Goal: Navigation & Orientation: Find specific page/section

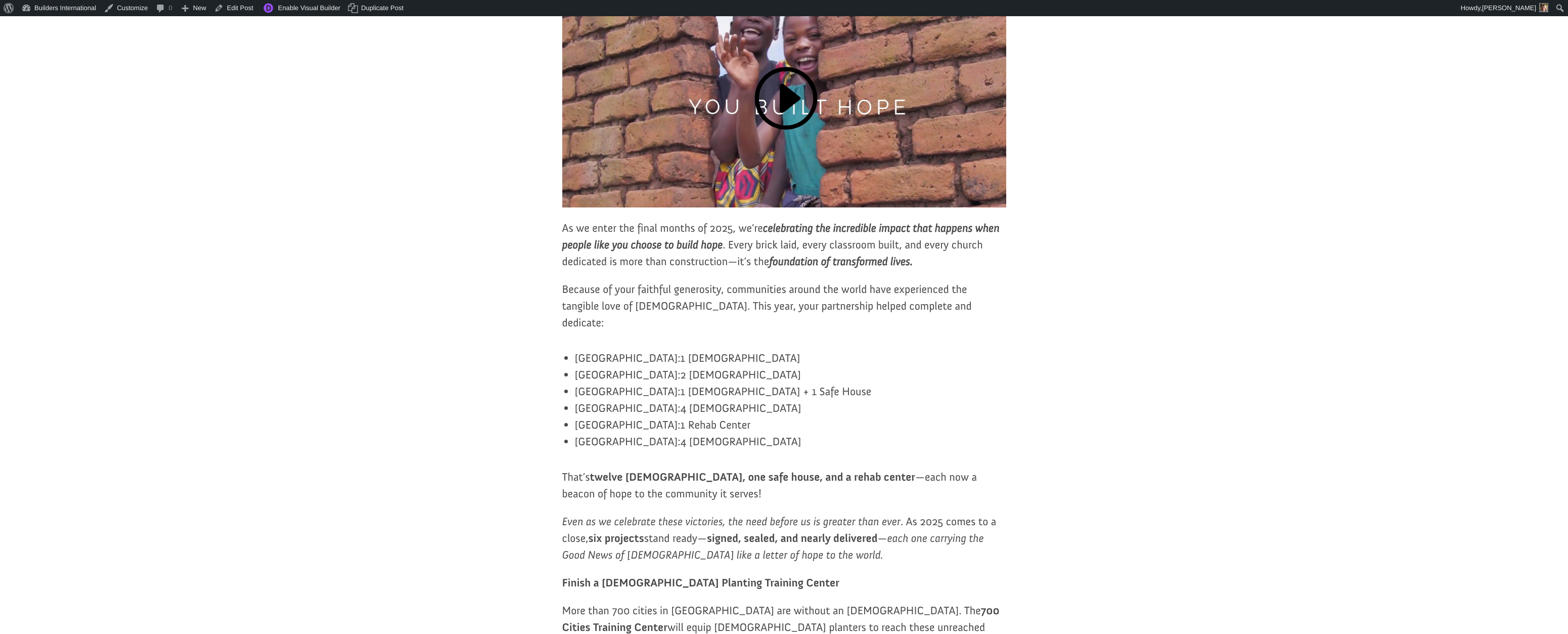
click at [793, 252] on icon "celebrating the incredible impact that happens when people like you choose to b…" at bounding box center [781, 236] width 437 height 31
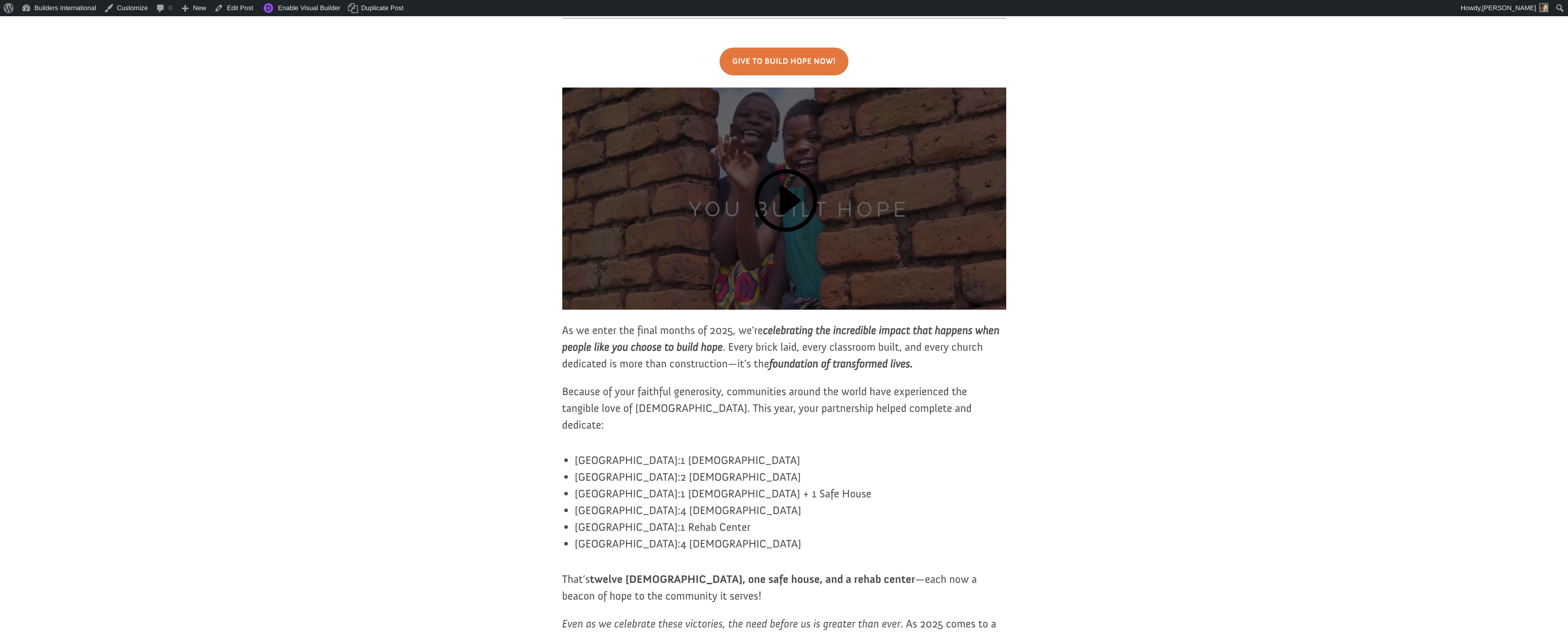
scroll to position [215, 0]
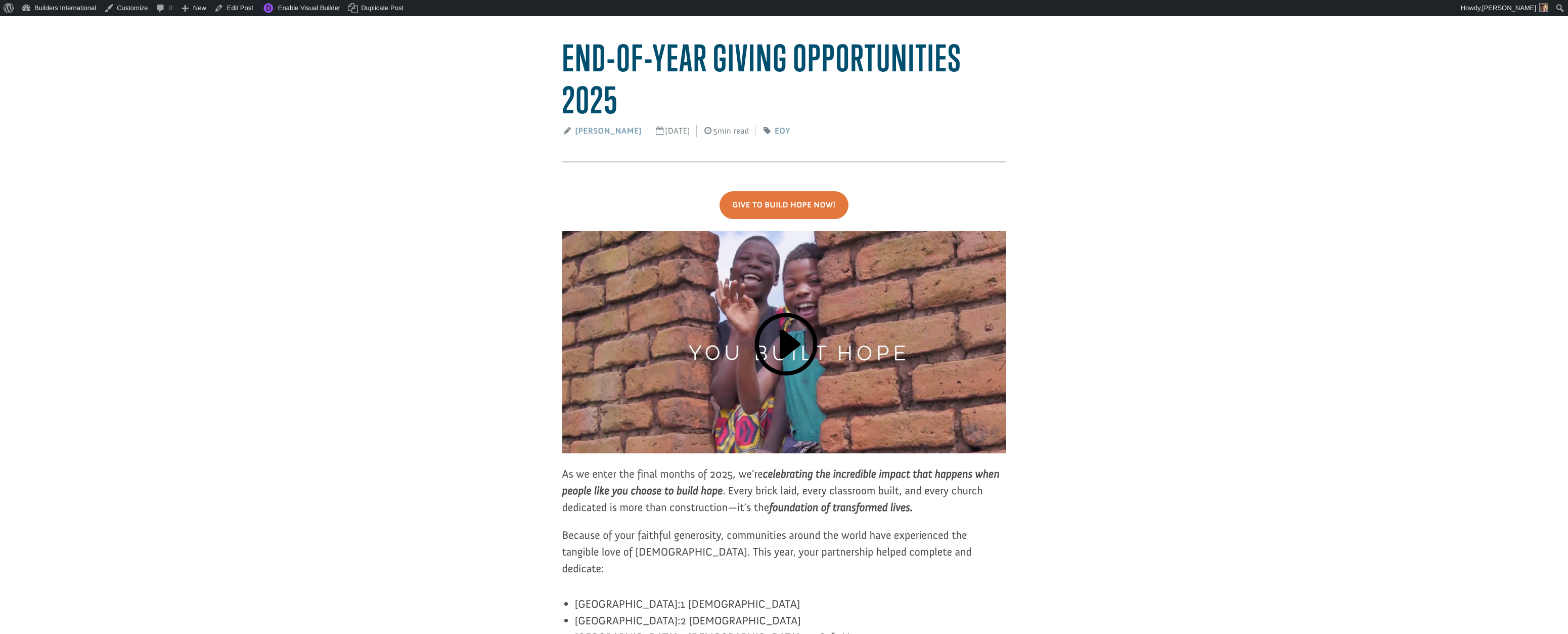
scroll to position [76, 0]
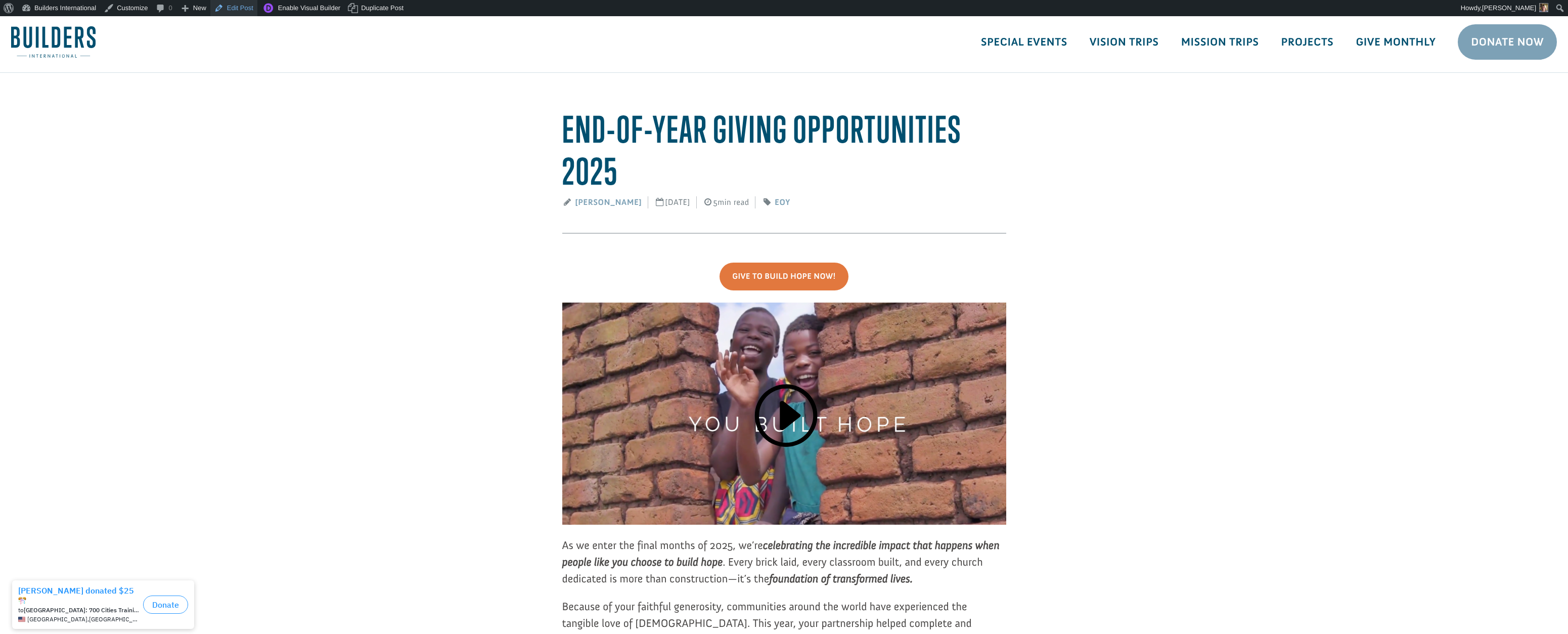
scroll to position [6, 0]
click at [240, 8] on link "Edit Post" at bounding box center [234, 8] width 47 height 16
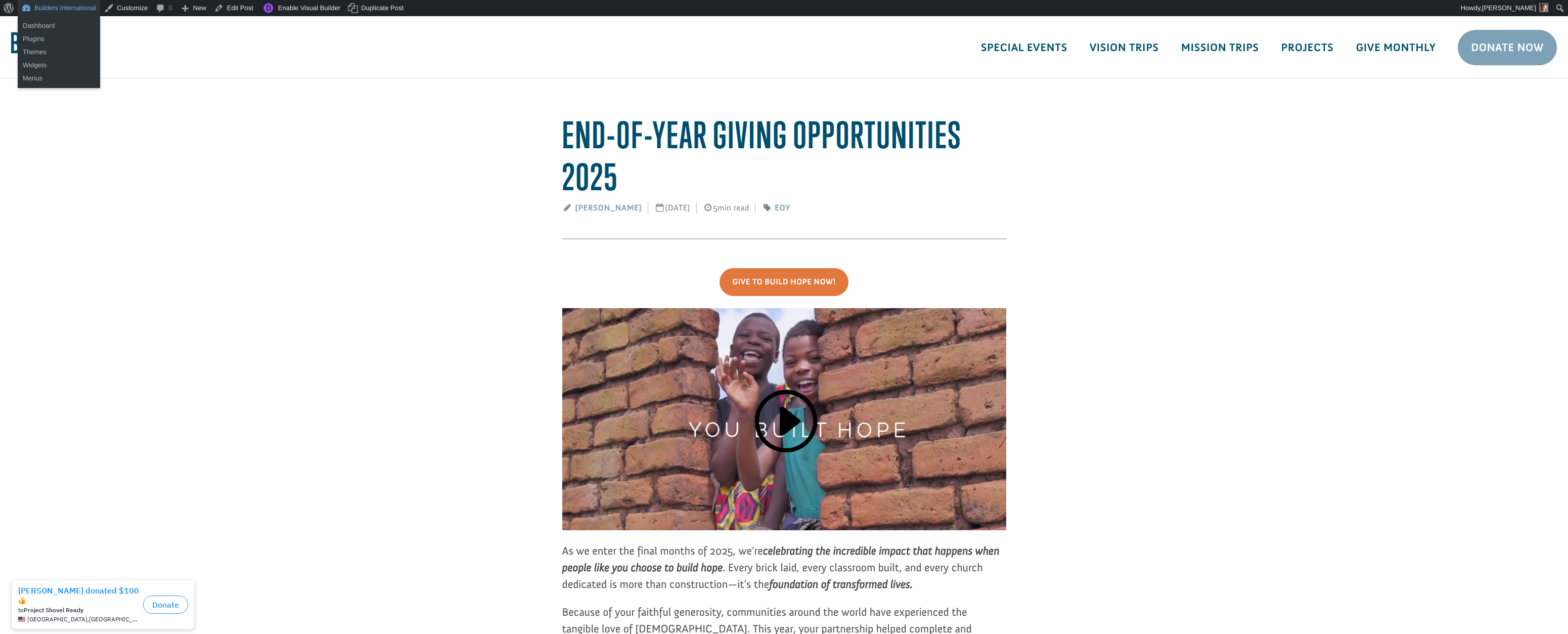
click at [76, 4] on link "Builders International" at bounding box center [59, 8] width 83 height 16
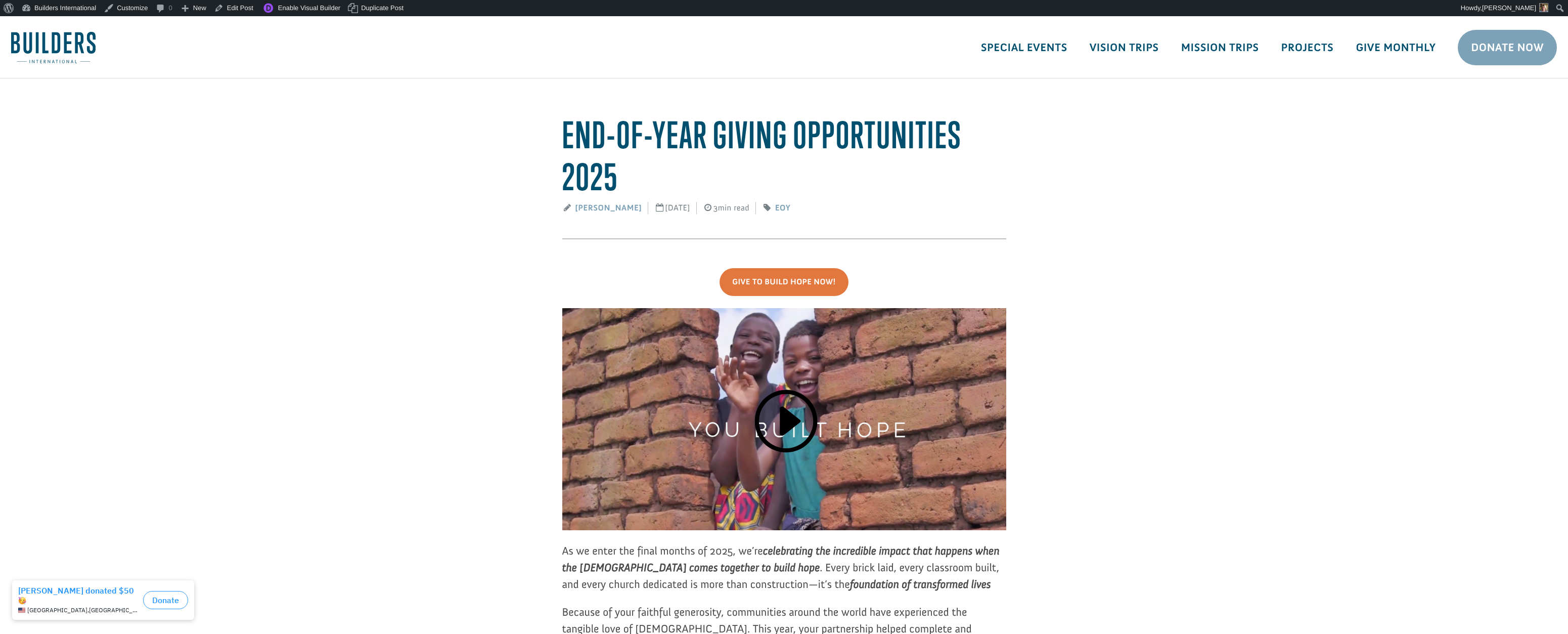
scroll to position [0, 1]
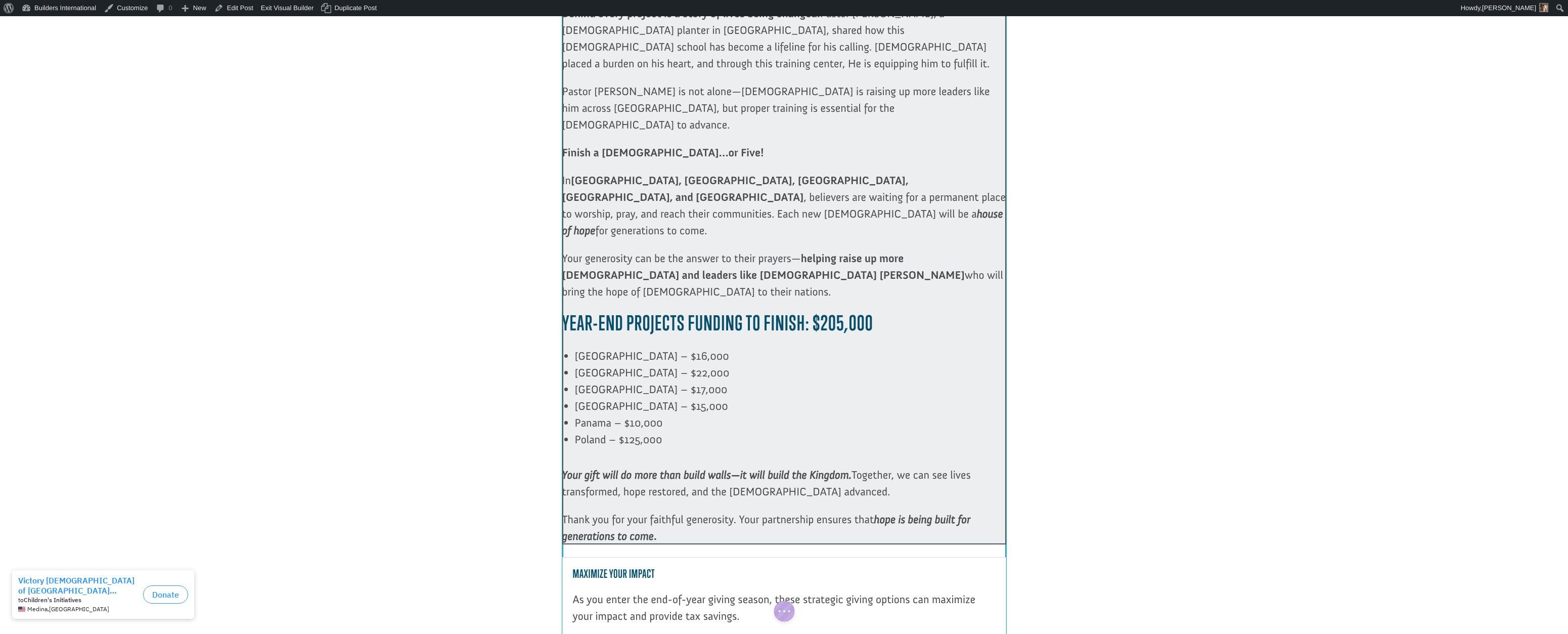
scroll to position [1006, 0]
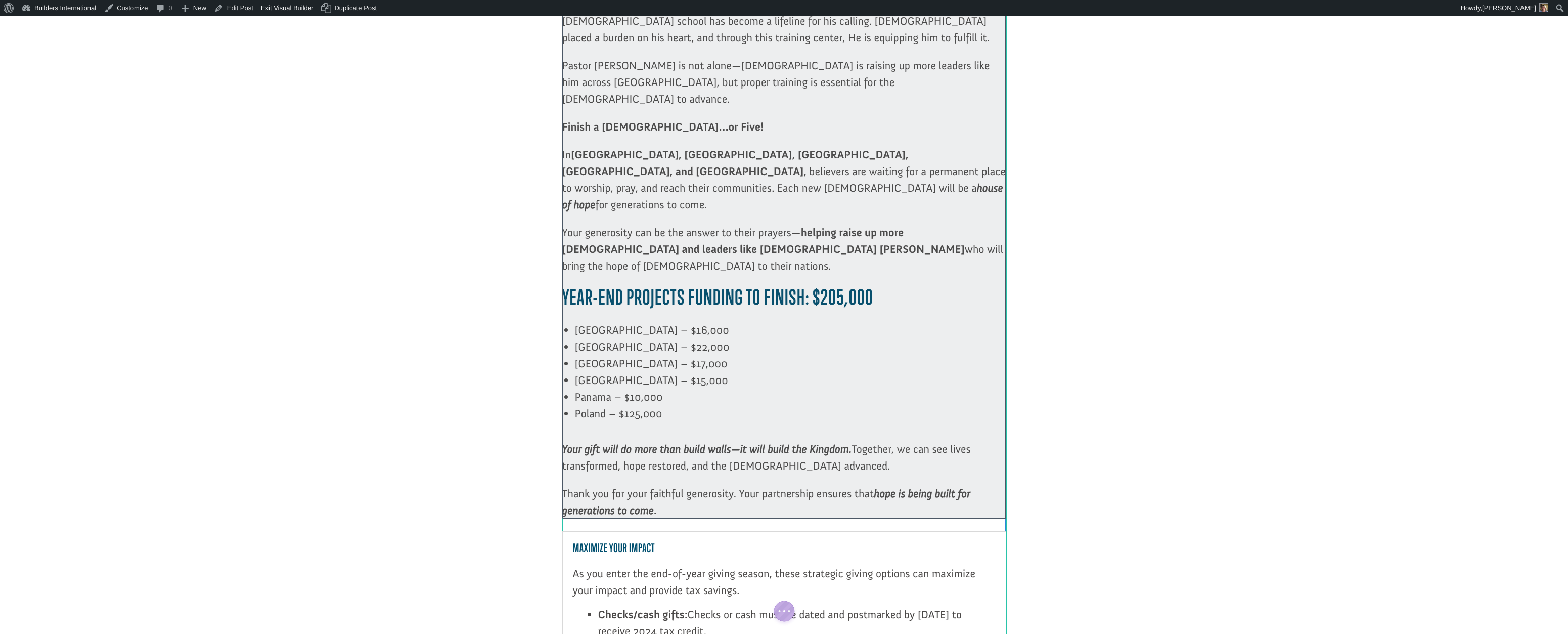
click at [741, 433] on div at bounding box center [784, 27] width 444 height 983
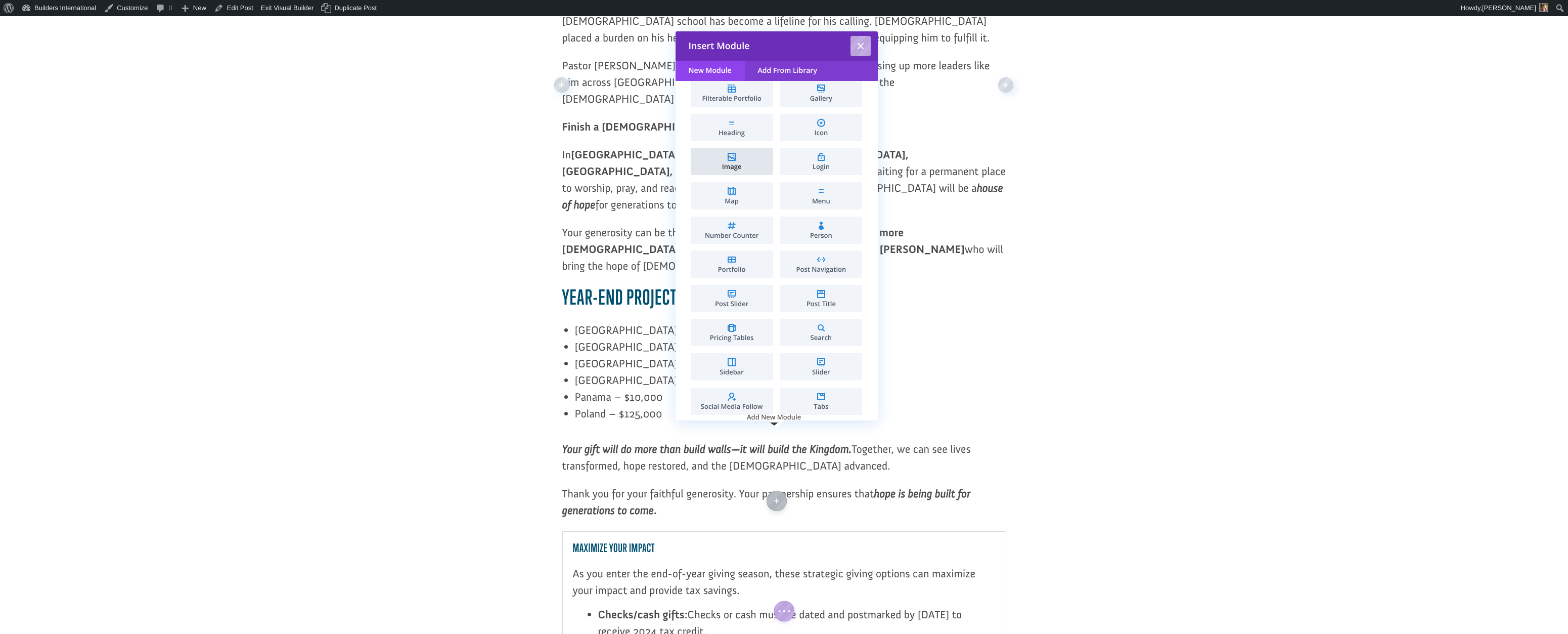
scroll to position [282, 0]
click at [746, 163] on span "Image" at bounding box center [732, 166] width 72 height 6
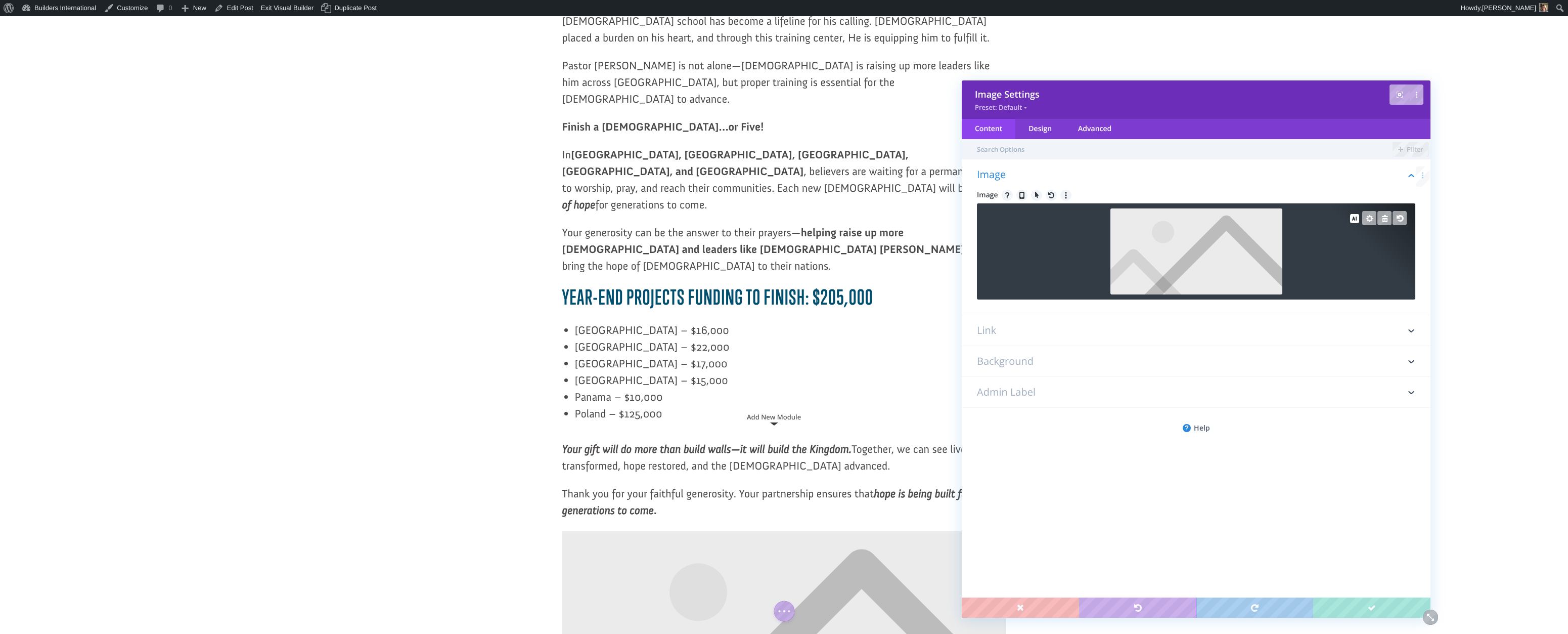
click at [992, 275] on div at bounding box center [1196, 252] width 439 height 96
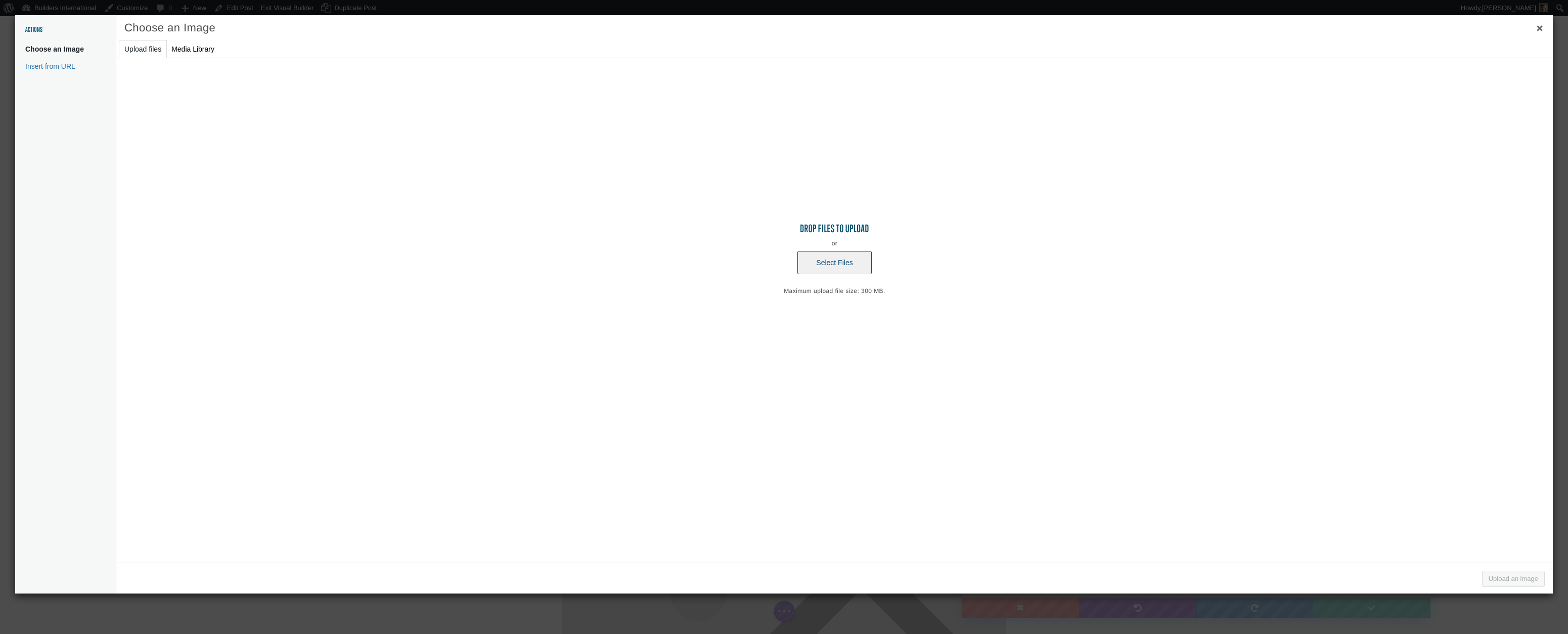
click at [857, 261] on button "Select Files" at bounding box center [834, 262] width 74 height 23
type input "C:\fakepath\Air mail Envolope 2025.png"
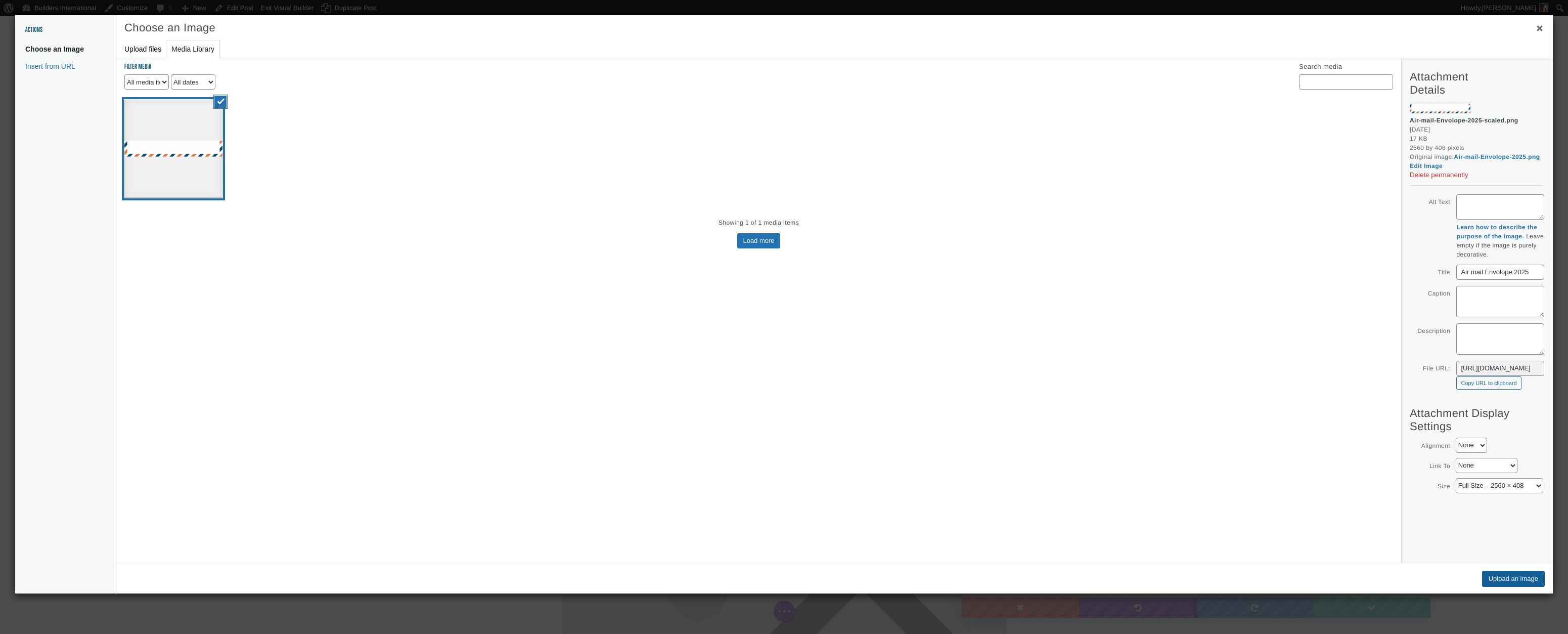
click at [1498, 576] on button "Upload an image" at bounding box center [1513, 579] width 63 height 16
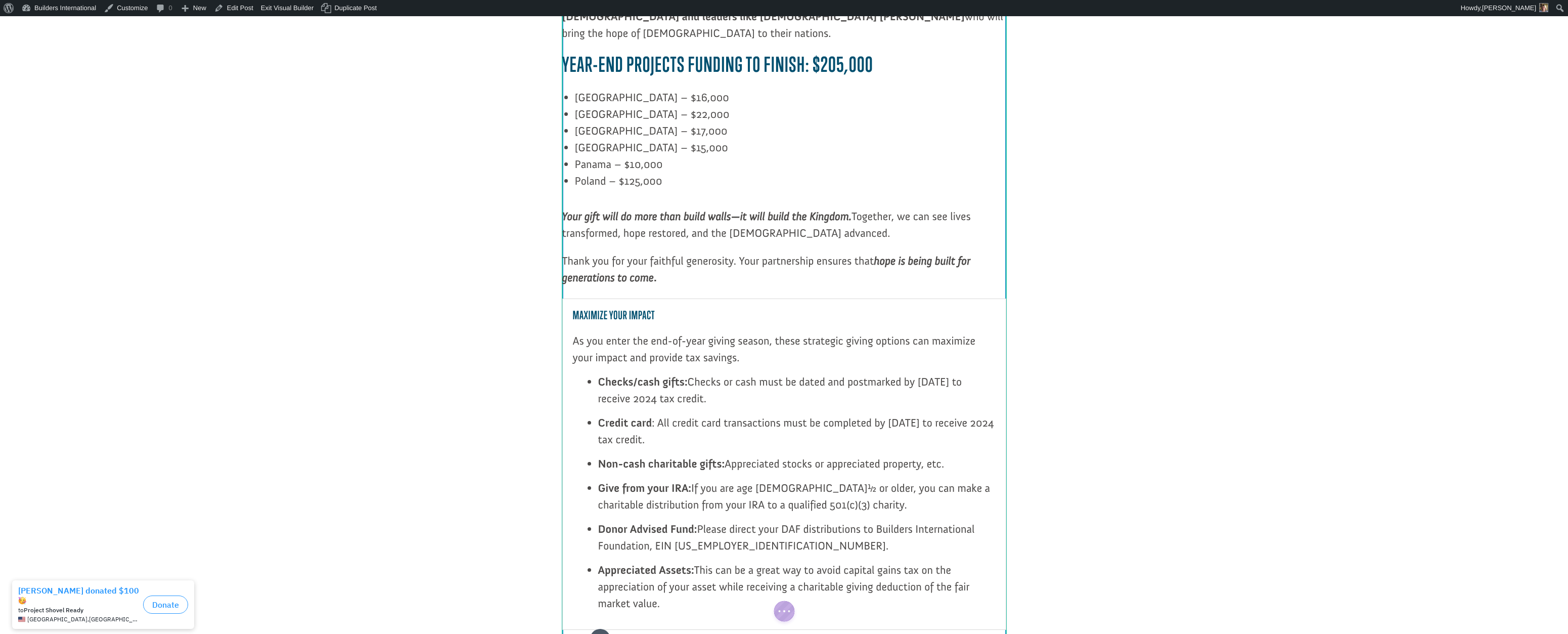
scroll to position [1299, 0]
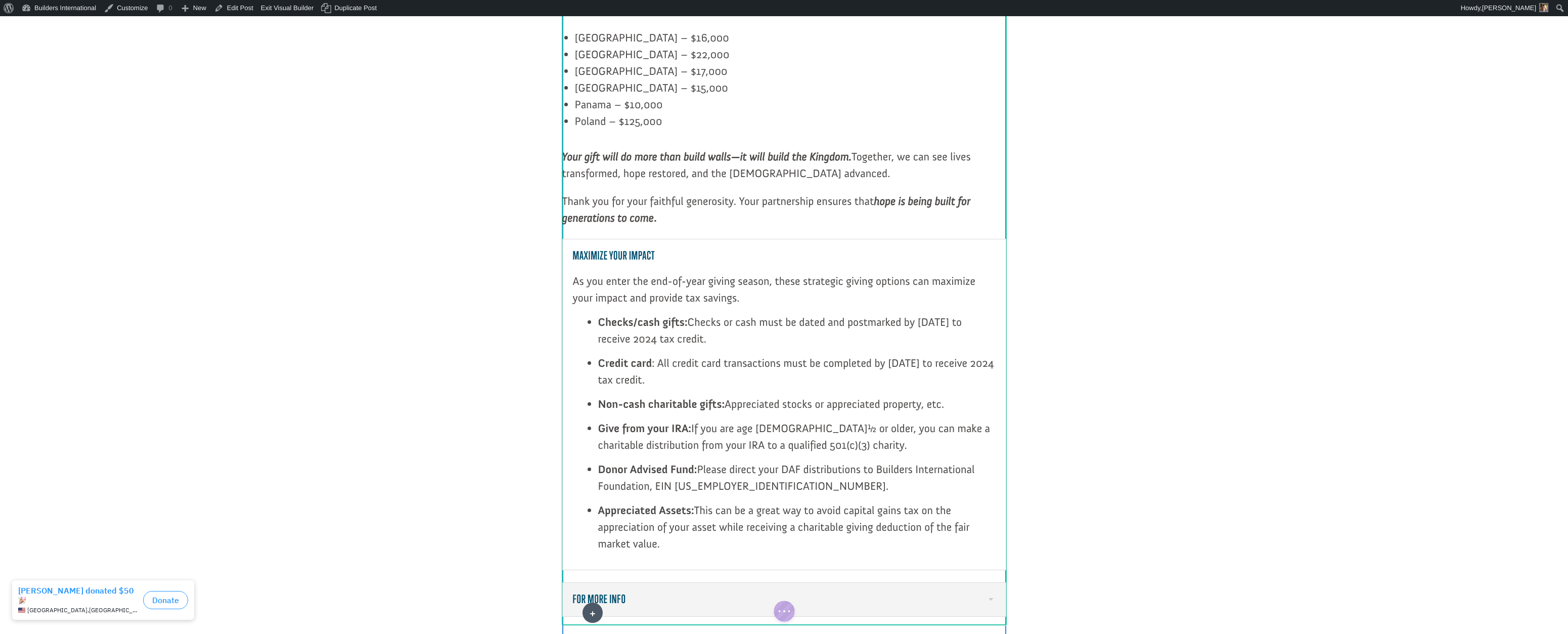
drag, startPoint x: 609, startPoint y: 460, endPoint x: 593, endPoint y: 616, distance: 156.8
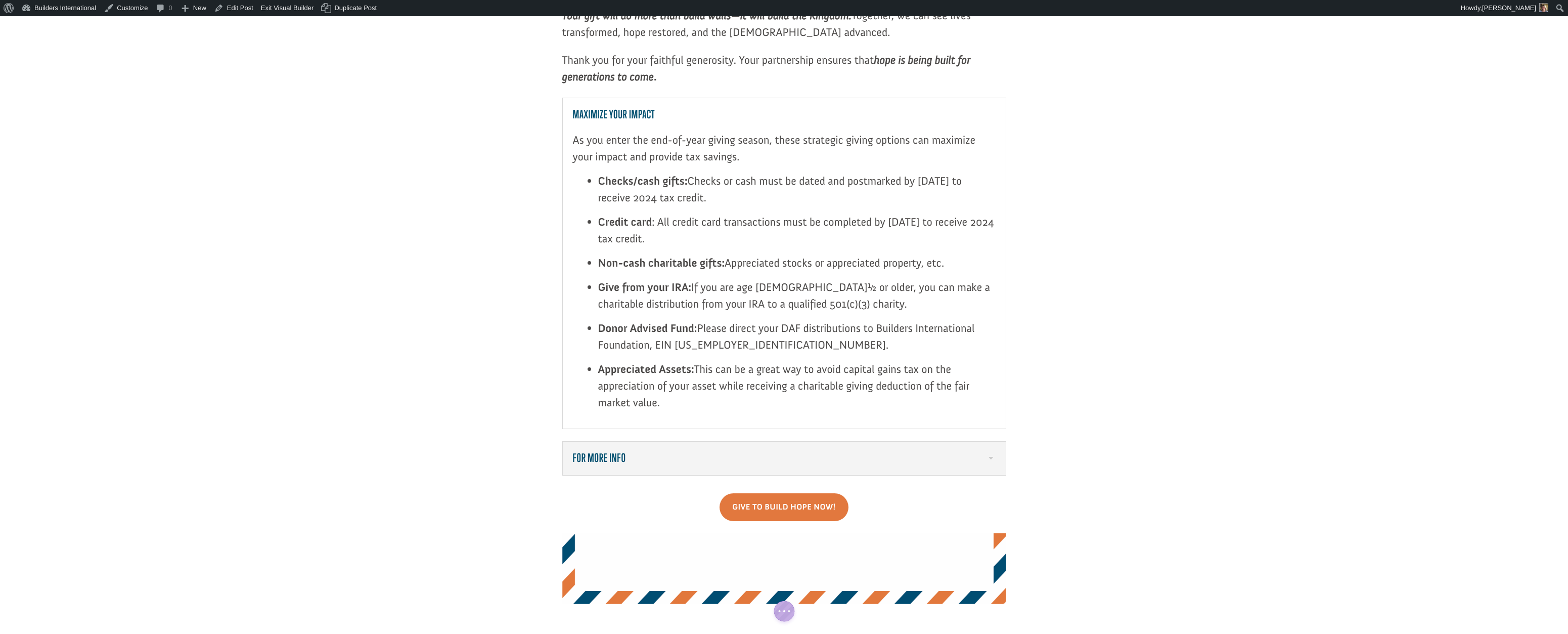
scroll to position [1442, 0]
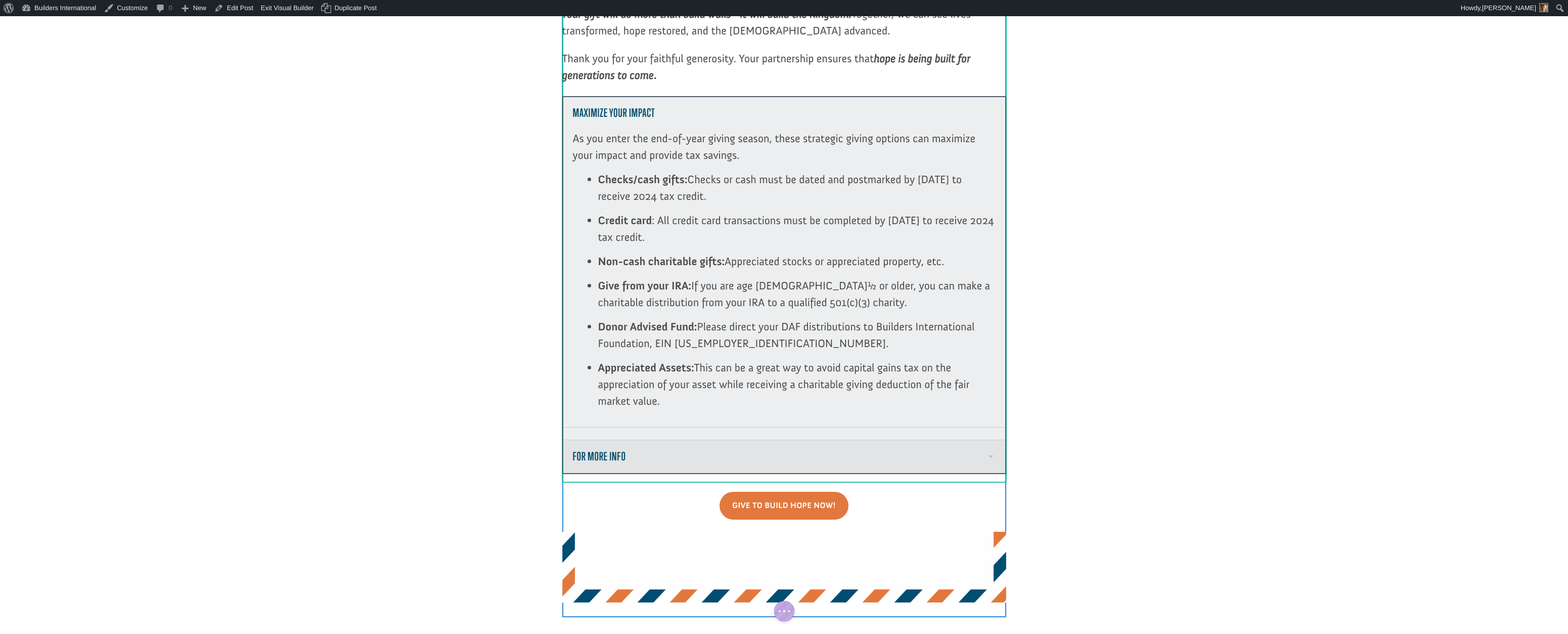
click at [990, 451] on span at bounding box center [990, 456] width 10 height 10
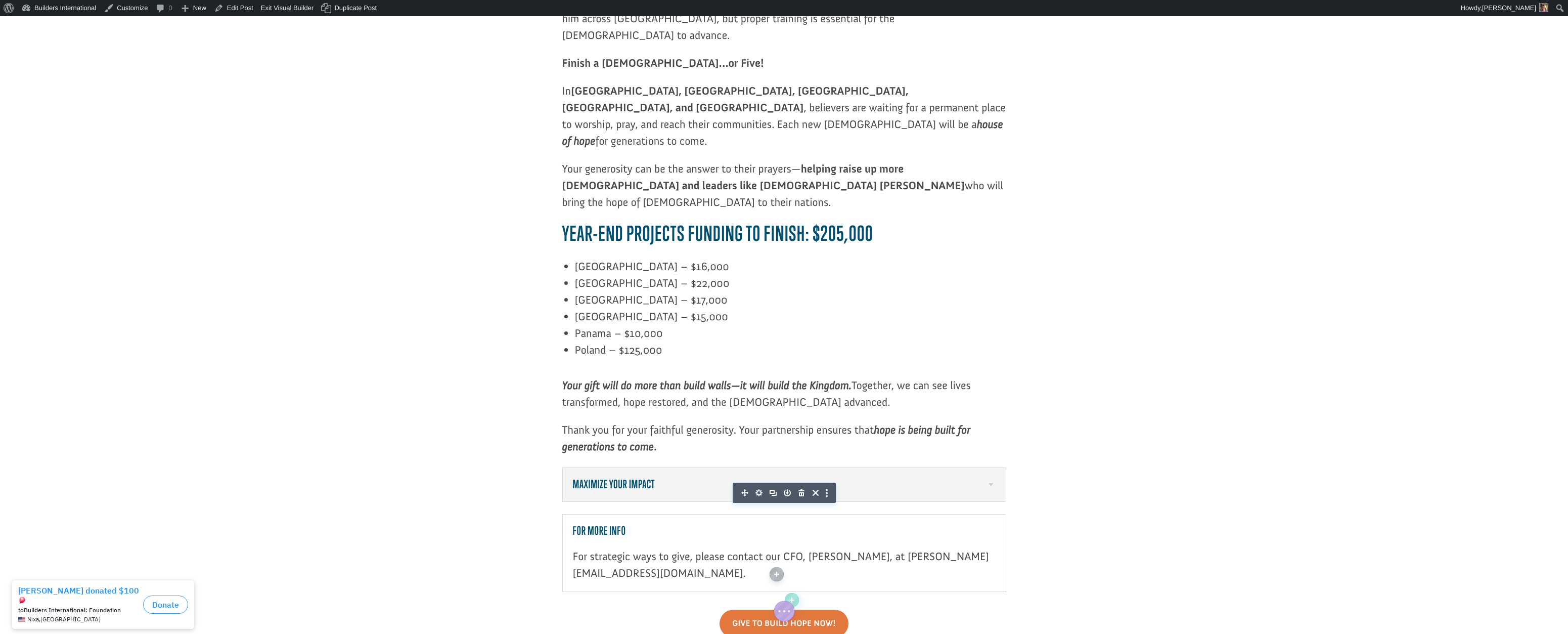
scroll to position [1065, 0]
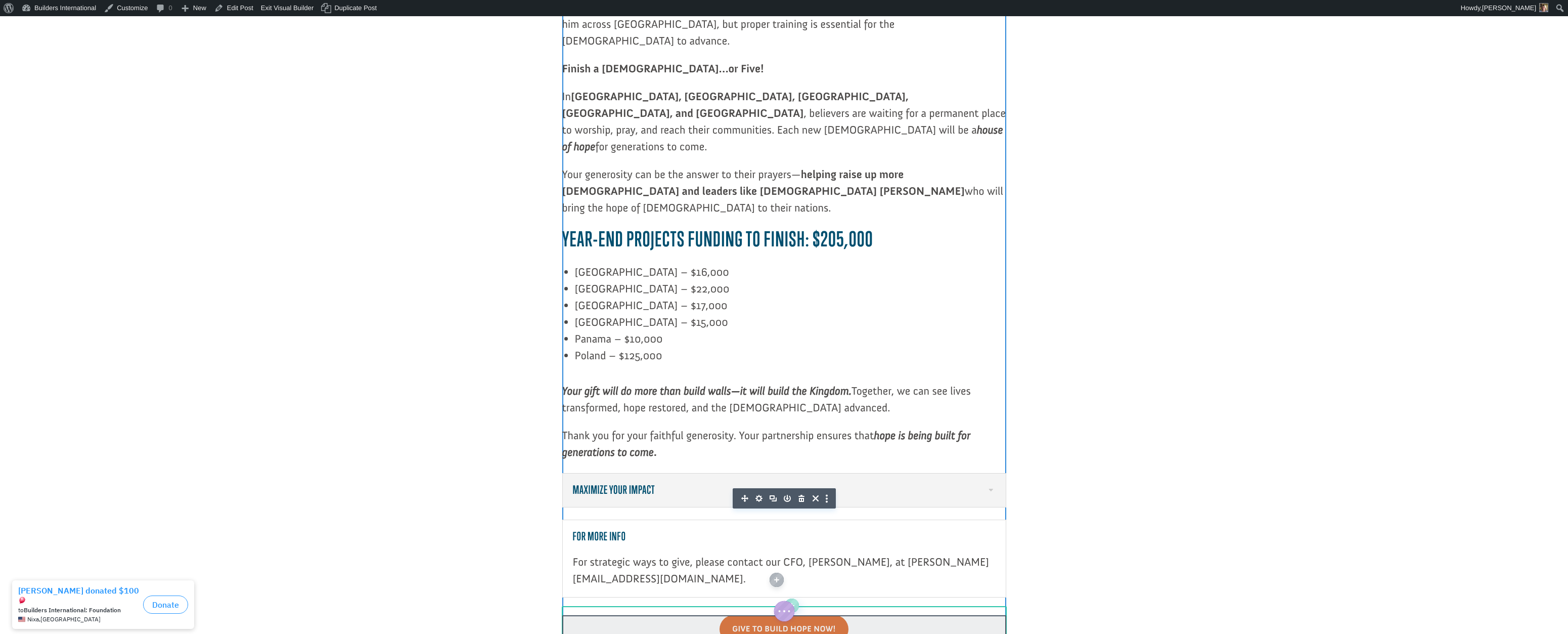
click at [896, 615] on div at bounding box center [784, 635] width 444 height 40
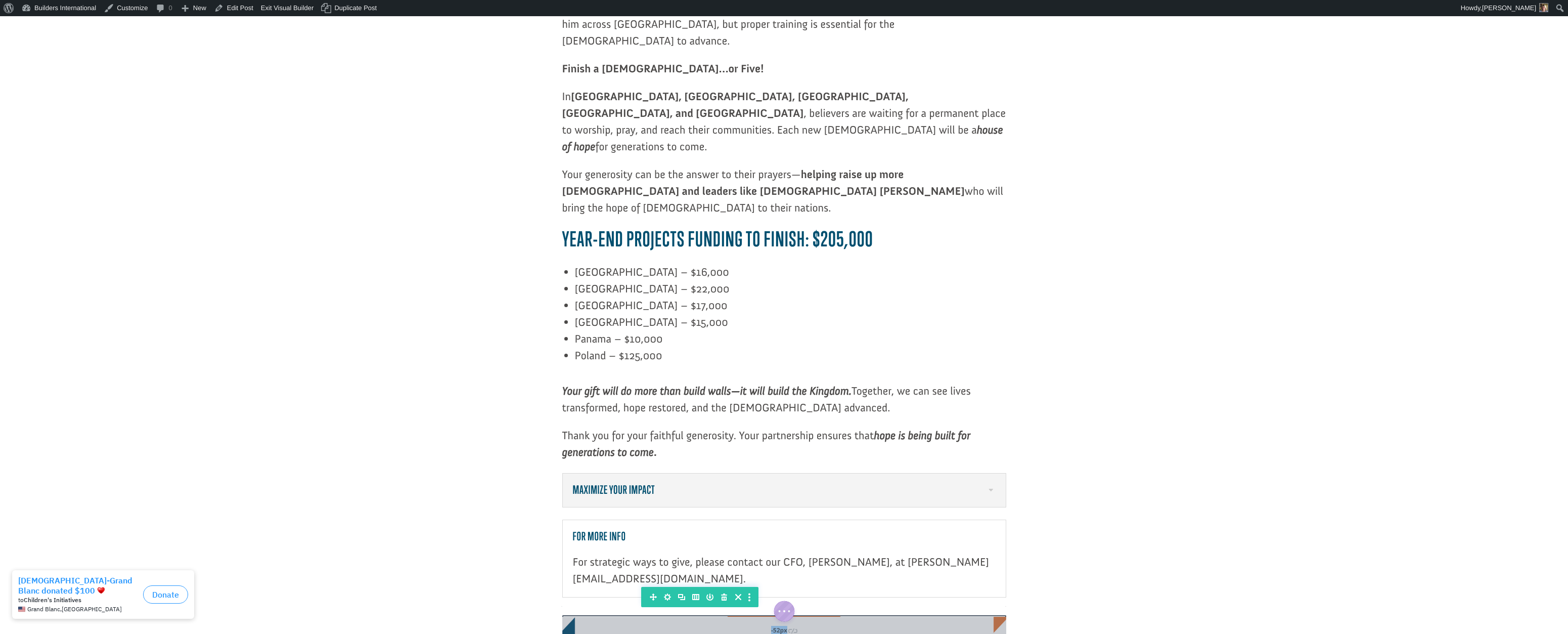
drag, startPoint x: 895, startPoint y: 560, endPoint x: 896, endPoint y: 521, distance: 39.0
click at [896, 615] on div "Give To Build Hope Now! : auto : auto : auto : auto -52px" at bounding box center [784, 628] width 444 height 28
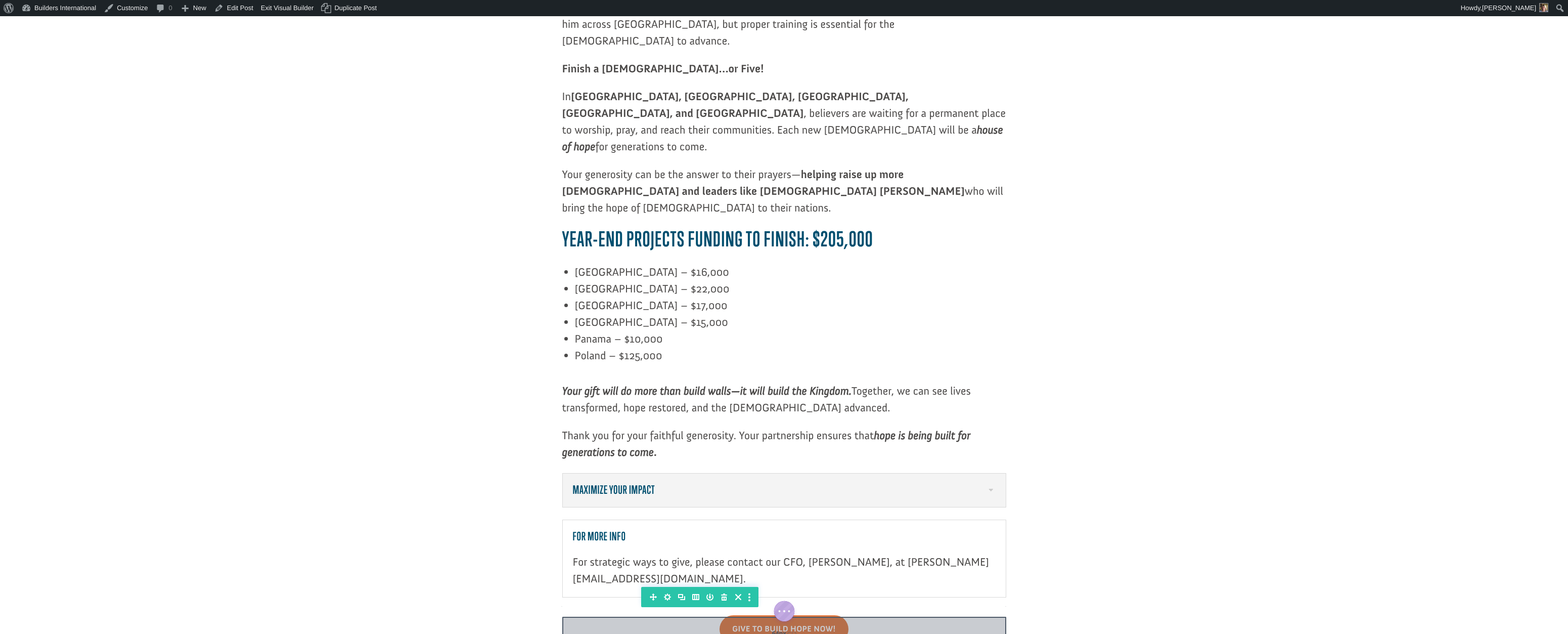
drag, startPoint x: 713, startPoint y: 531, endPoint x: 708, endPoint y: 563, distance: 32.4
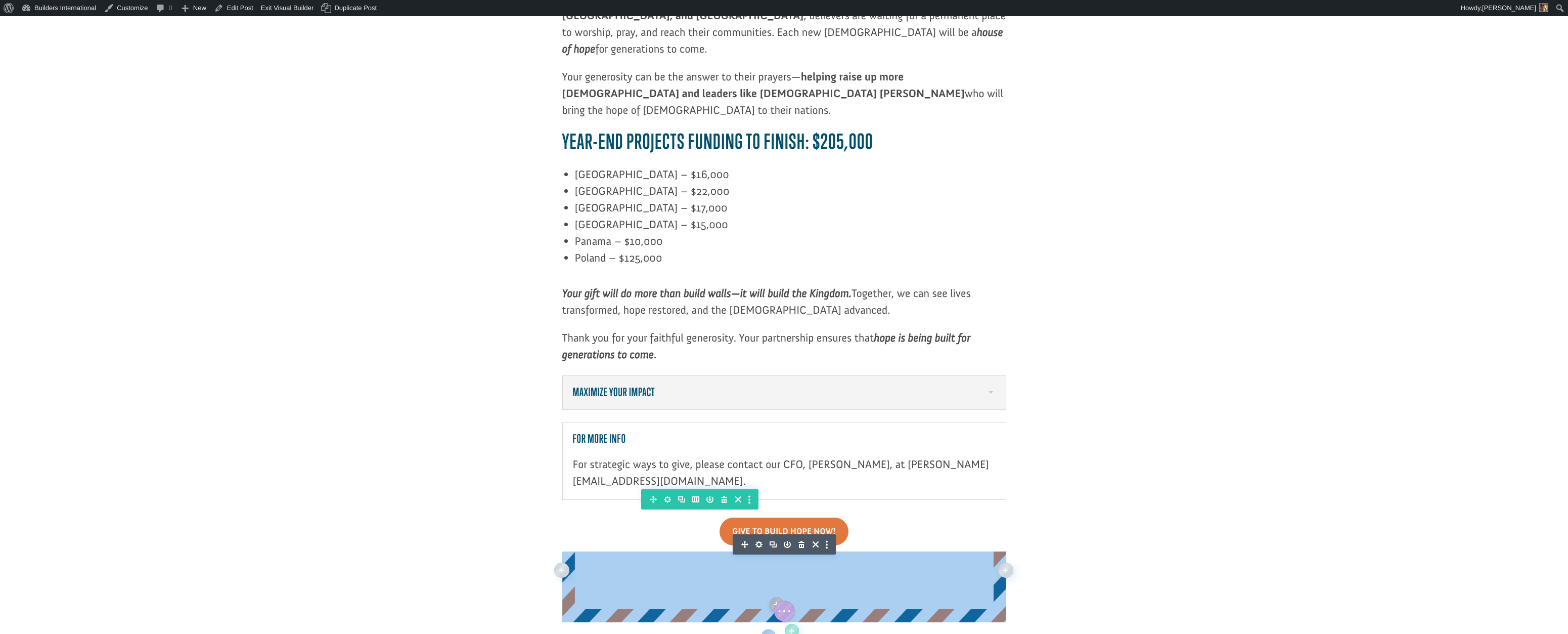
scroll to position [1164, 0]
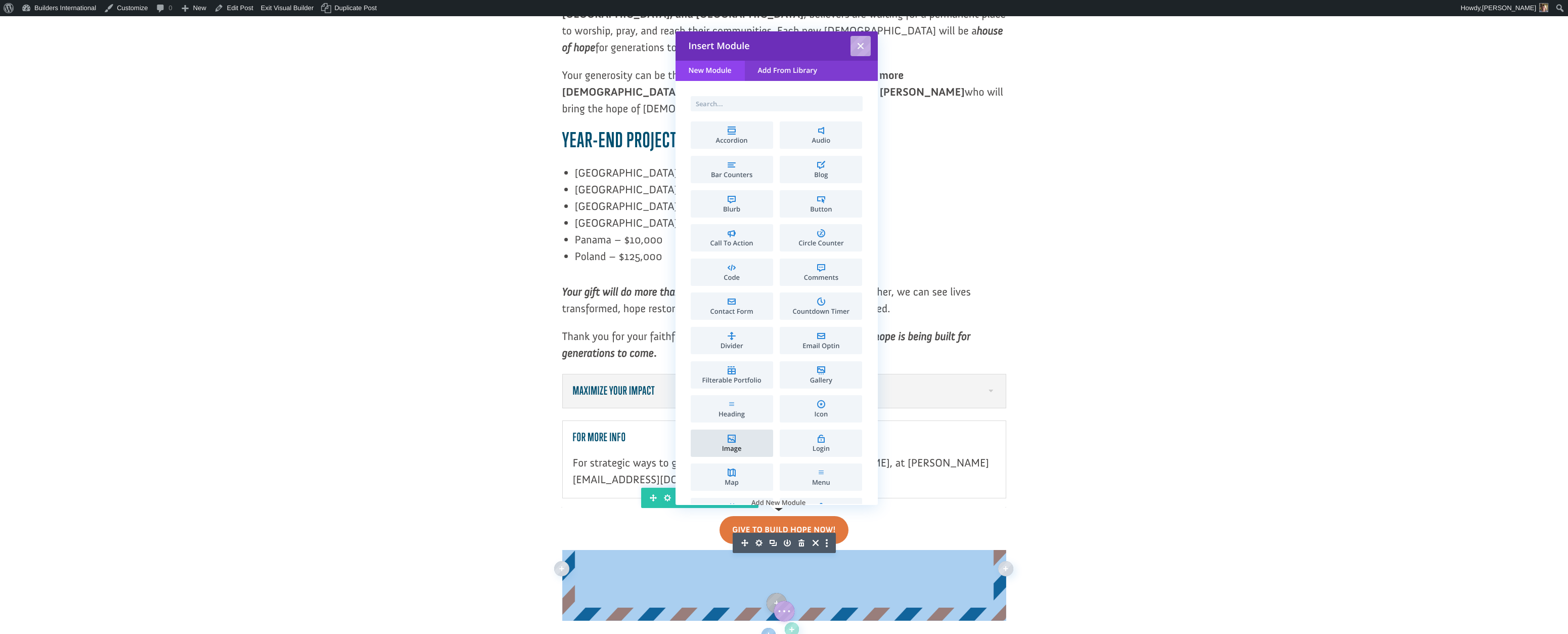
click at [740, 431] on li "Image" at bounding box center [732, 443] width 83 height 27
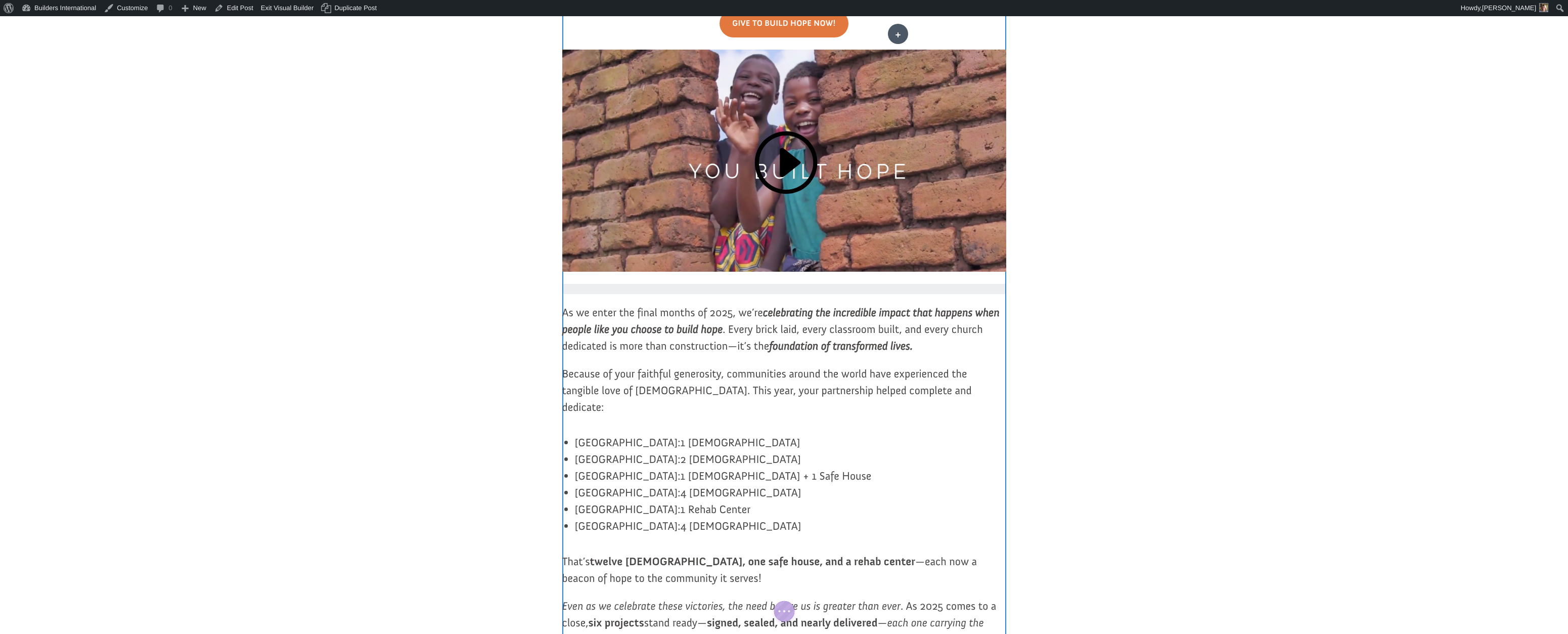
scroll to position [232, 0]
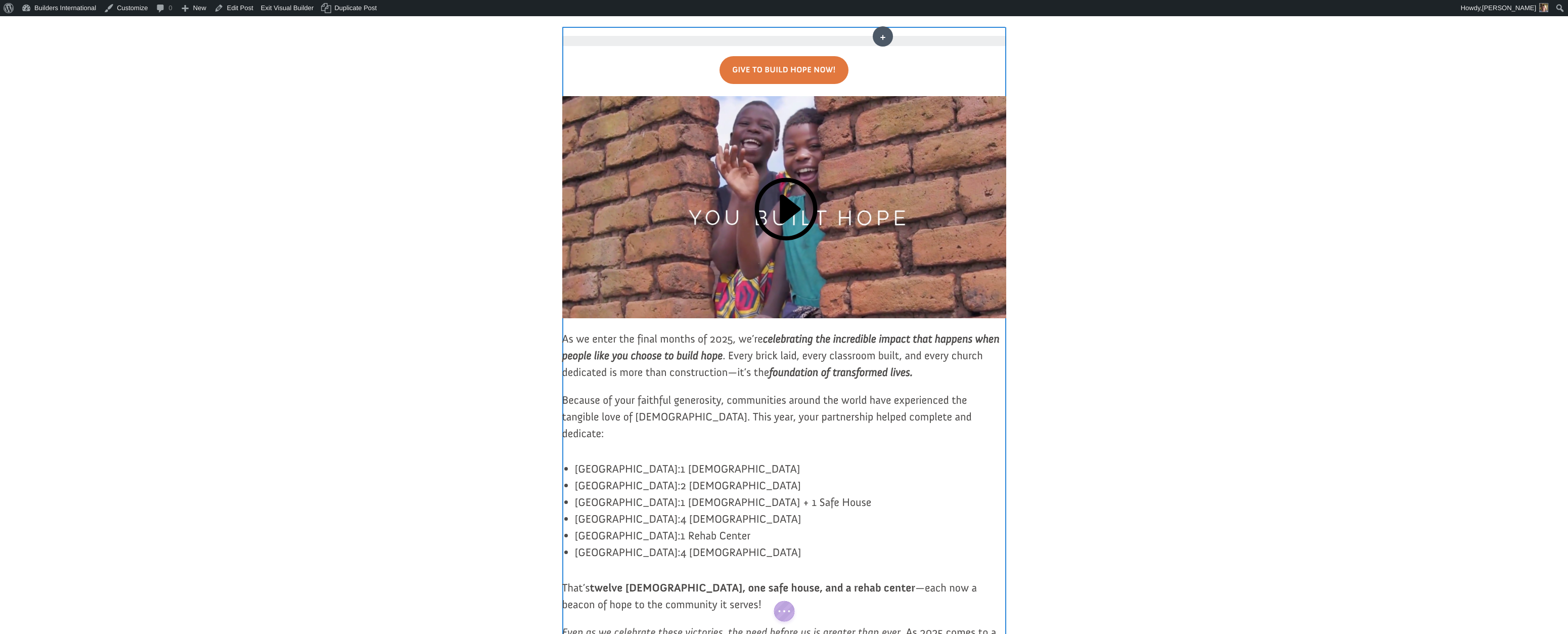
drag, startPoint x: 913, startPoint y: 607, endPoint x: 883, endPoint y: 30, distance: 577.8
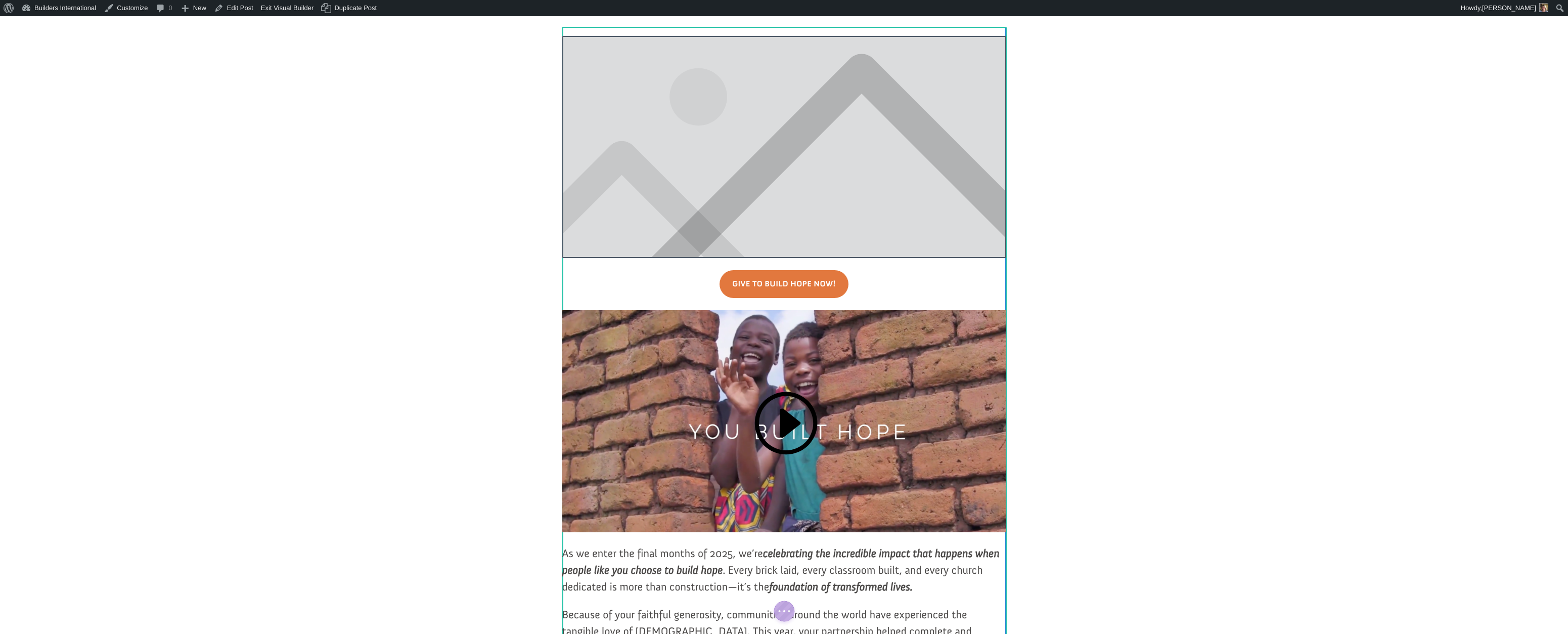
click at [744, 149] on div at bounding box center [784, 147] width 444 height 222
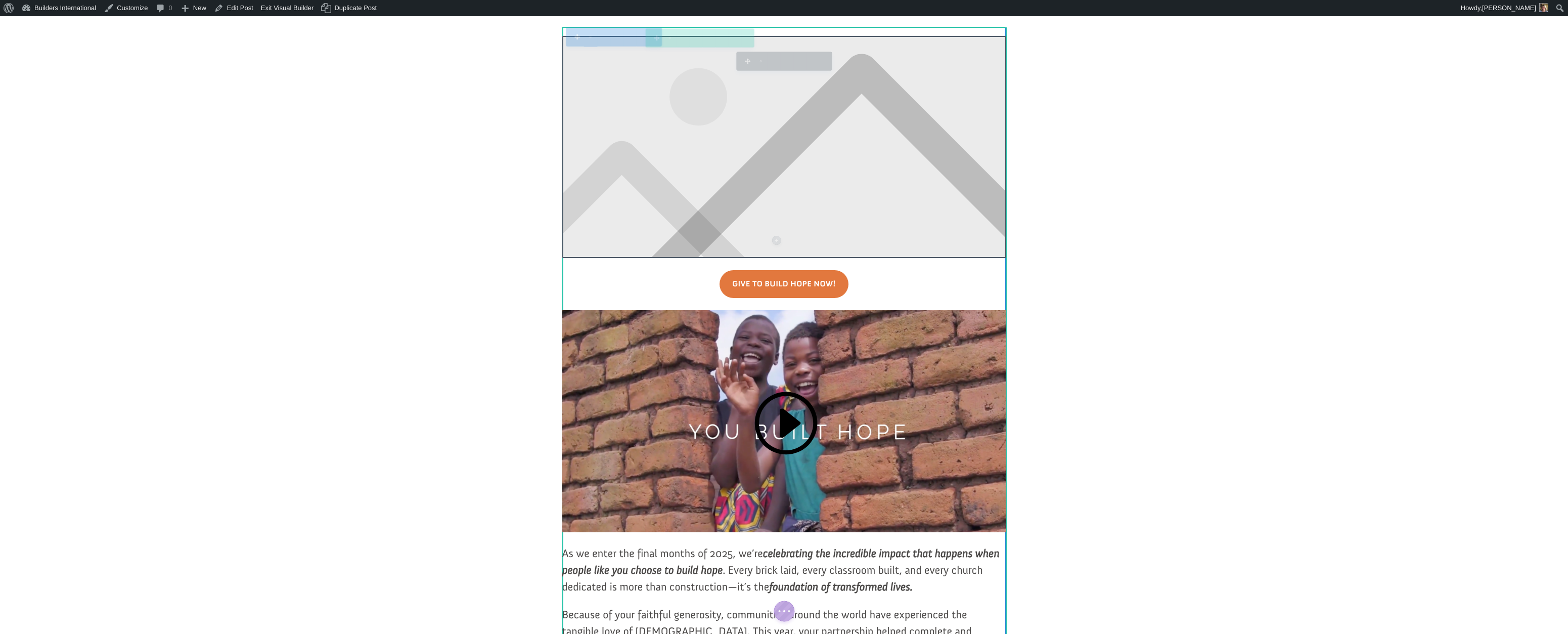
click at [744, 149] on img at bounding box center [784, 147] width 444 height 222
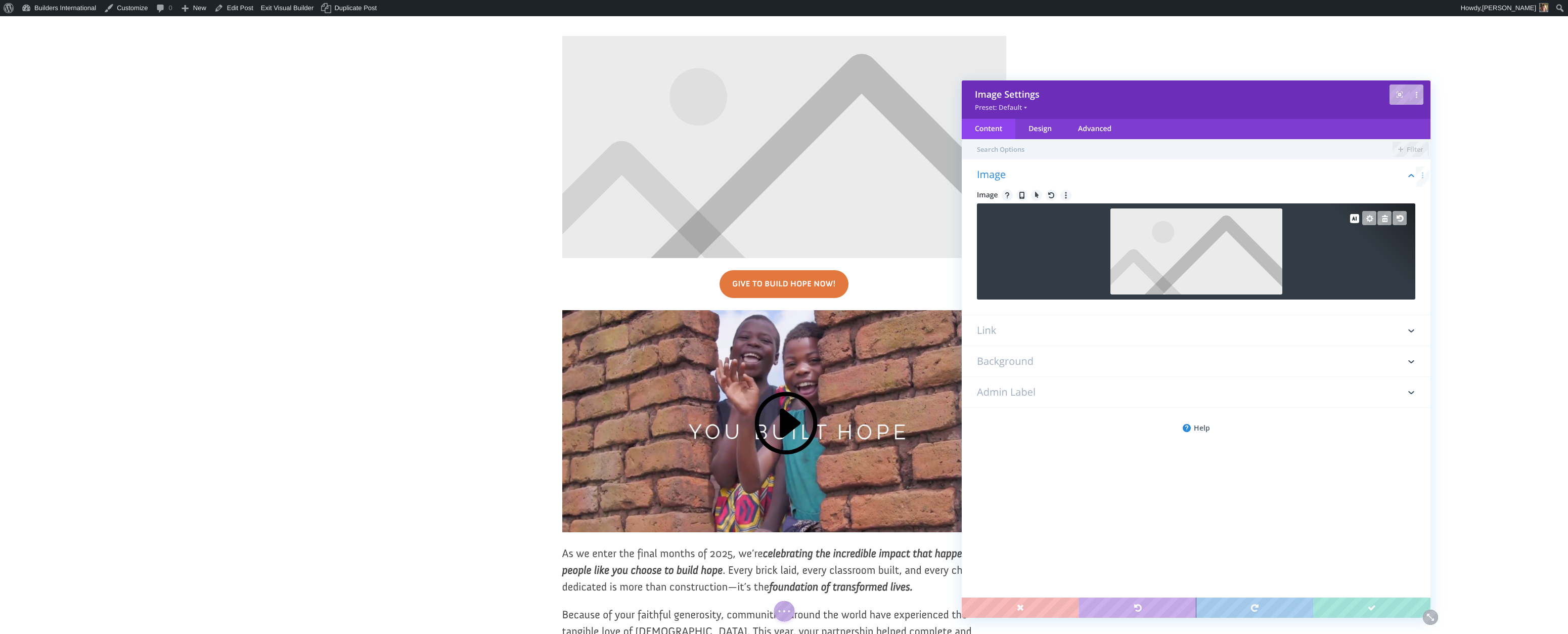
click at [1200, 235] on img at bounding box center [1196, 251] width 172 height 86
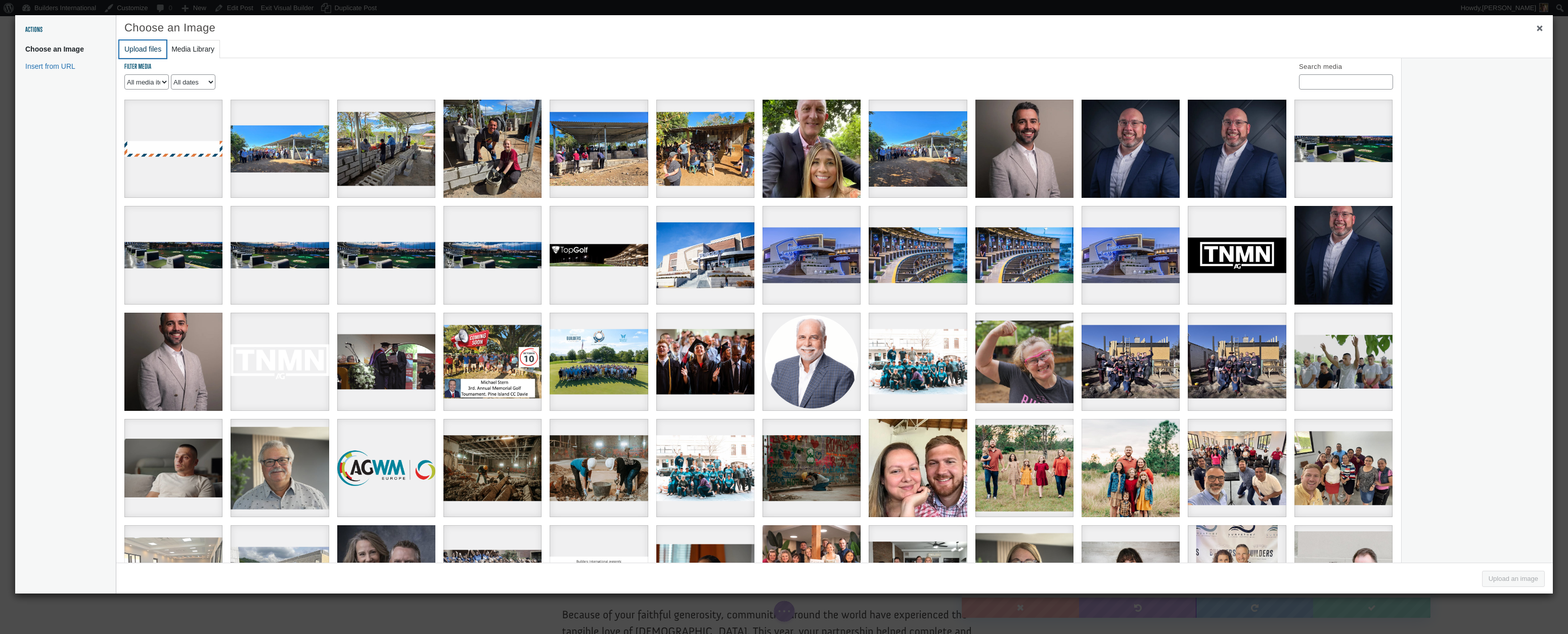
click at [144, 47] on button "Upload files" at bounding box center [143, 49] width 47 height 18
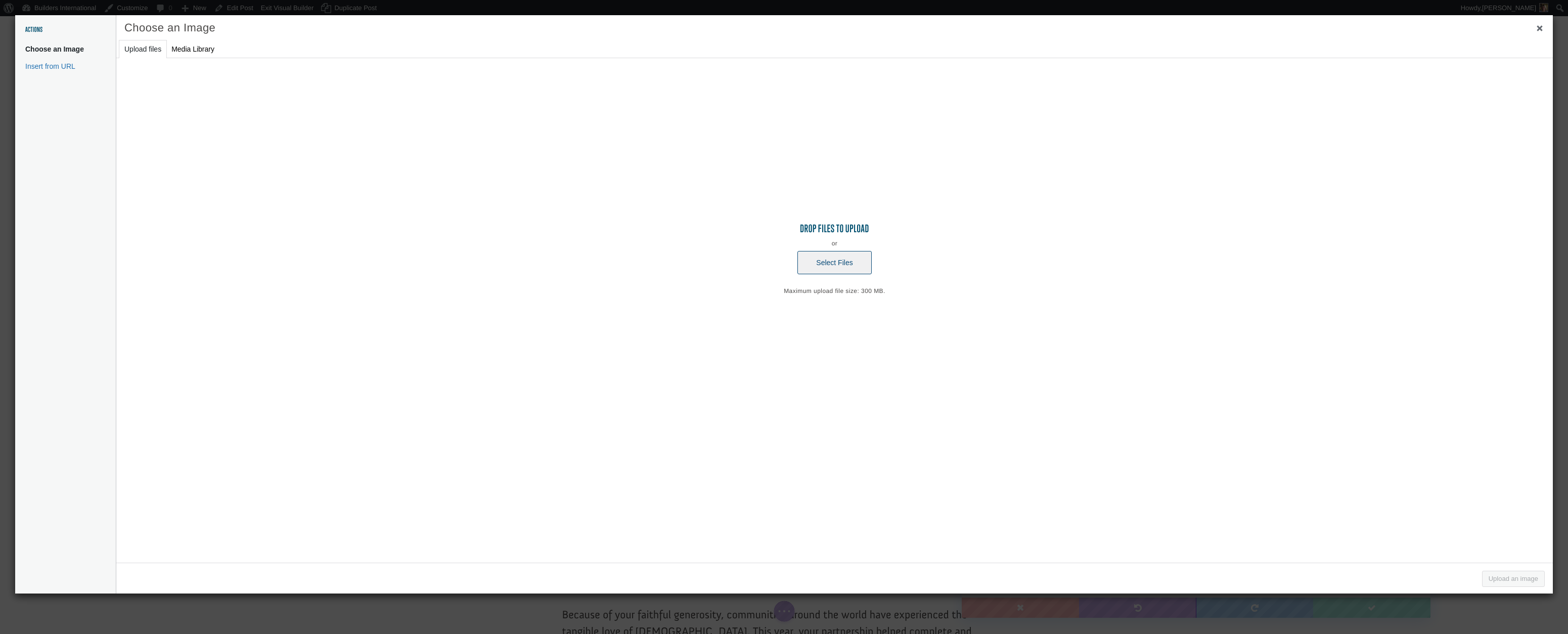
click at [854, 266] on button "Select Files" at bounding box center [834, 262] width 74 height 23
type input "C:\fakepath\Air mail Envolope 2025 top.png"
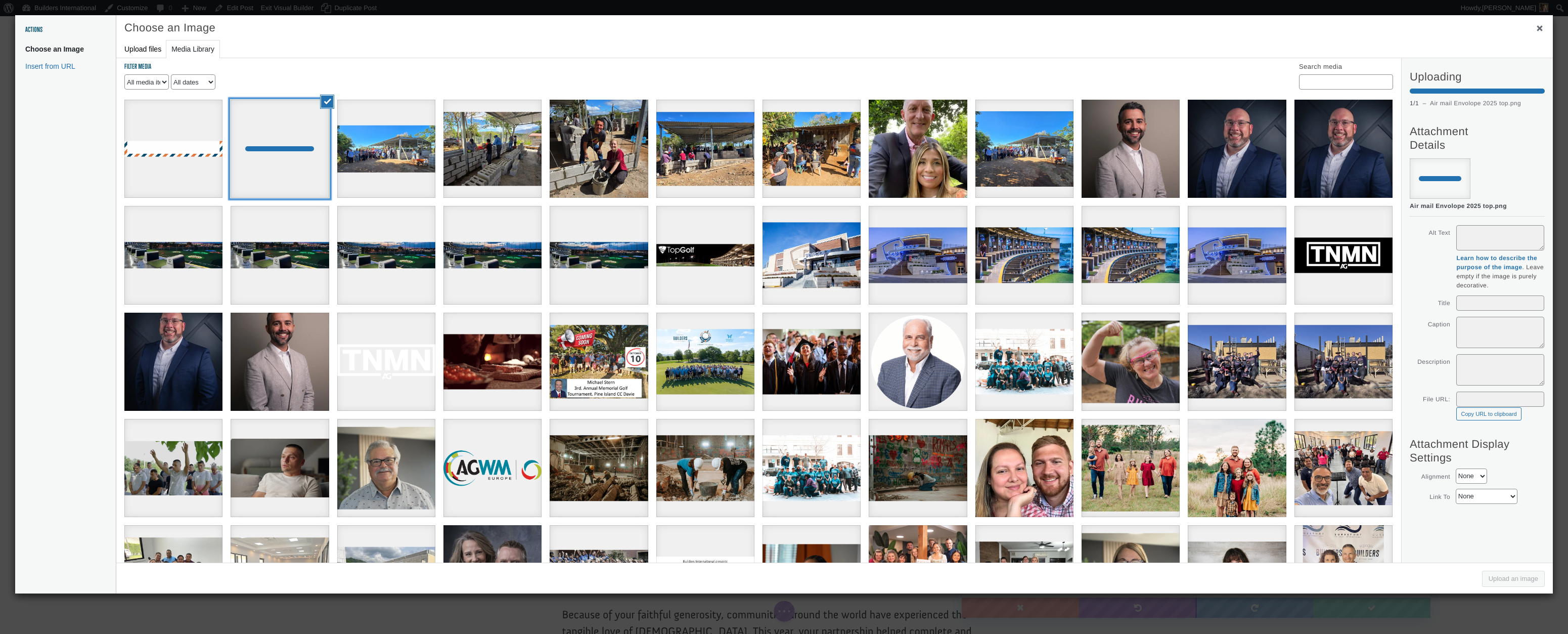
click at [265, 175] on div at bounding box center [280, 149] width 98 height 98
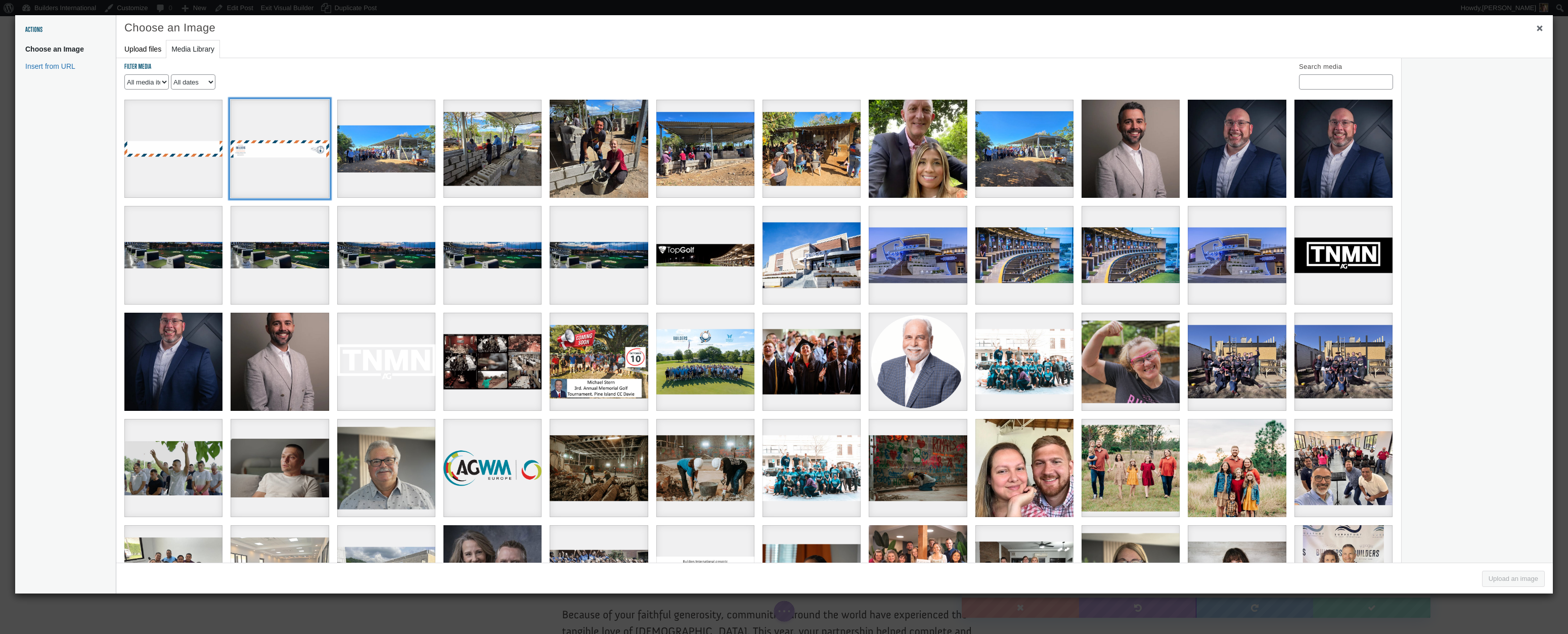
click at [286, 166] on div "Air mail Envolope 2025 top" at bounding box center [280, 149] width 98 height 98
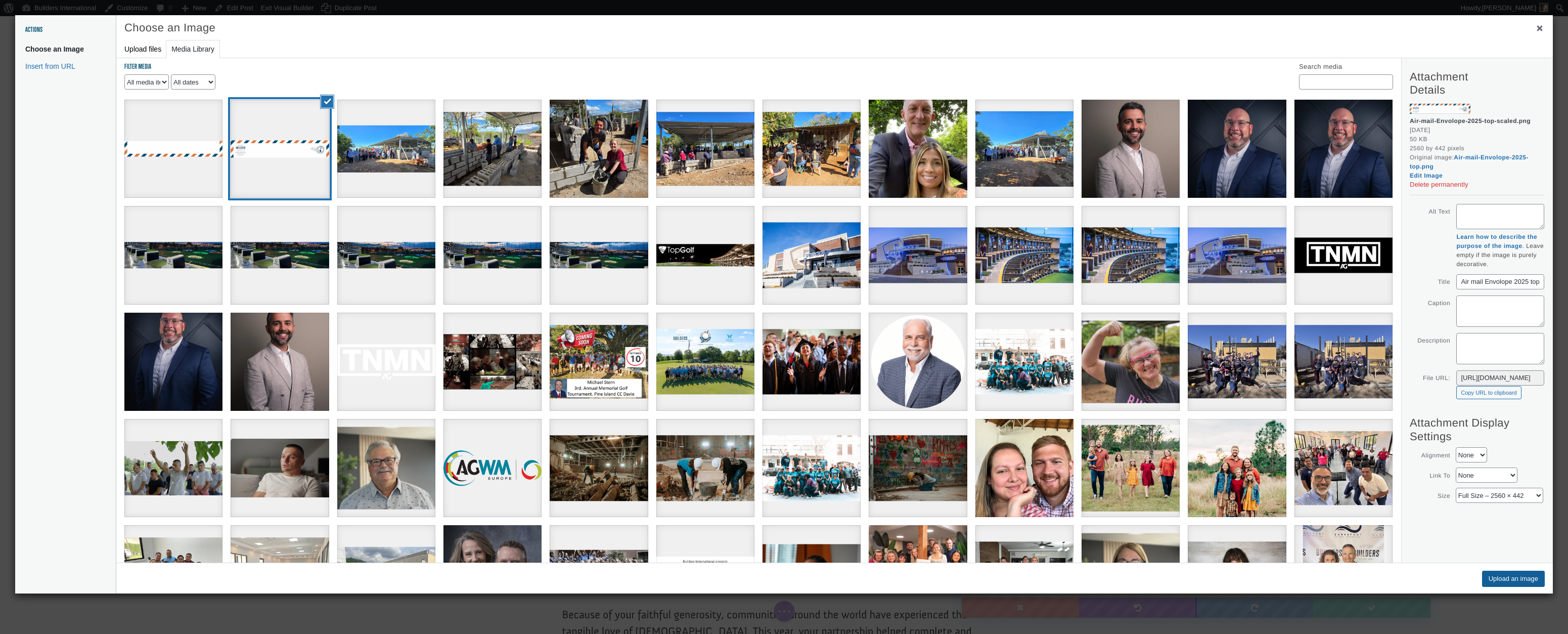
click at [1490, 575] on button "Upload an image" at bounding box center [1513, 579] width 63 height 16
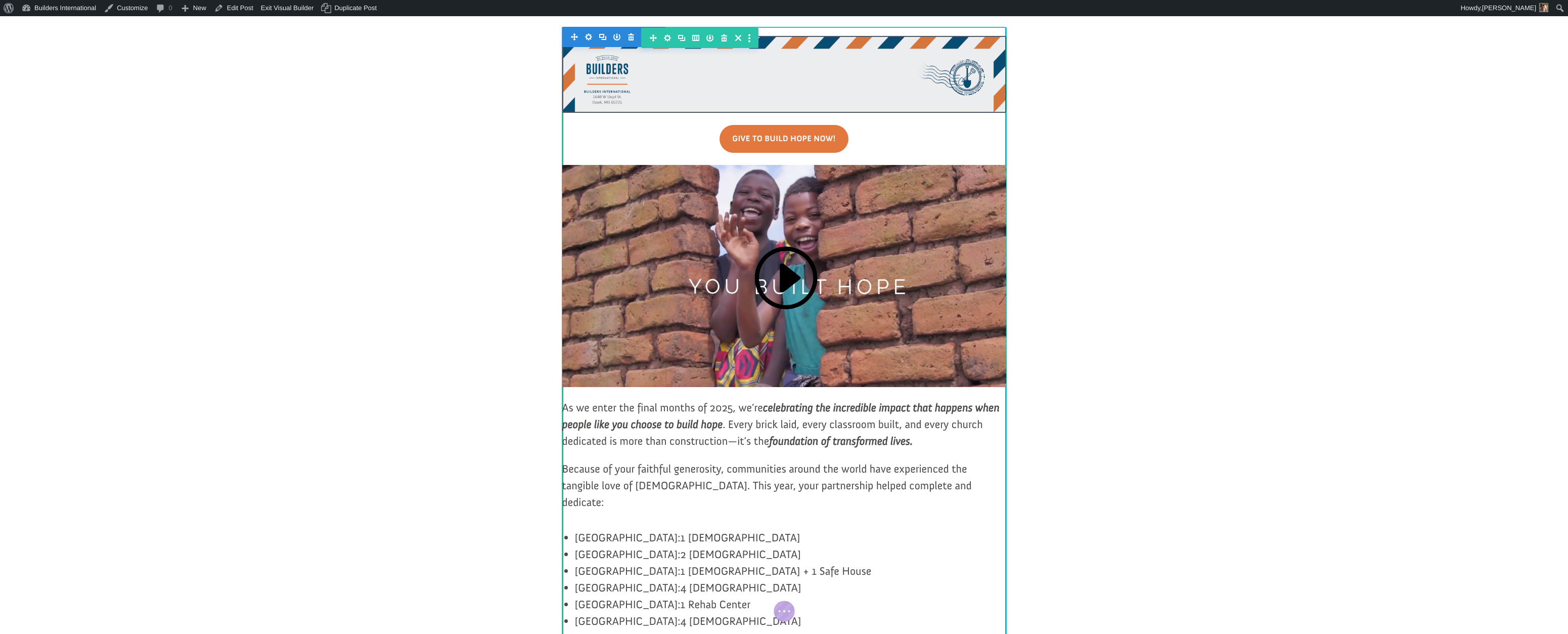
click at [793, 104] on div at bounding box center [784, 75] width 444 height 77
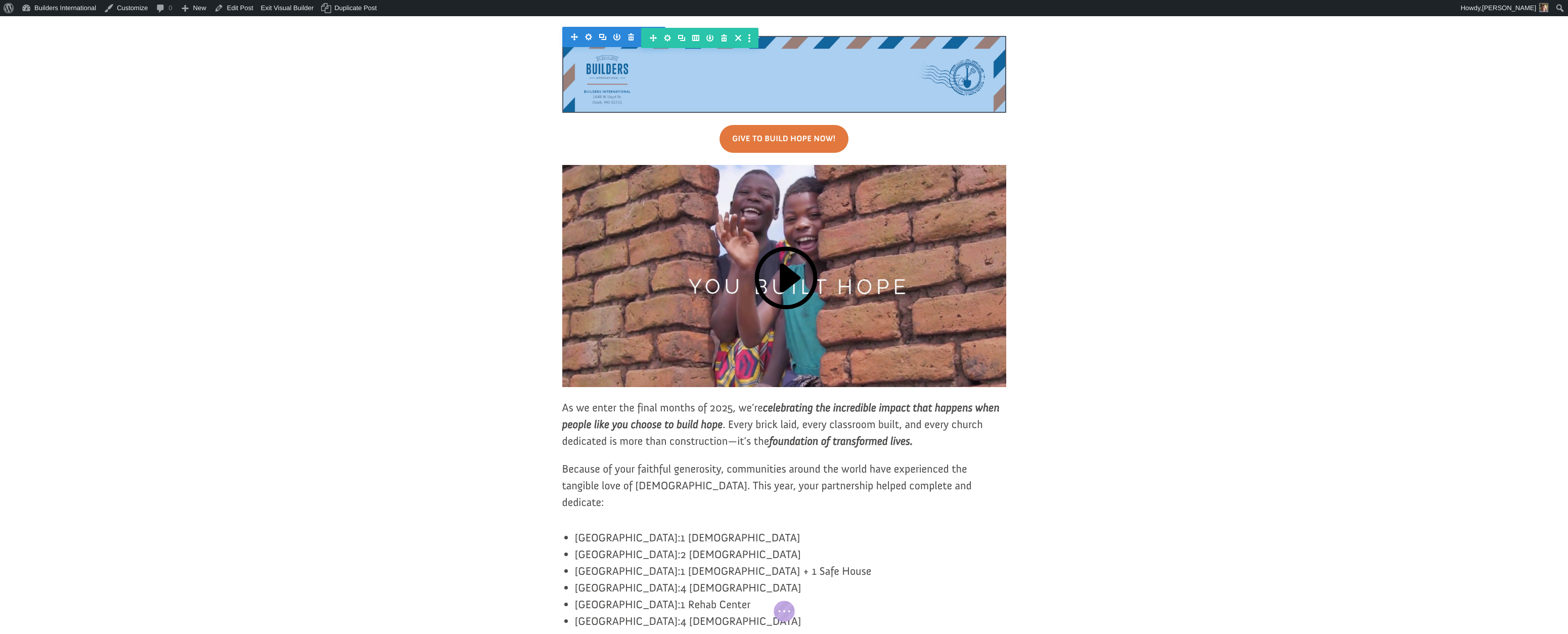
drag, startPoint x: 791, startPoint y: 106, endPoint x: 789, endPoint y: 93, distance: 13.2
click at [789, 93] on div "Min Height: auto Min Height: auto Width: auto Width: auto" at bounding box center [784, 75] width 444 height 77
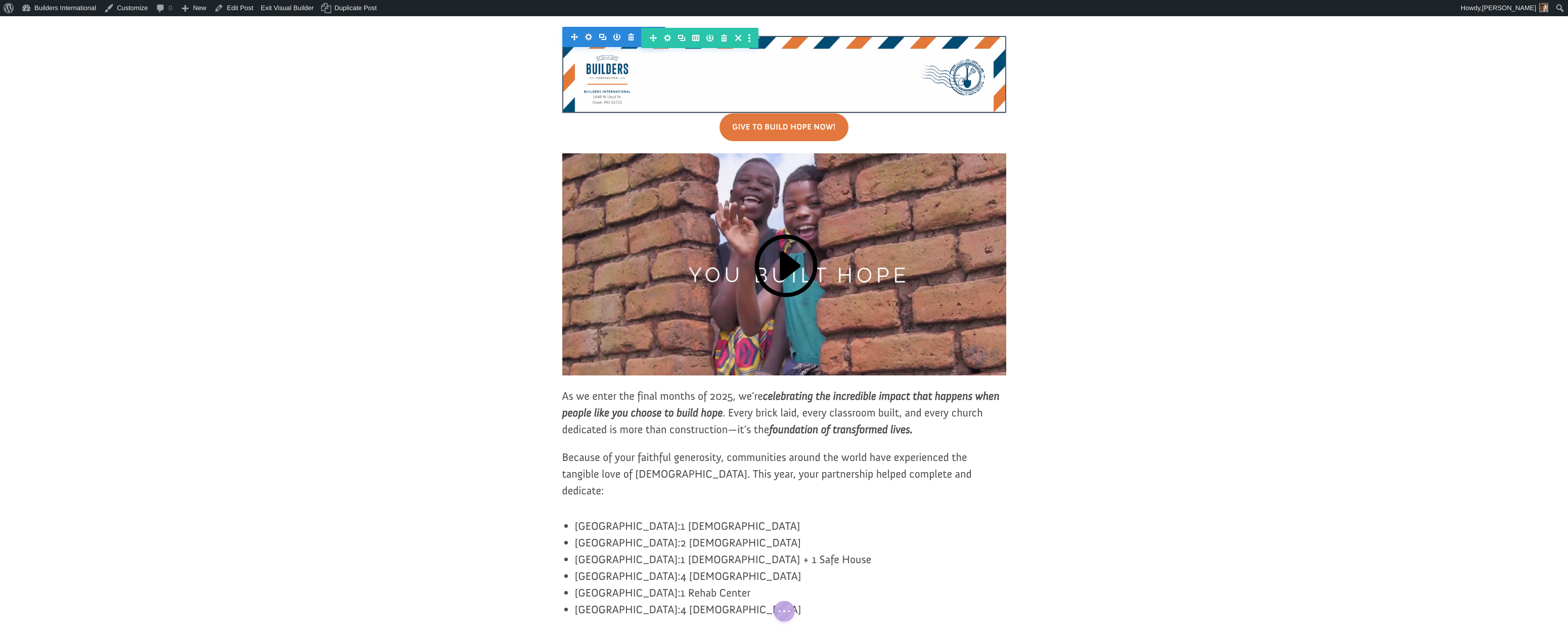
drag, startPoint x: 781, startPoint y: 117, endPoint x: 782, endPoint y: 104, distance: 13.0
click at [782, 104] on div "Min Height: auto Min Height: auto Width: auto Width: auto" at bounding box center [784, 75] width 444 height 77
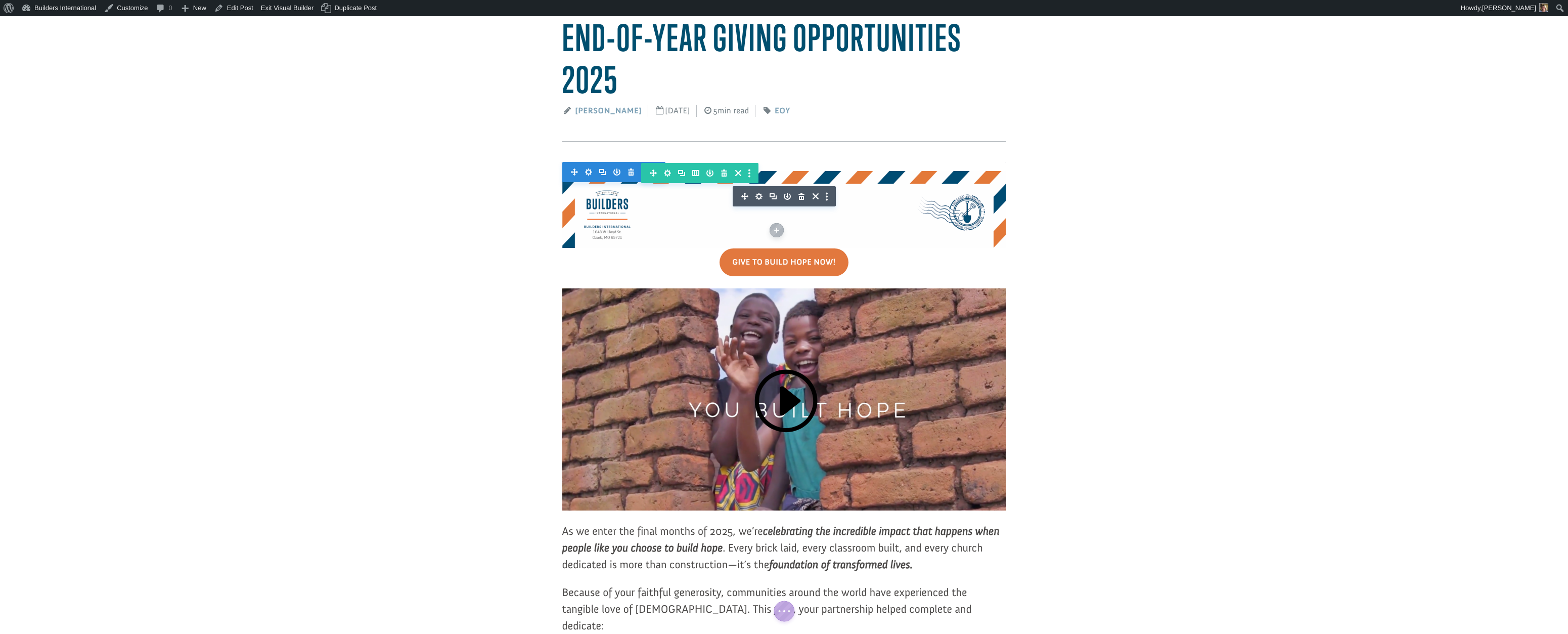
scroll to position [95, 0]
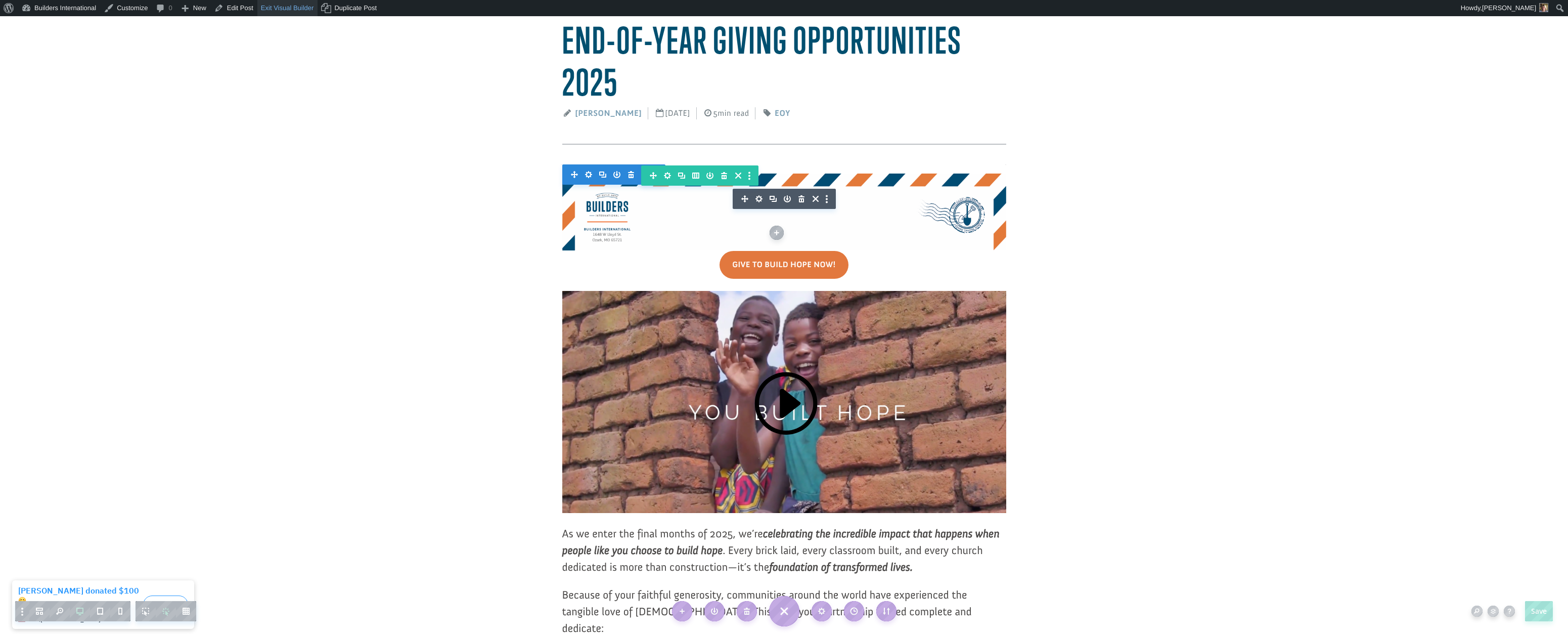
click at [274, 9] on link "Exit Visual Builder" at bounding box center [288, 8] width 61 height 16
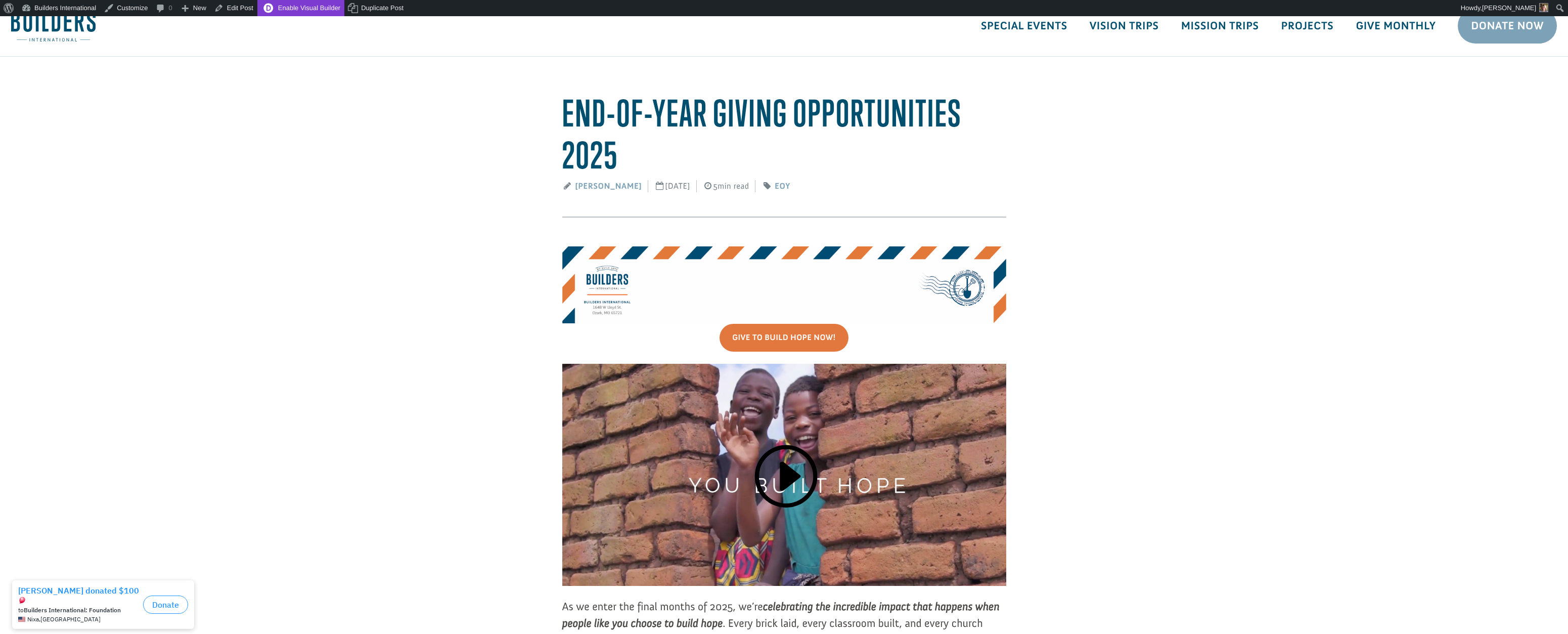
scroll to position [29, 0]
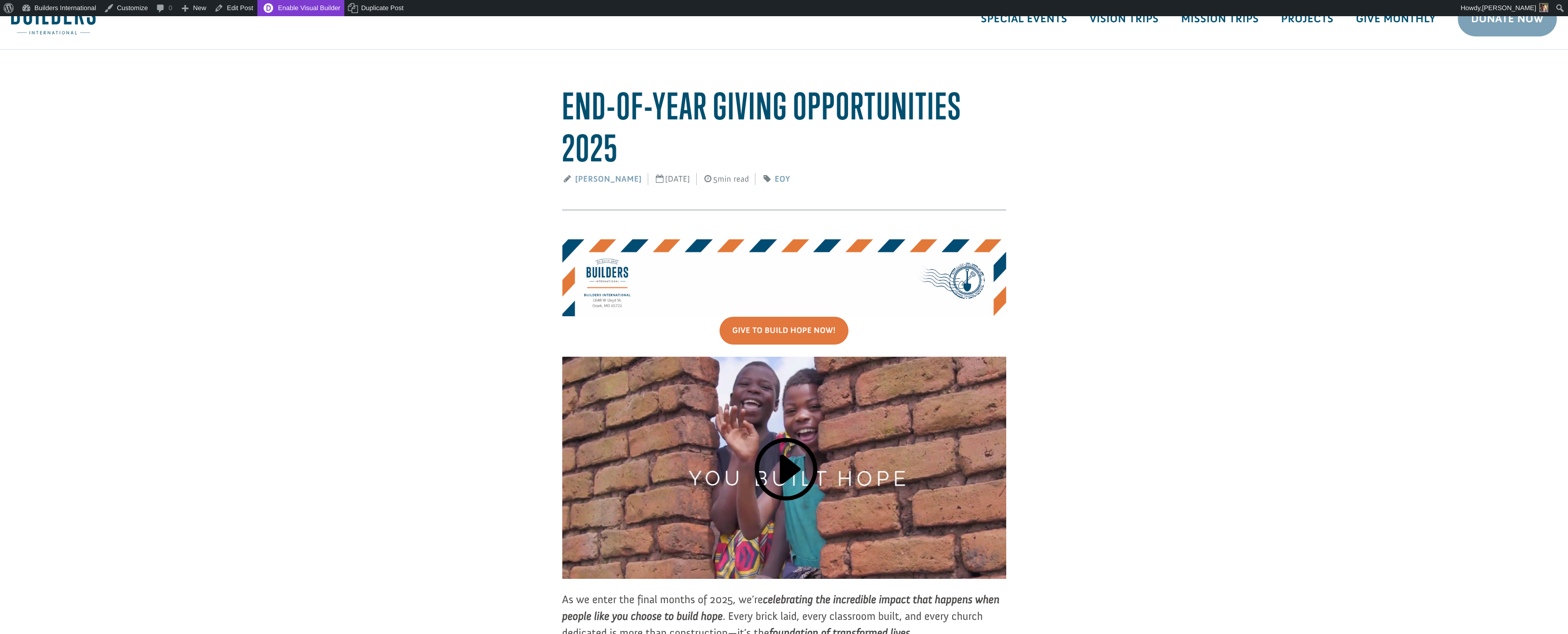
click at [327, 13] on link "Enable Visual Builder" at bounding box center [300, 8] width 87 height 16
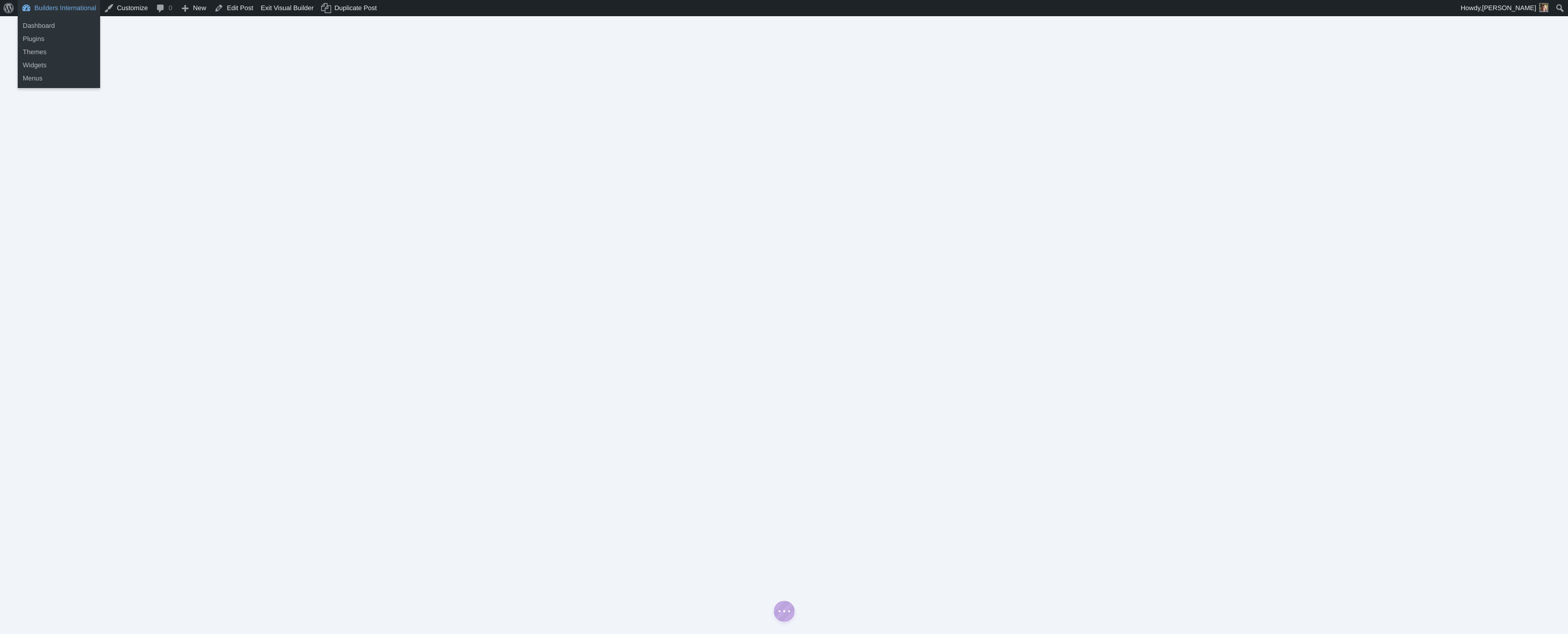
click at [67, 4] on link "Builders International" at bounding box center [59, 8] width 83 height 16
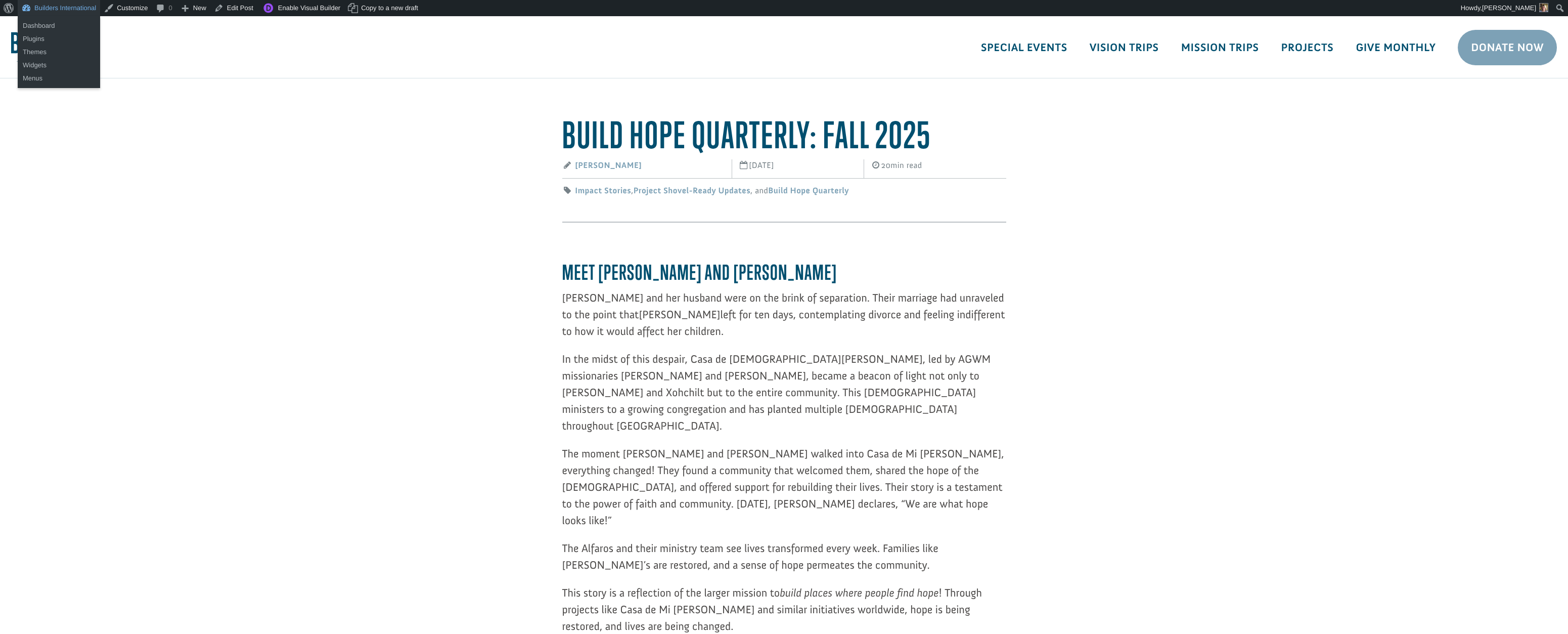
click at [71, 12] on link "Builders International" at bounding box center [59, 8] width 83 height 16
click at [61, 23] on link "Dashboard" at bounding box center [59, 26] width 83 height 13
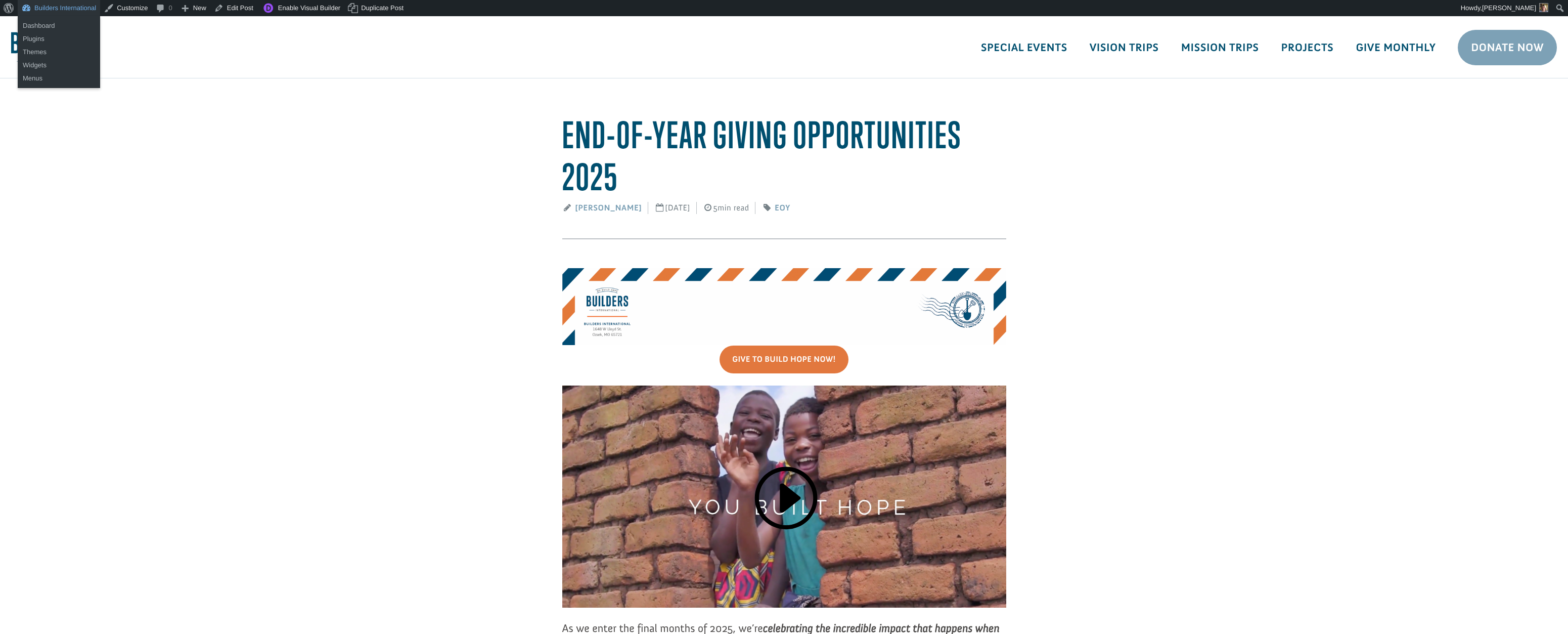
click at [59, 6] on link "Builders International" at bounding box center [59, 8] width 83 height 16
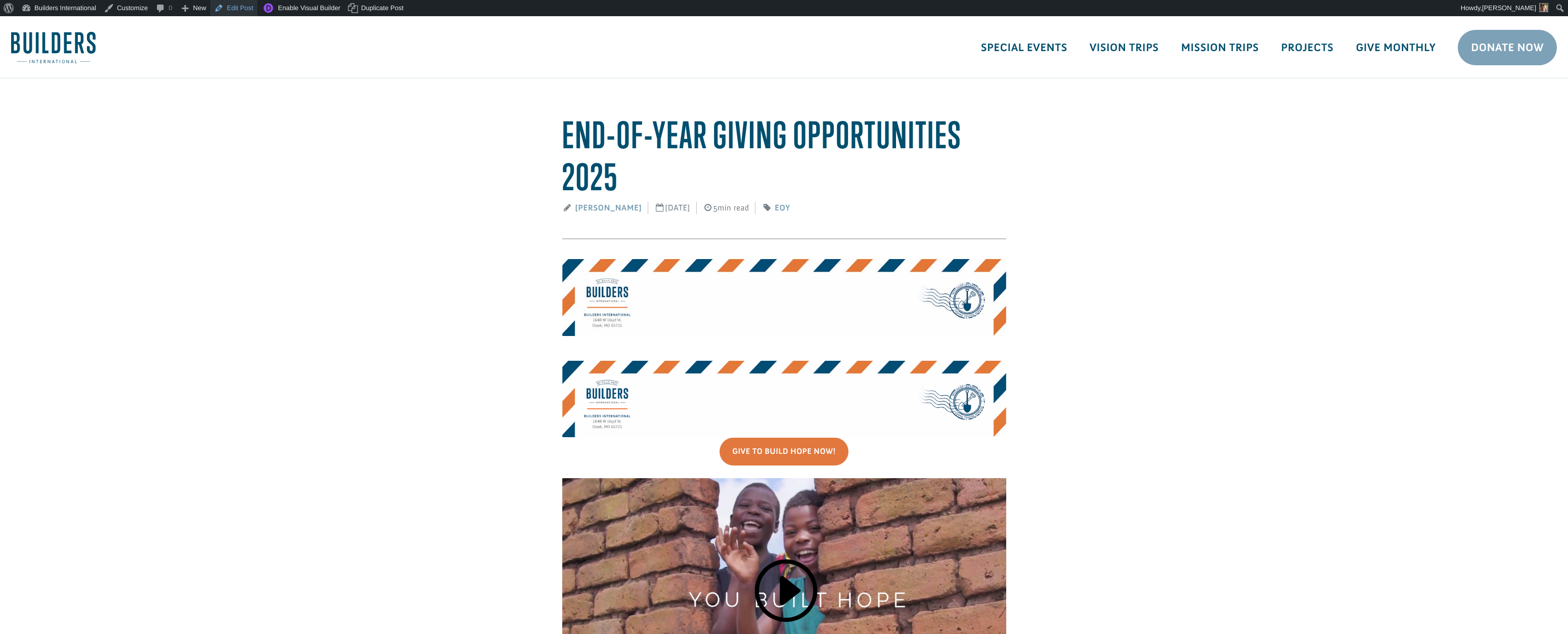
click at [236, 6] on link "Edit Post" at bounding box center [234, 8] width 47 height 16
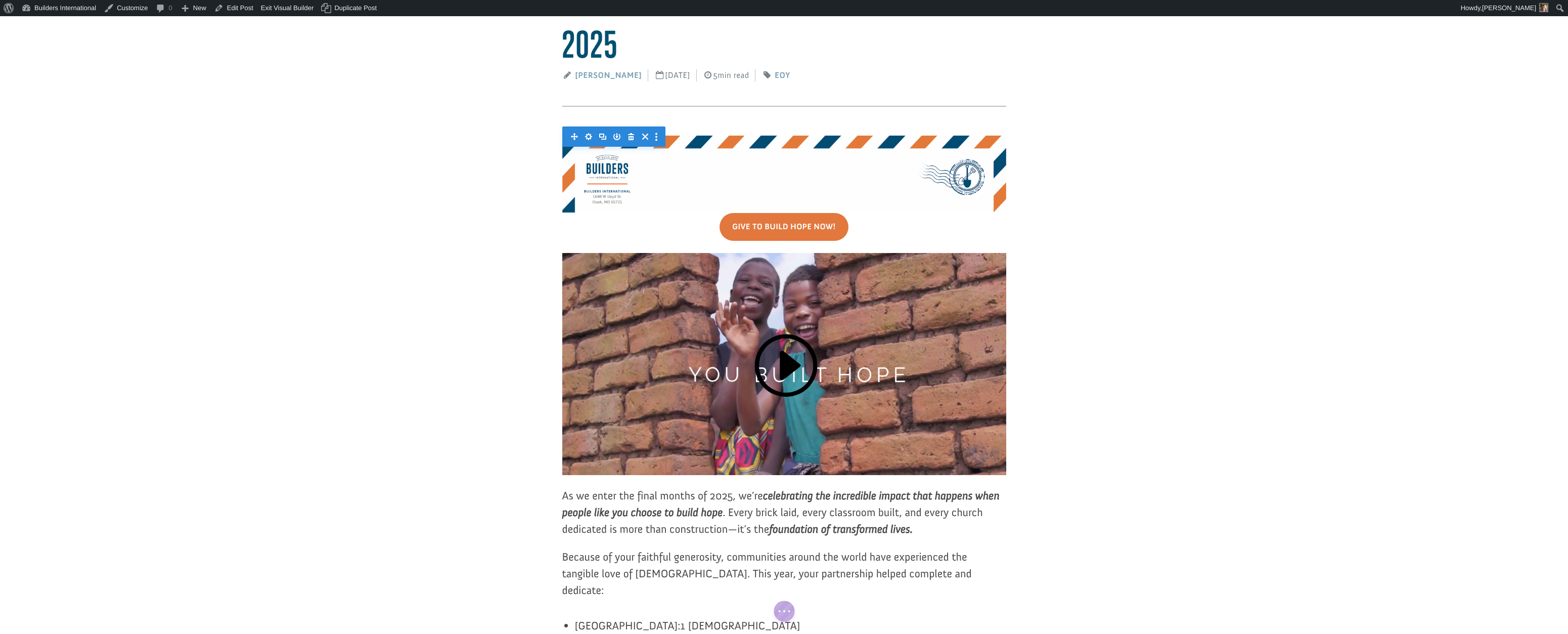
scroll to position [135, 0]
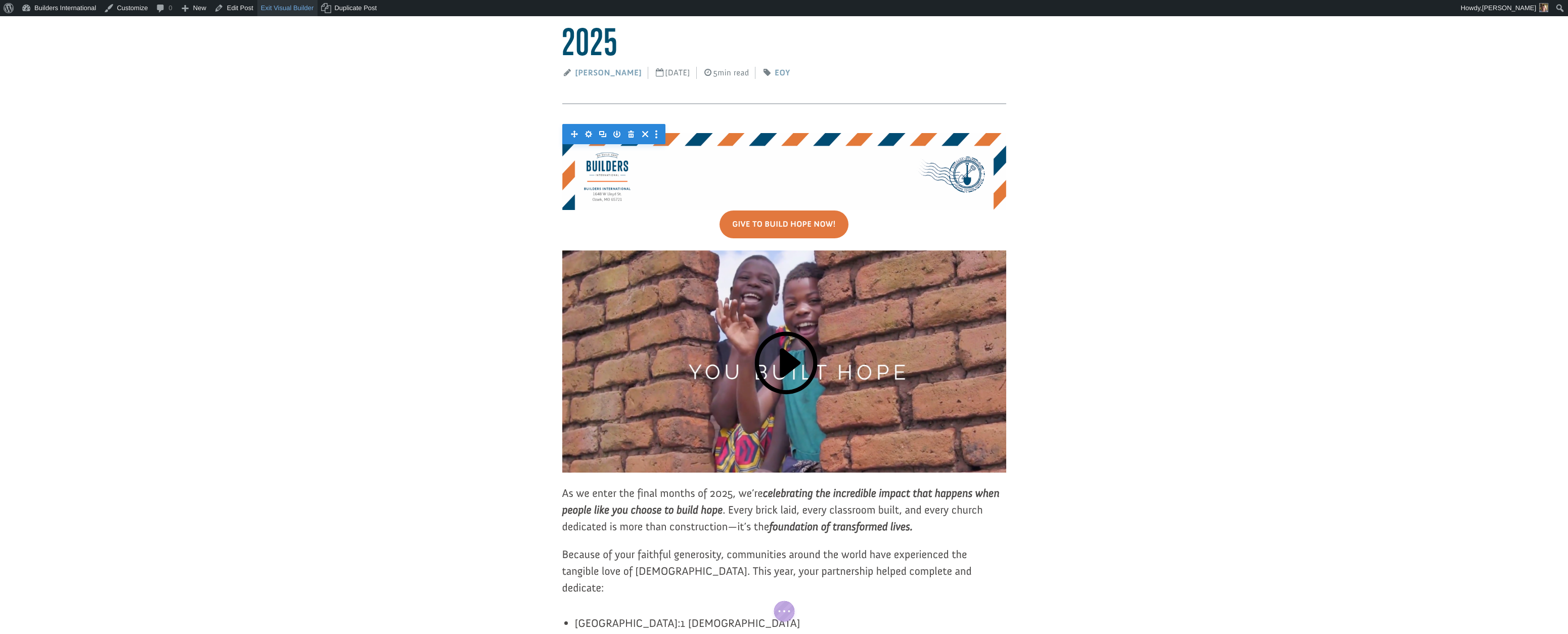
click at [298, 11] on link "Exit Visual Builder" at bounding box center [288, 8] width 61 height 16
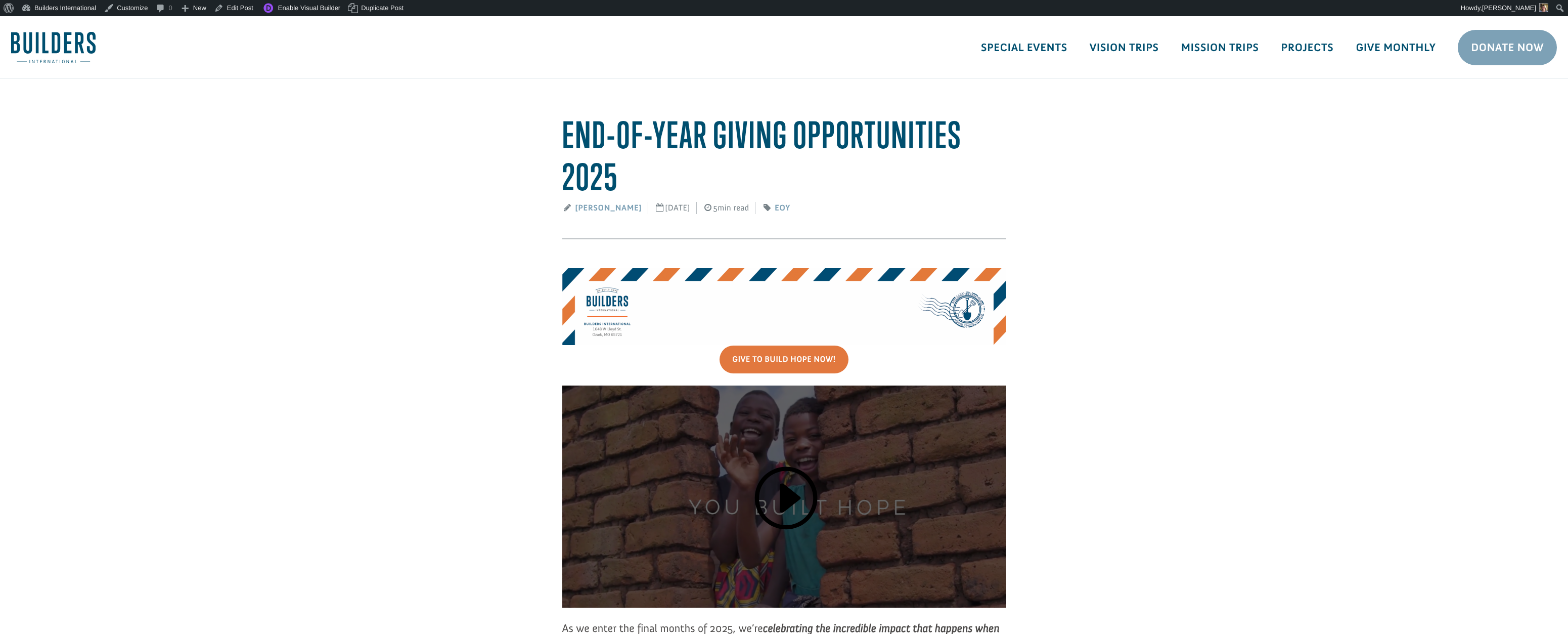
click at [642, 534] on div at bounding box center [784, 497] width 444 height 222
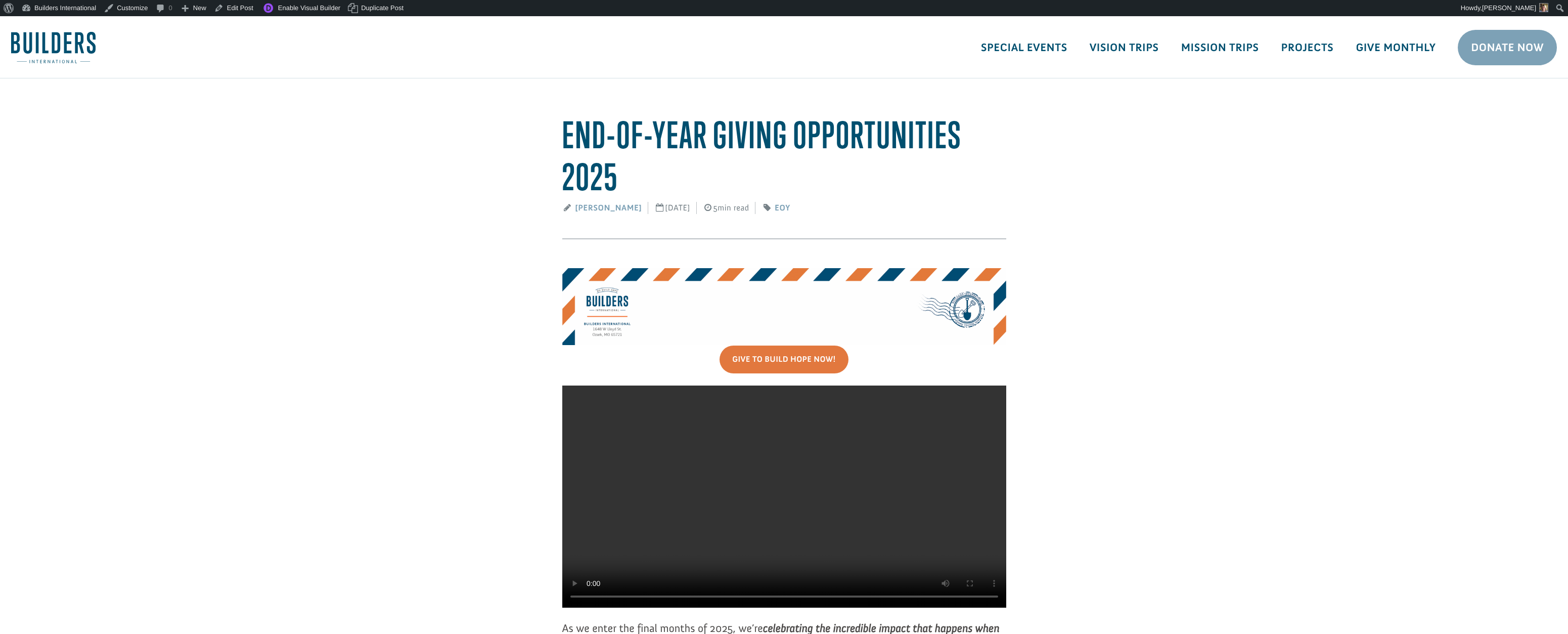
click at [641, 535] on video at bounding box center [784, 497] width 444 height 222
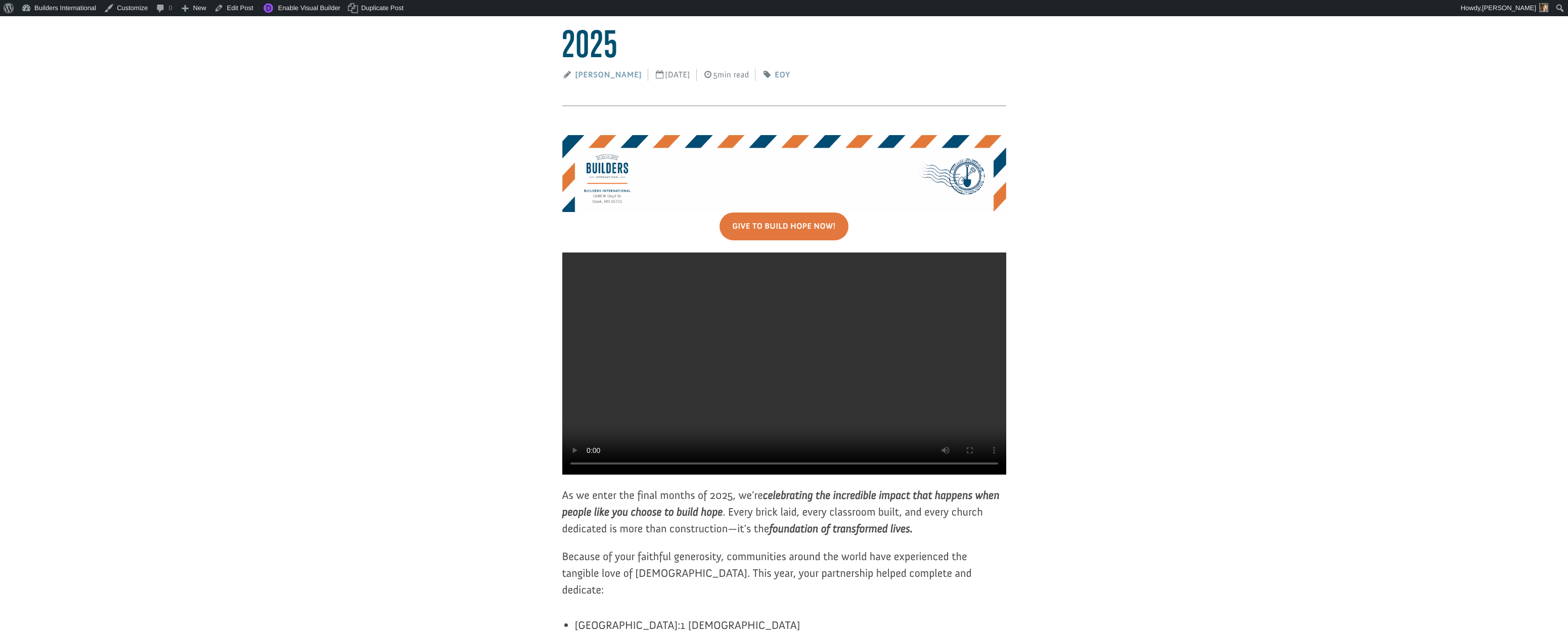
scroll to position [134, 0]
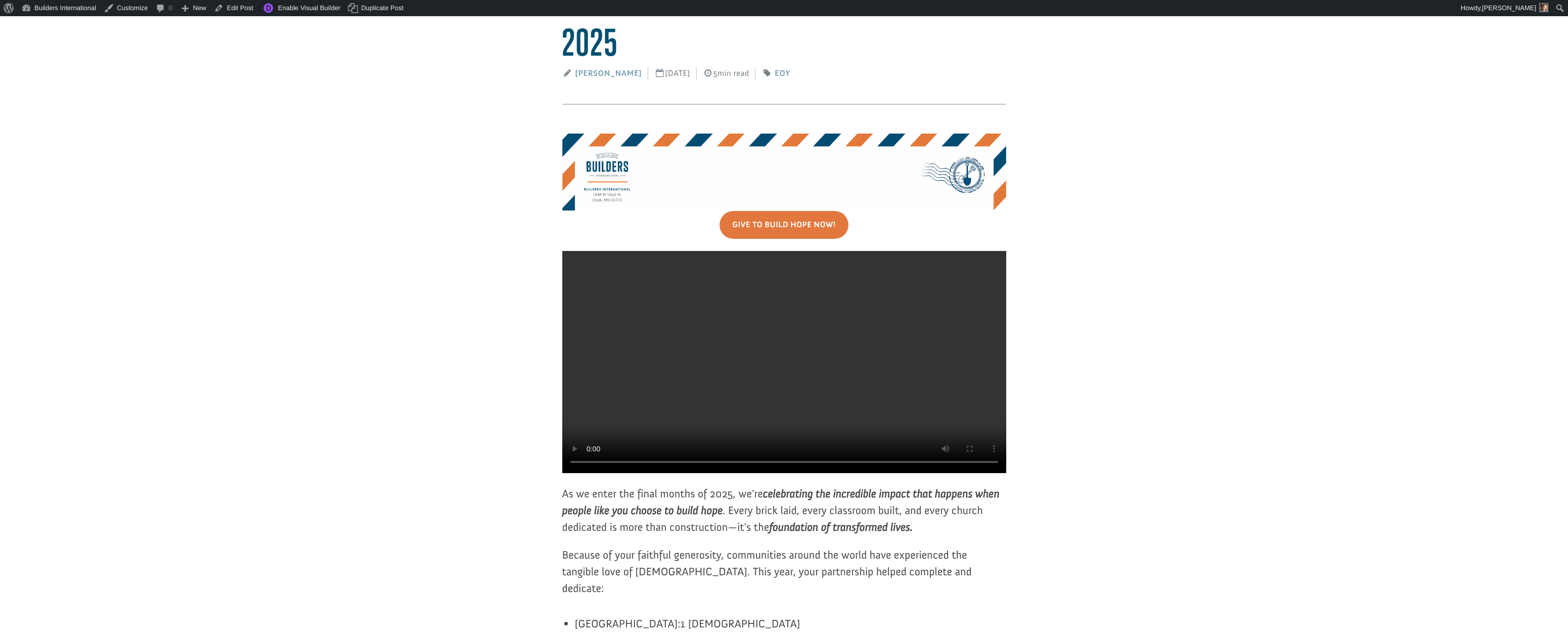
drag, startPoint x: 1108, startPoint y: 266, endPoint x: 1094, endPoint y: 272, distance: 15.2
click at [996, 232] on div "Give To Build Hope Now!" at bounding box center [784, 224] width 444 height 28
click at [990, 253] on video at bounding box center [784, 362] width 444 height 222
click at [990, 255] on video at bounding box center [784, 362] width 444 height 222
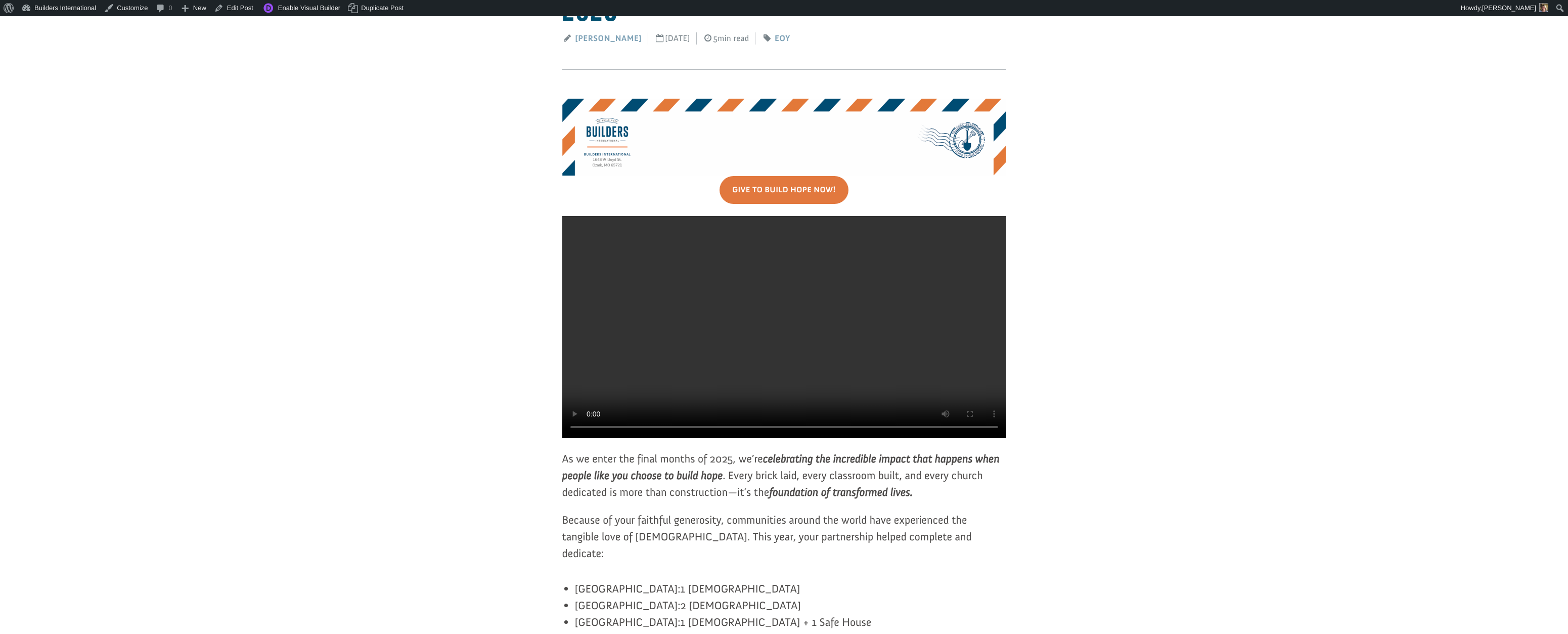
scroll to position [173, 0]
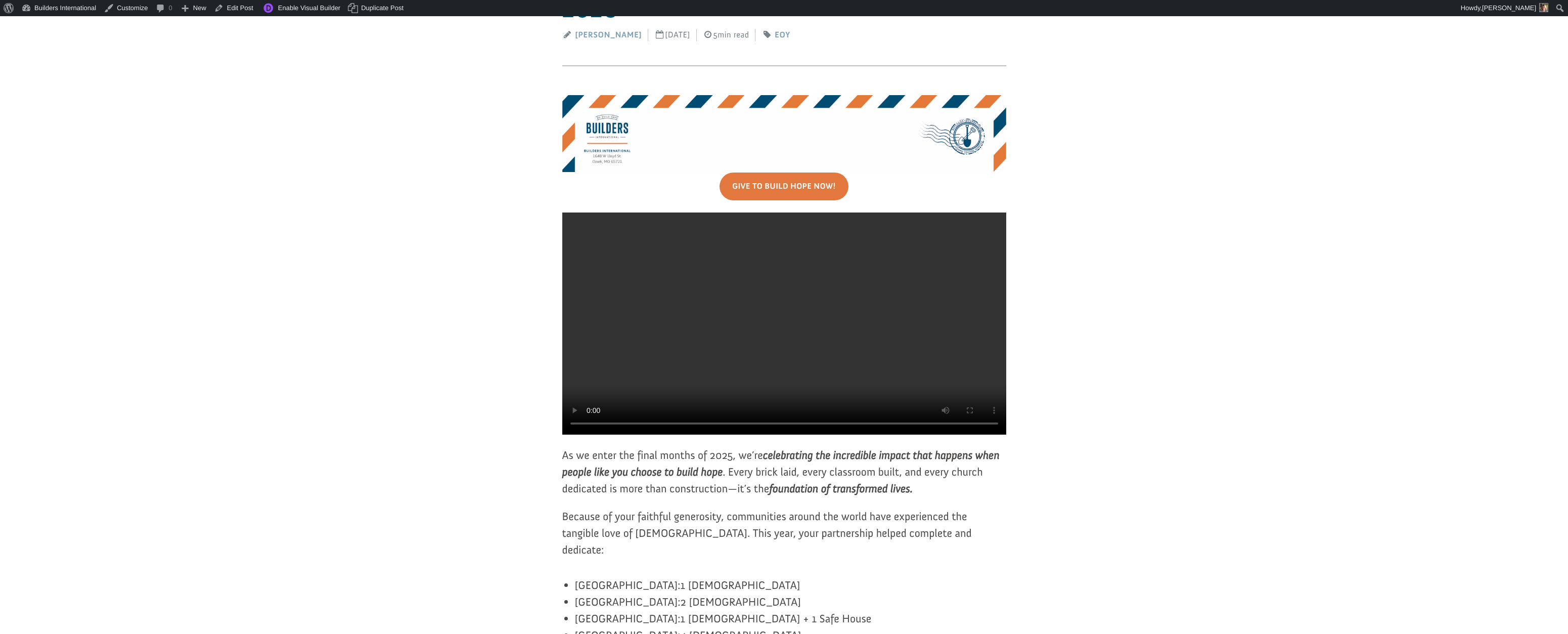
click at [256, 9] on link "Edit Post" at bounding box center [234, 8] width 47 height 16
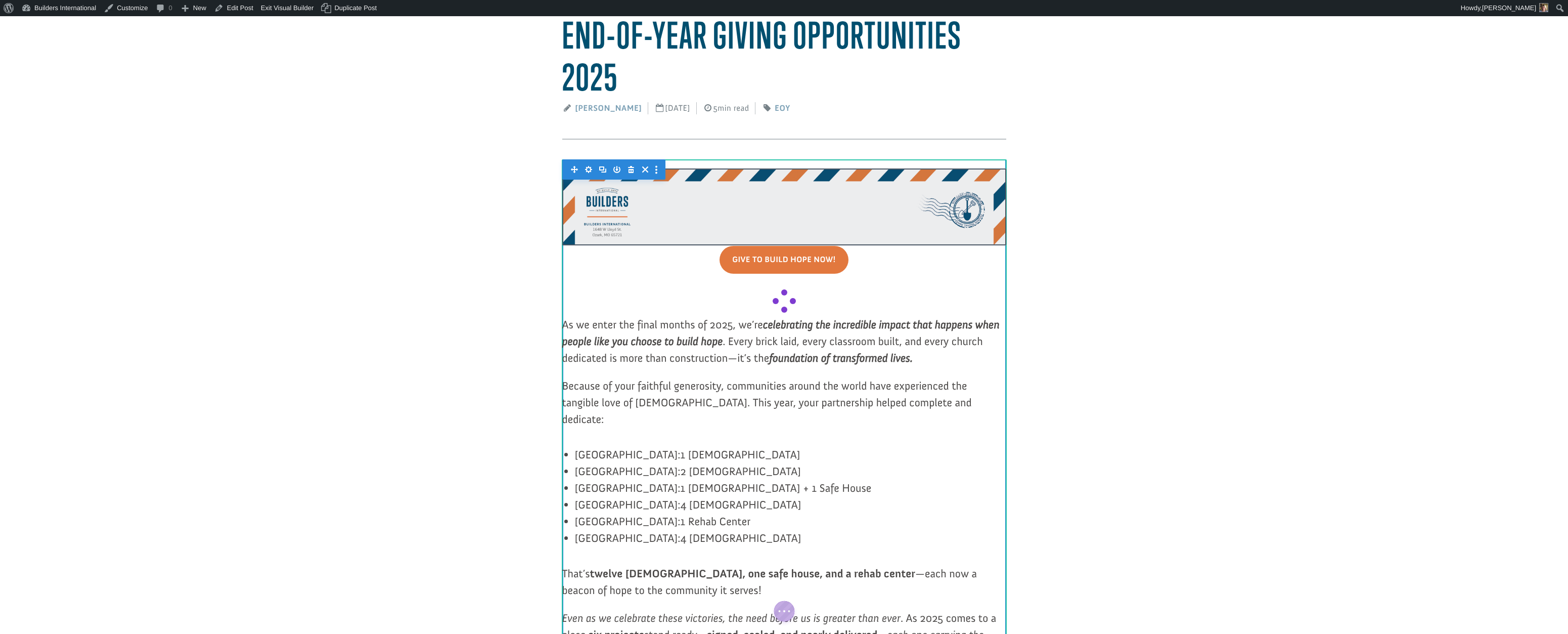
scroll to position [100, 0]
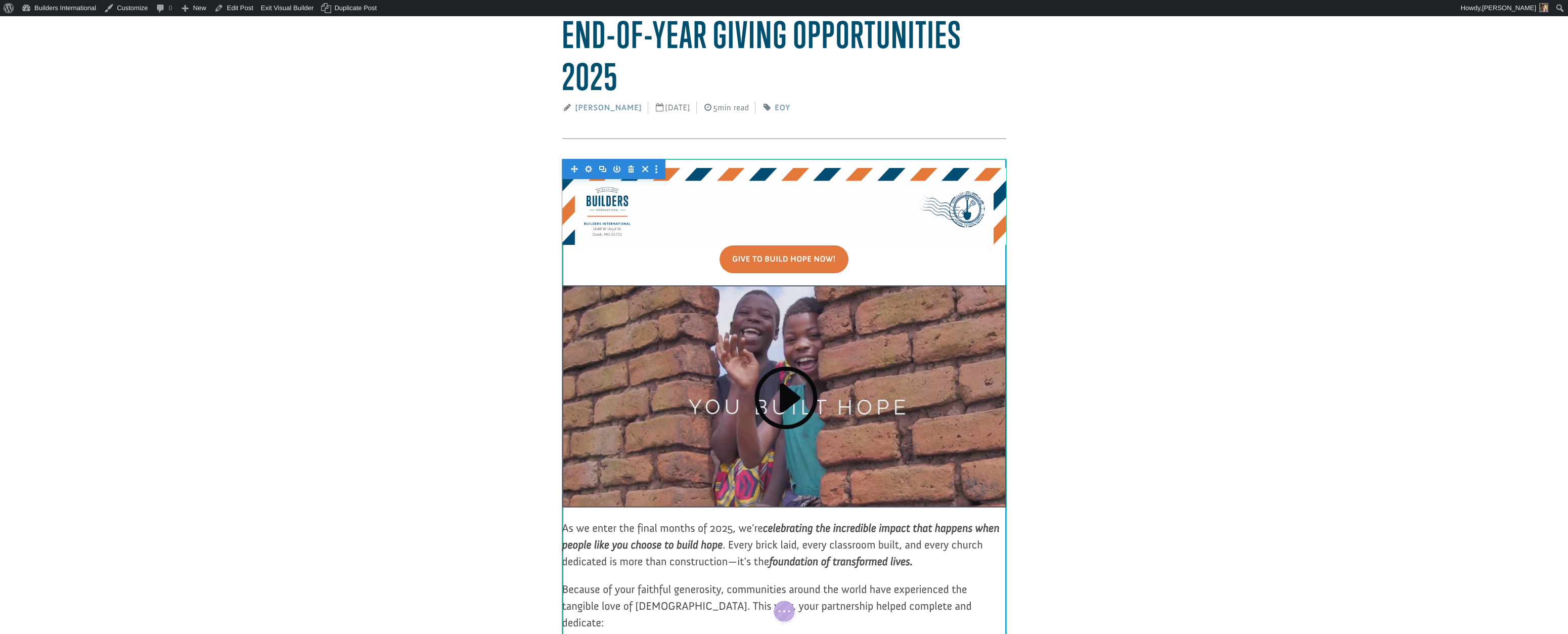
click at [691, 287] on div at bounding box center [784, 396] width 444 height 222
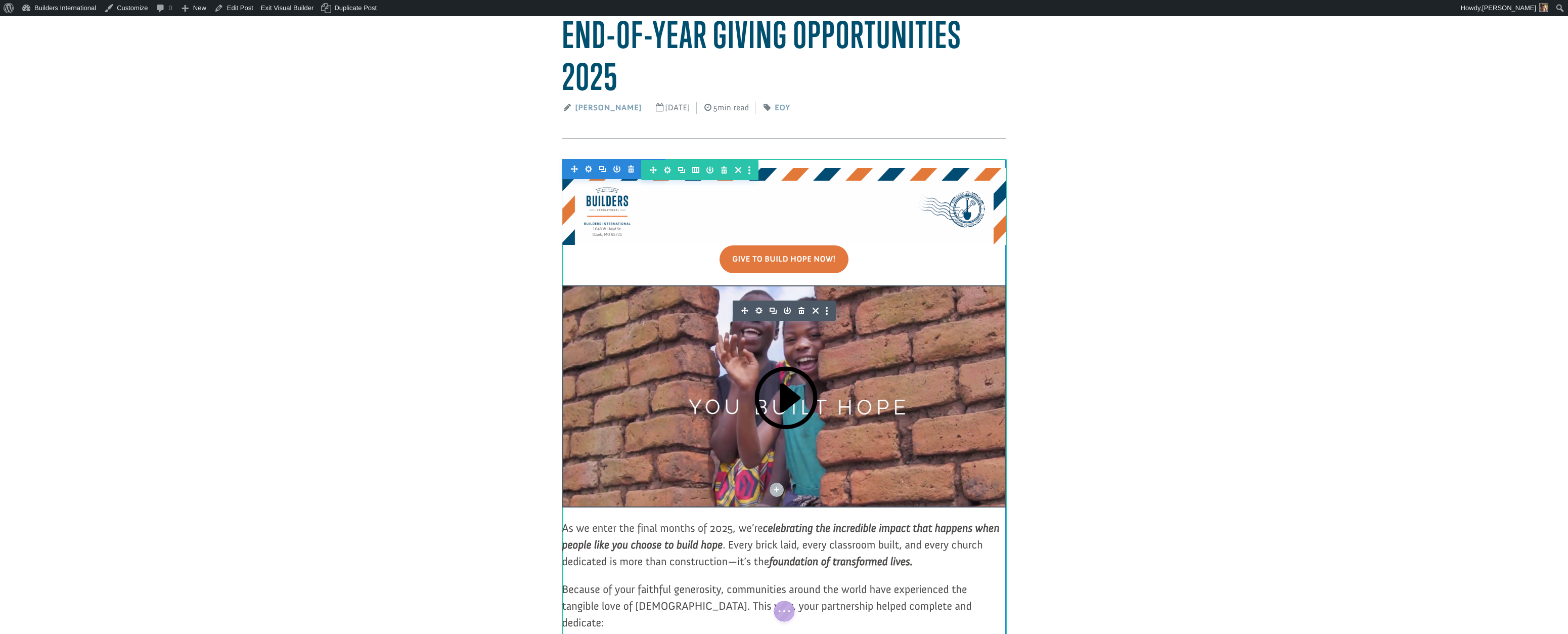
click at [798, 308] on icon "button" at bounding box center [802, 310] width 6 height 7
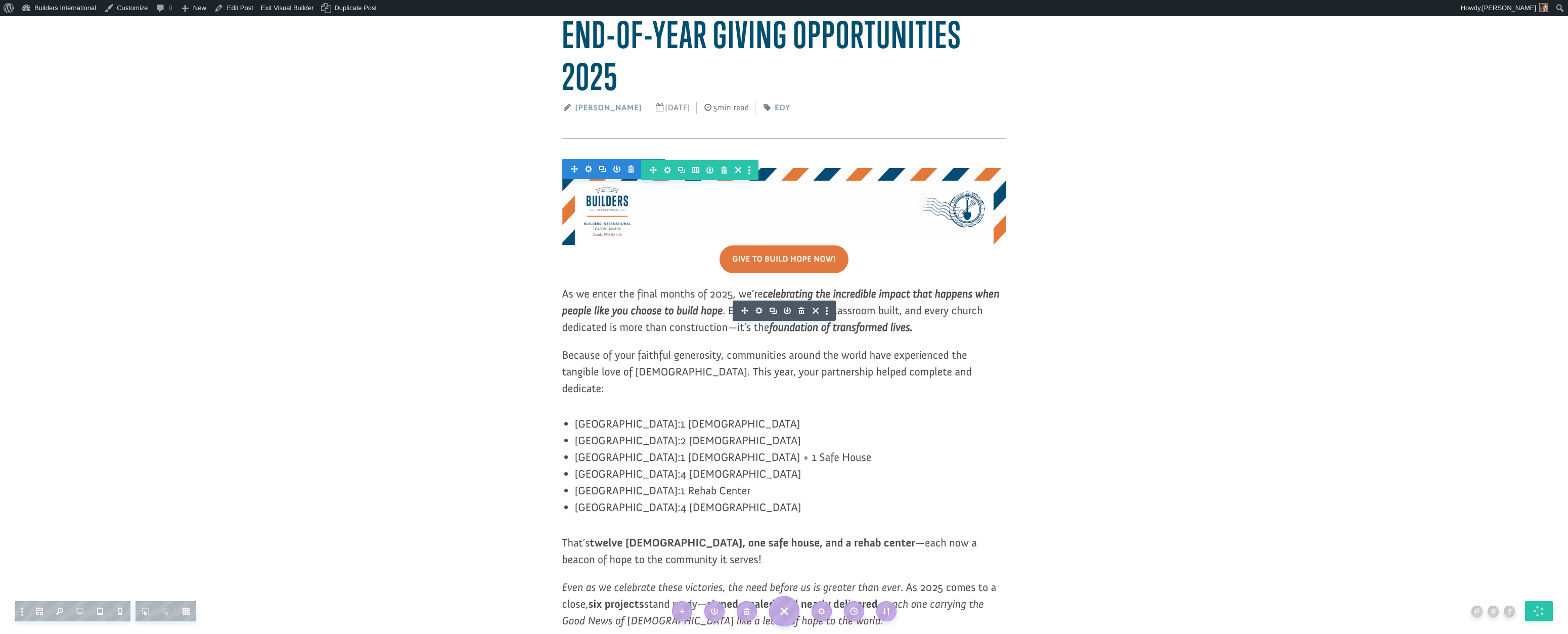
click at [58, 24] on link "Dashboard" at bounding box center [59, 26] width 83 height 13
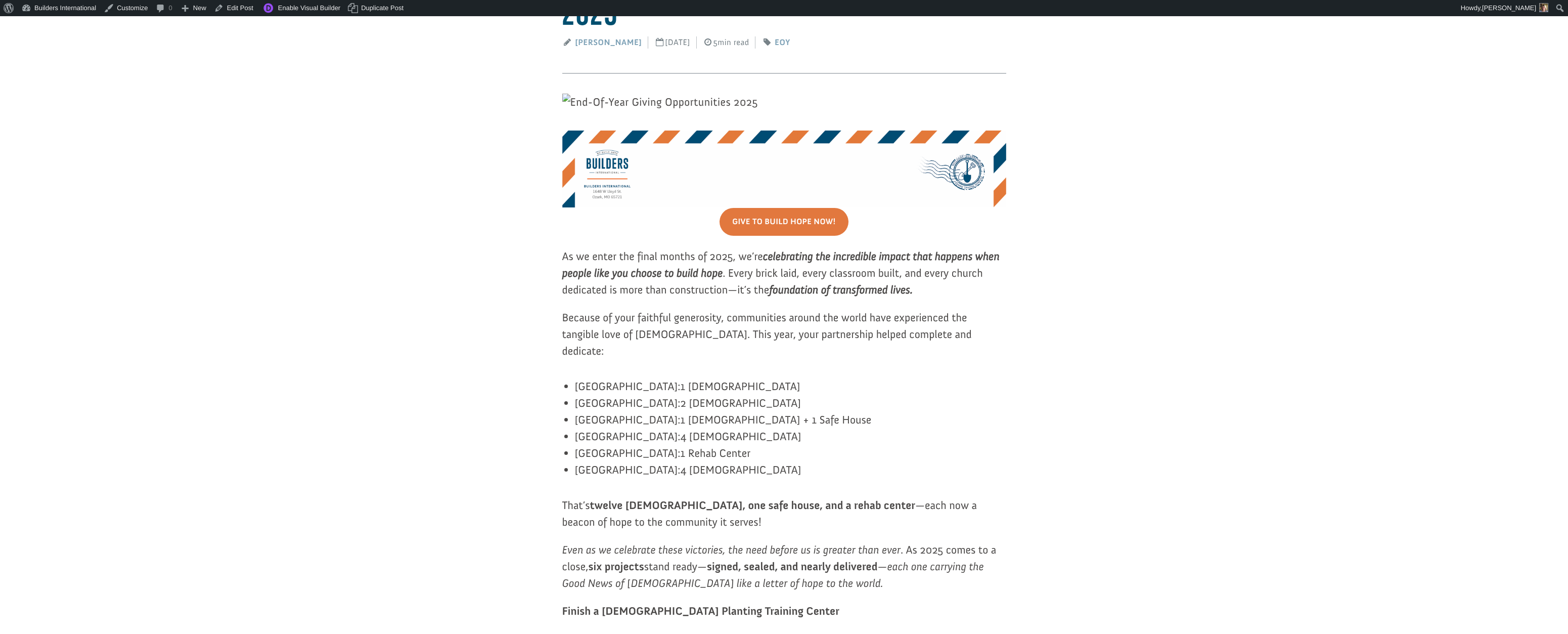
scroll to position [169, 0]
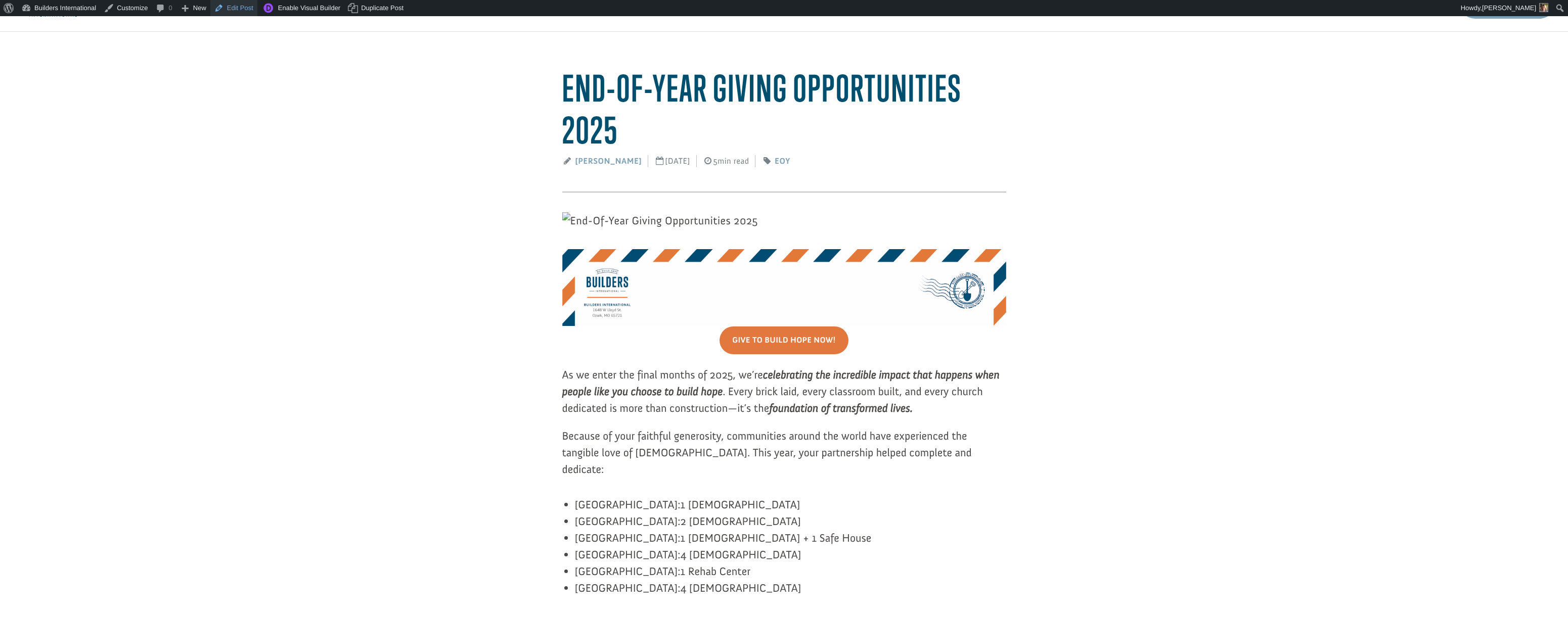
scroll to position [46, 0]
click at [247, 6] on link "Edit Post" at bounding box center [234, 8] width 47 height 16
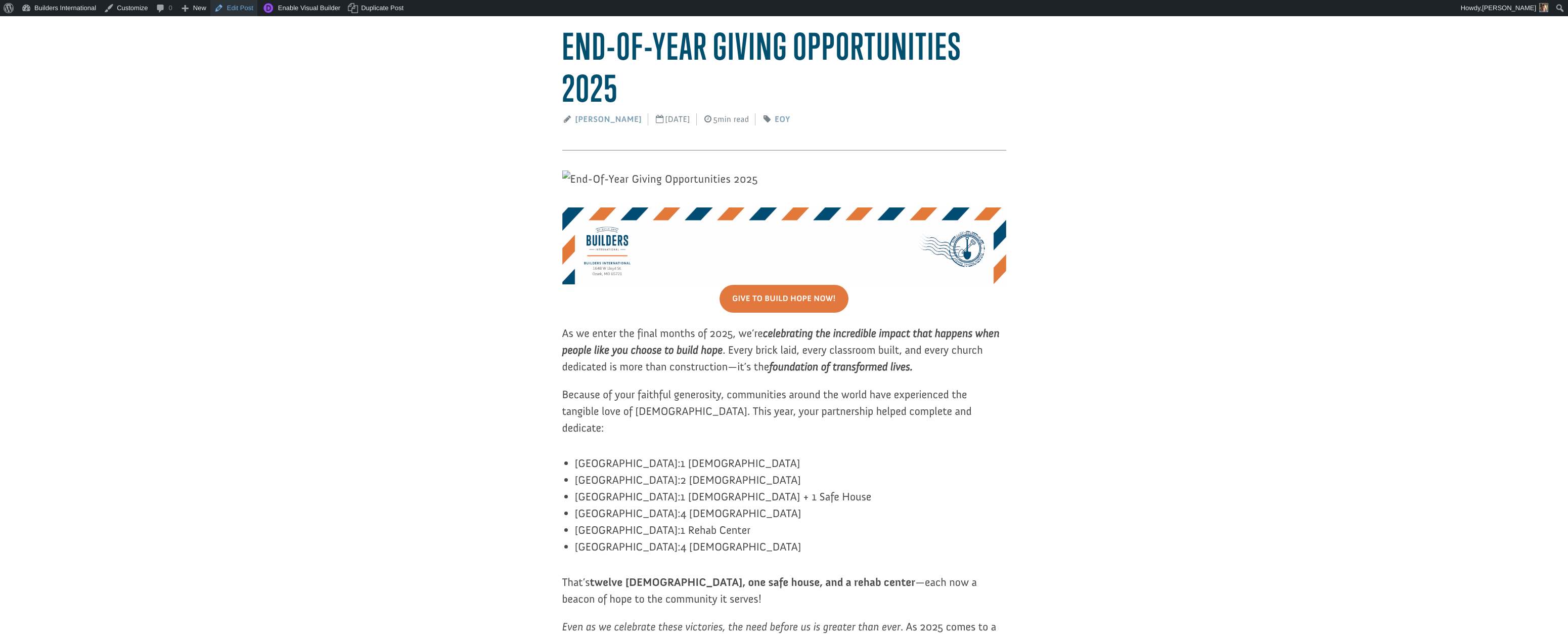
scroll to position [89, 0]
click at [246, 2] on link "Edit Post" at bounding box center [234, 8] width 47 height 16
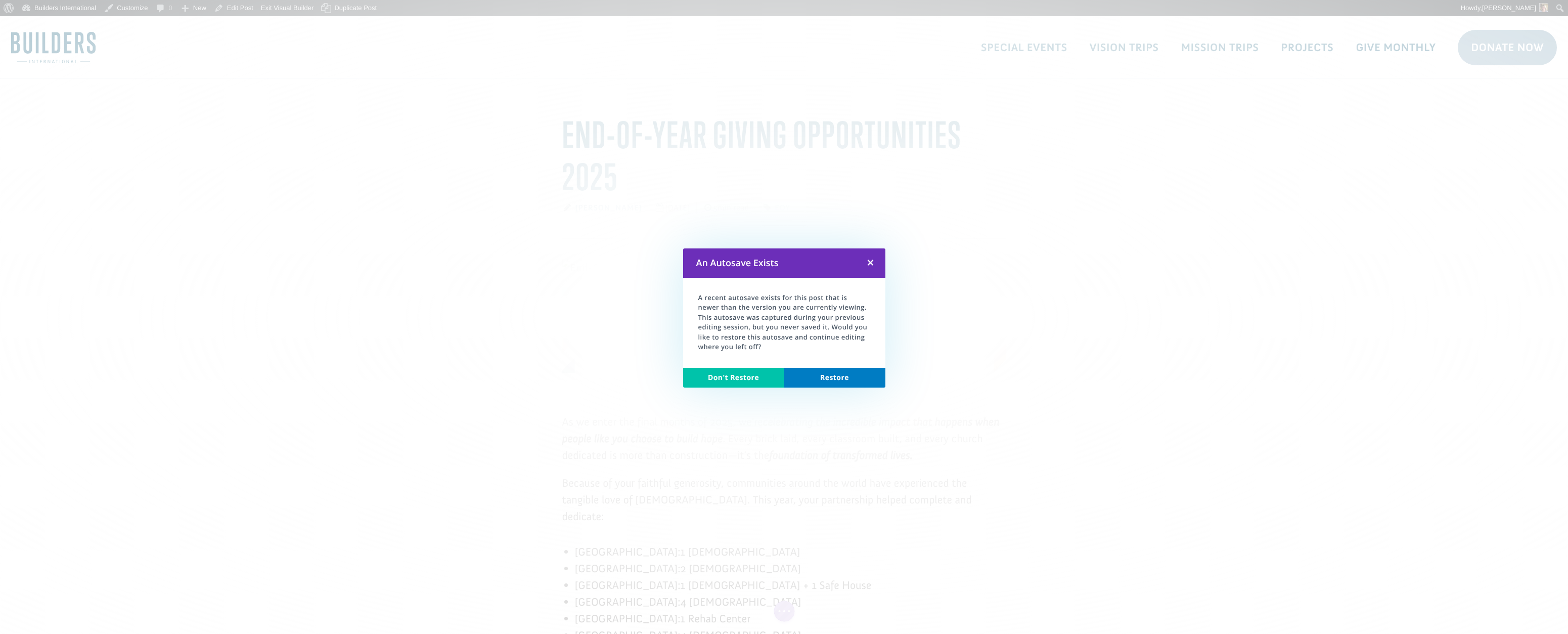
click at [796, 371] on link "Restore" at bounding box center [835, 378] width 101 height 20
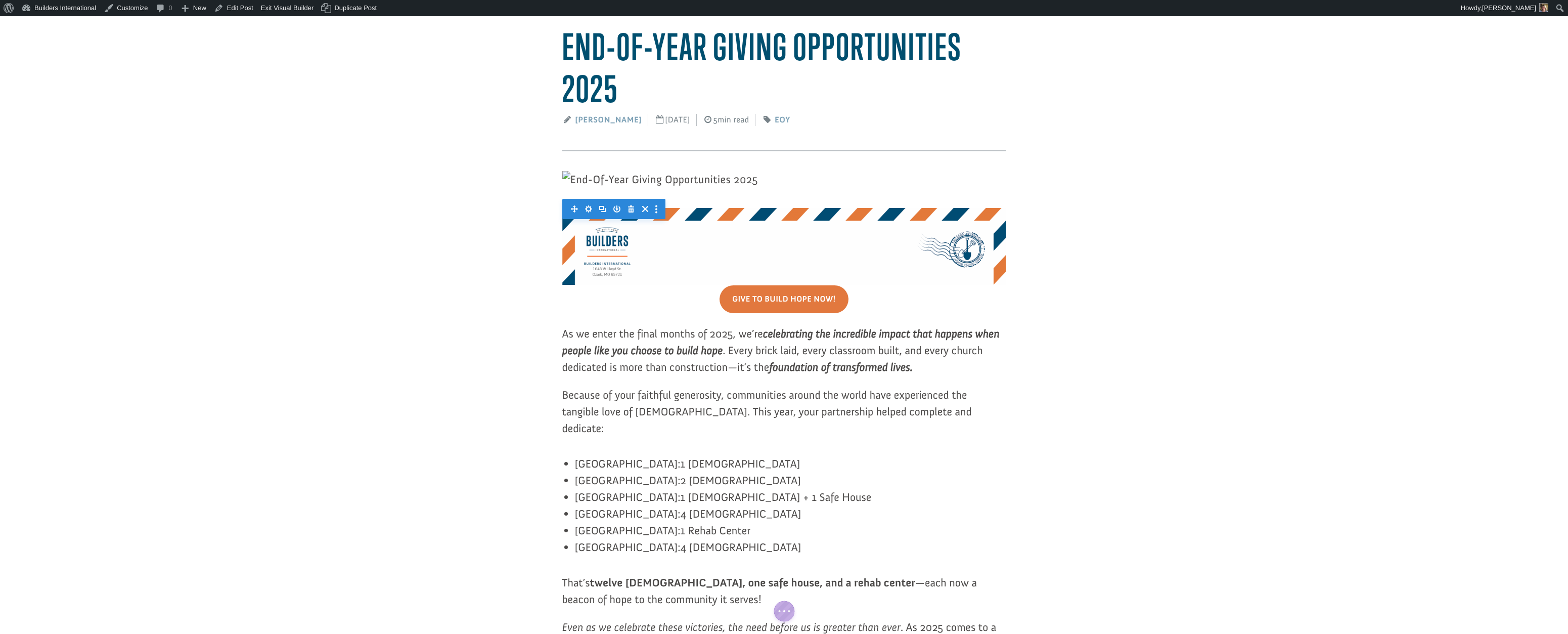
scroll to position [89, 0]
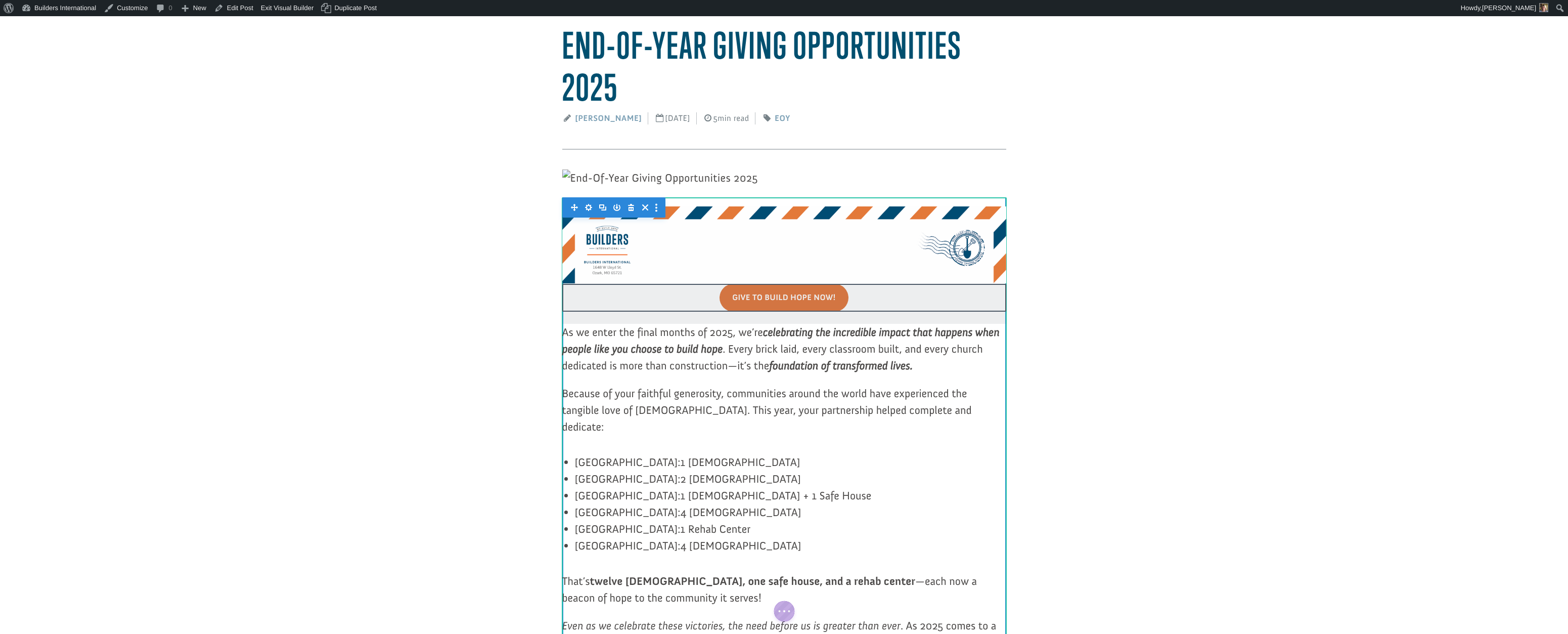
click at [789, 324] on div at bounding box center [784, 304] width 444 height 40
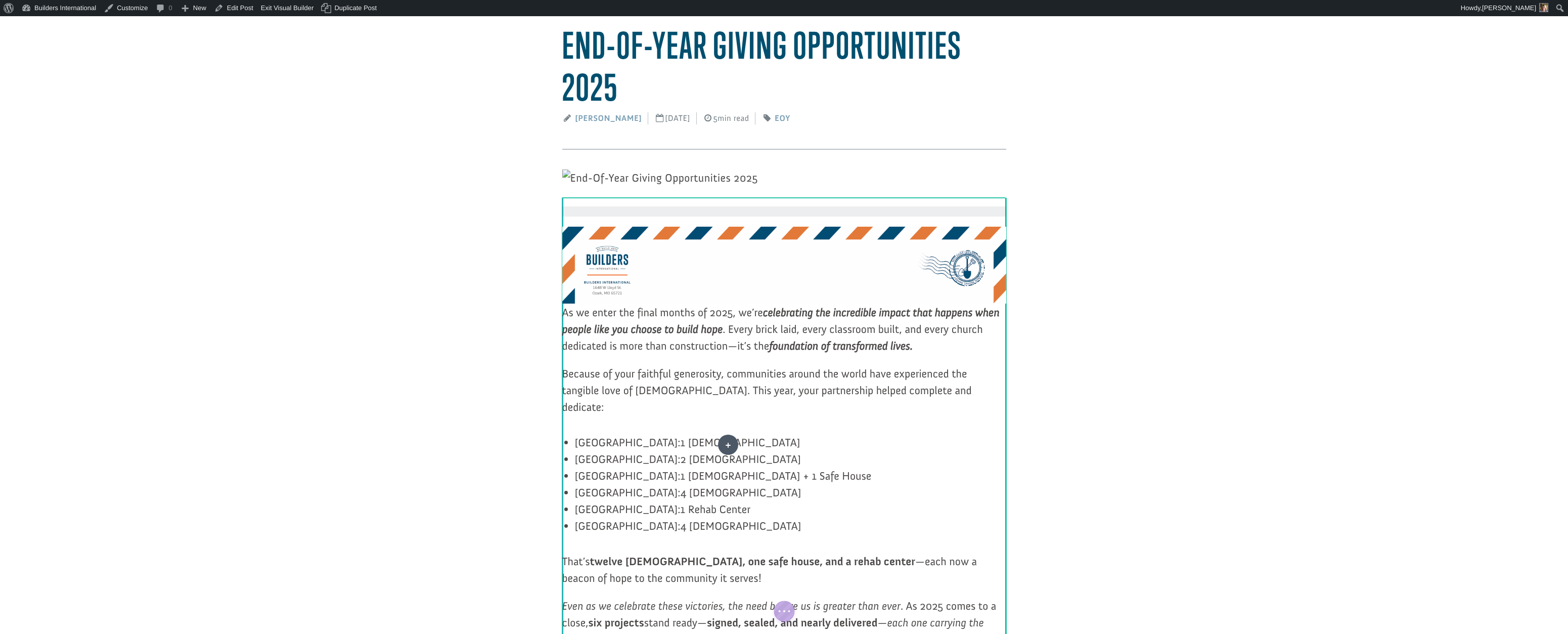
drag, startPoint x: 742, startPoint y: 525, endPoint x: 728, endPoint y: 425, distance: 101.0
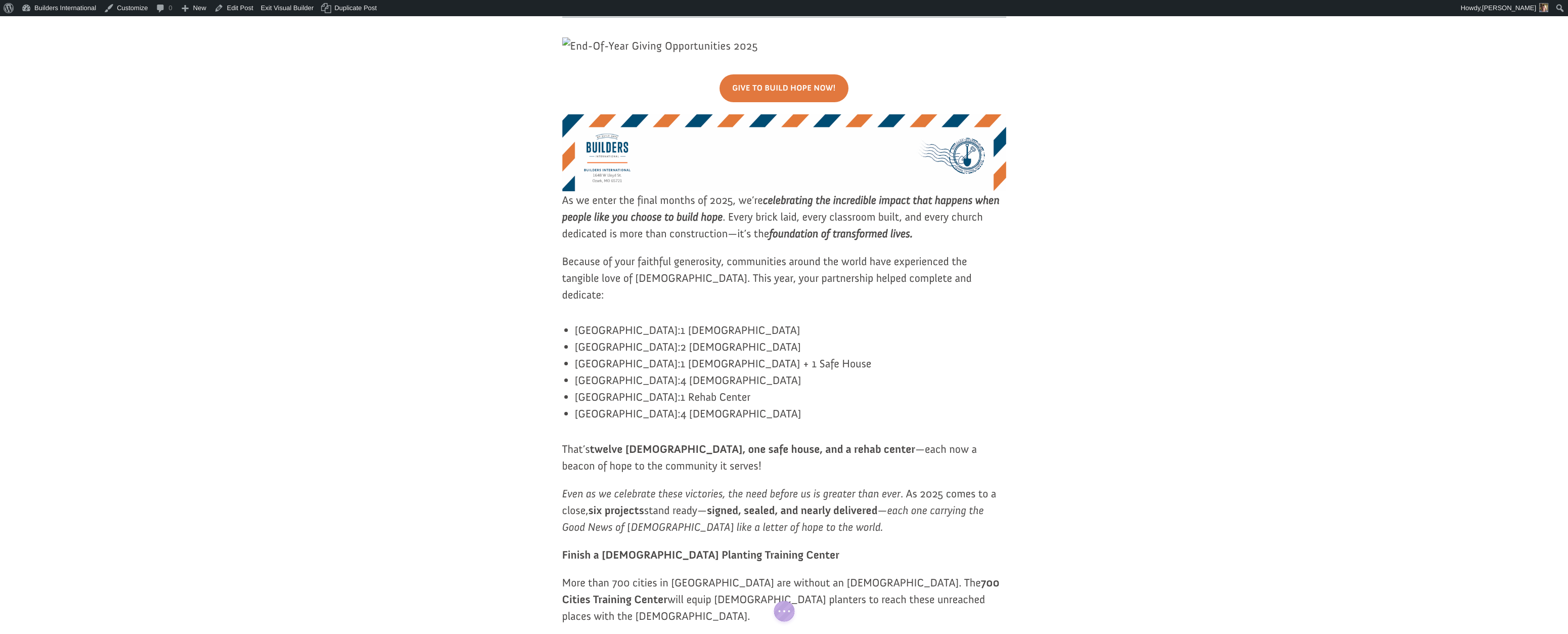
scroll to position [222, 0]
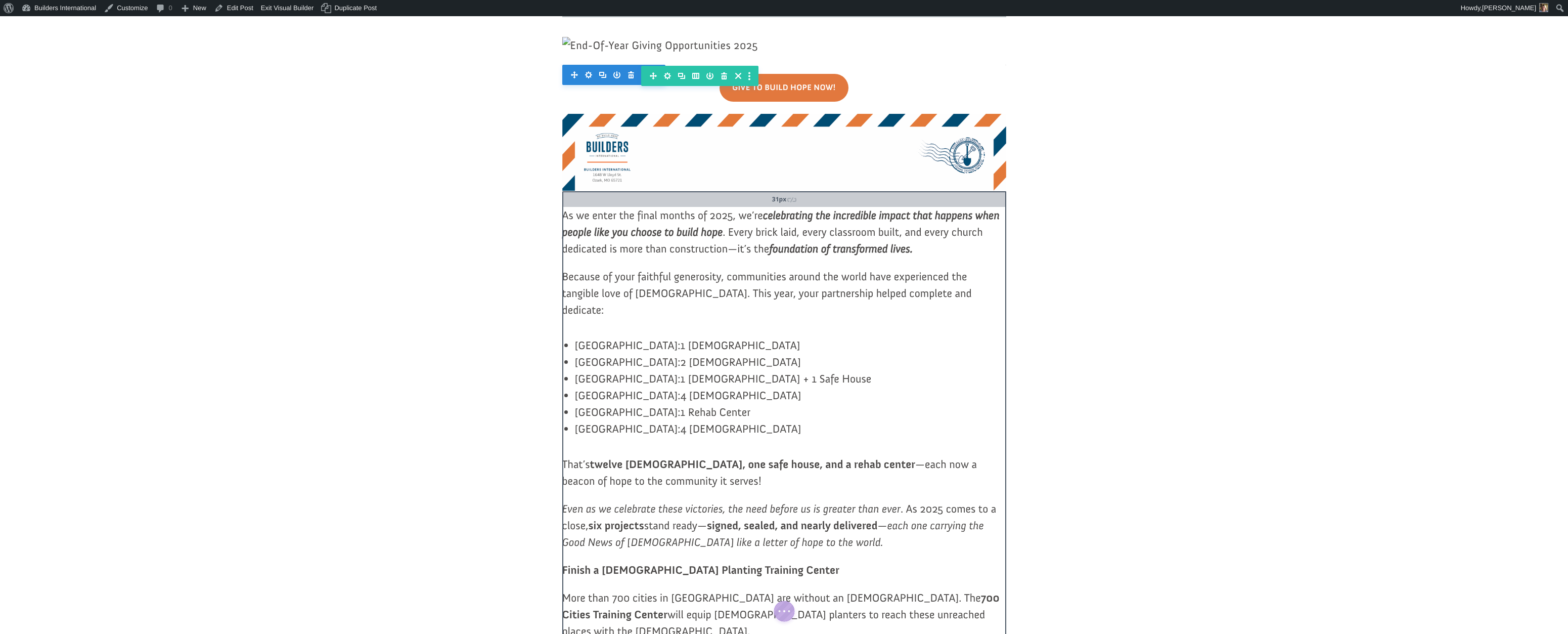
drag, startPoint x: 580, startPoint y: 431, endPoint x: 578, endPoint y: 444, distance: 13.2
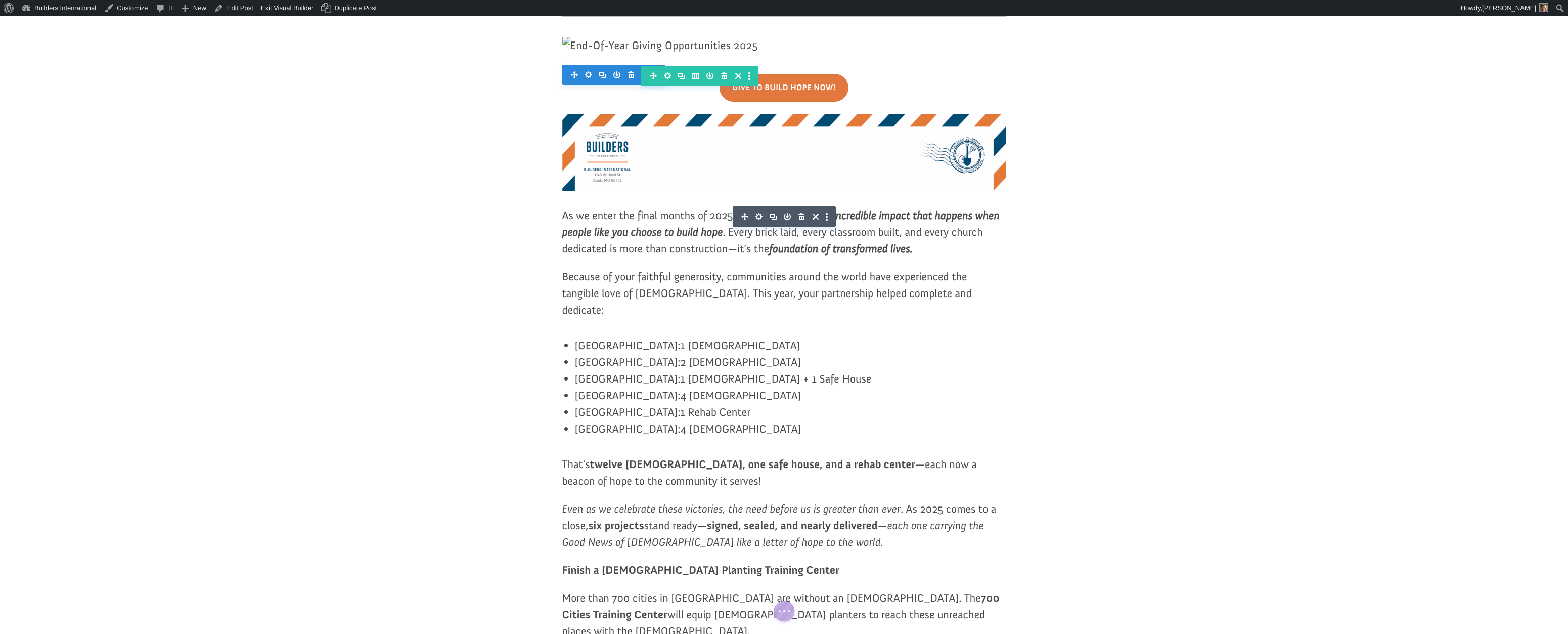
drag, startPoint x: 1374, startPoint y: 399, endPoint x: 1313, endPoint y: 444, distance: 75.8
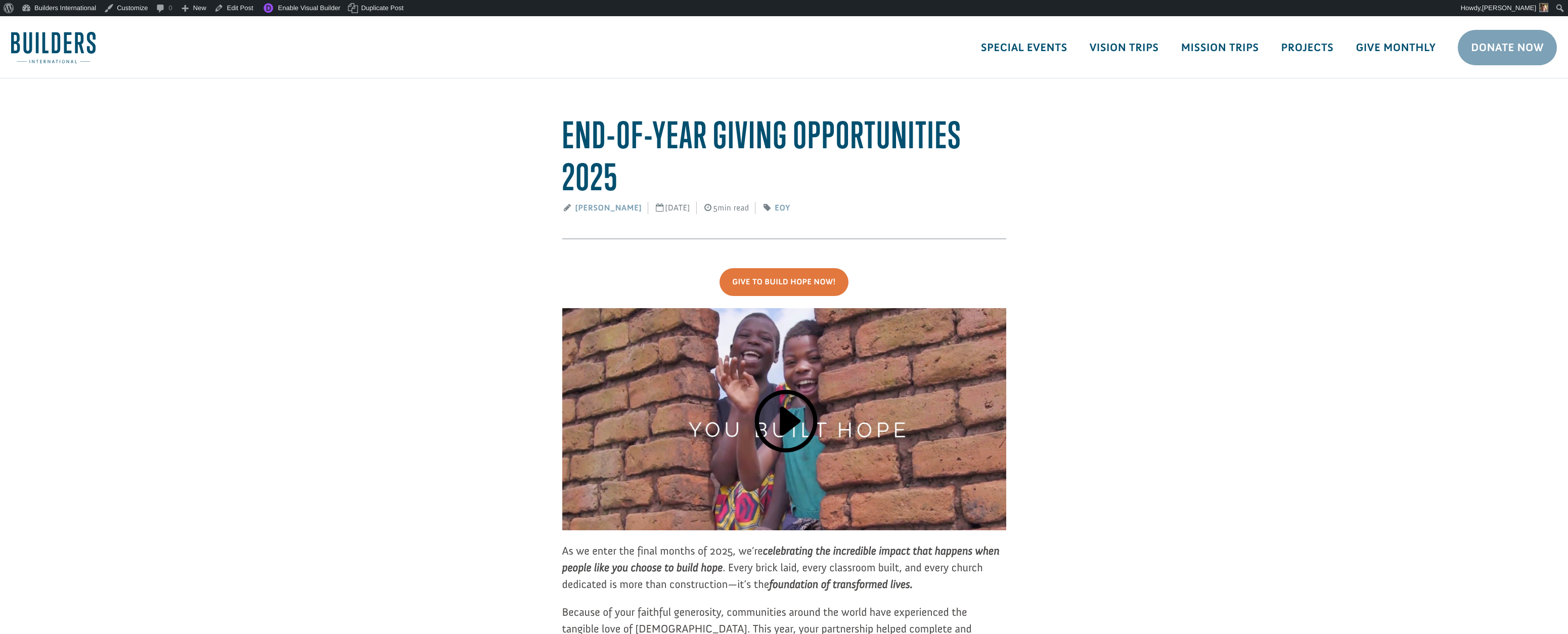
click at [55, 52] on img at bounding box center [53, 47] width 84 height 31
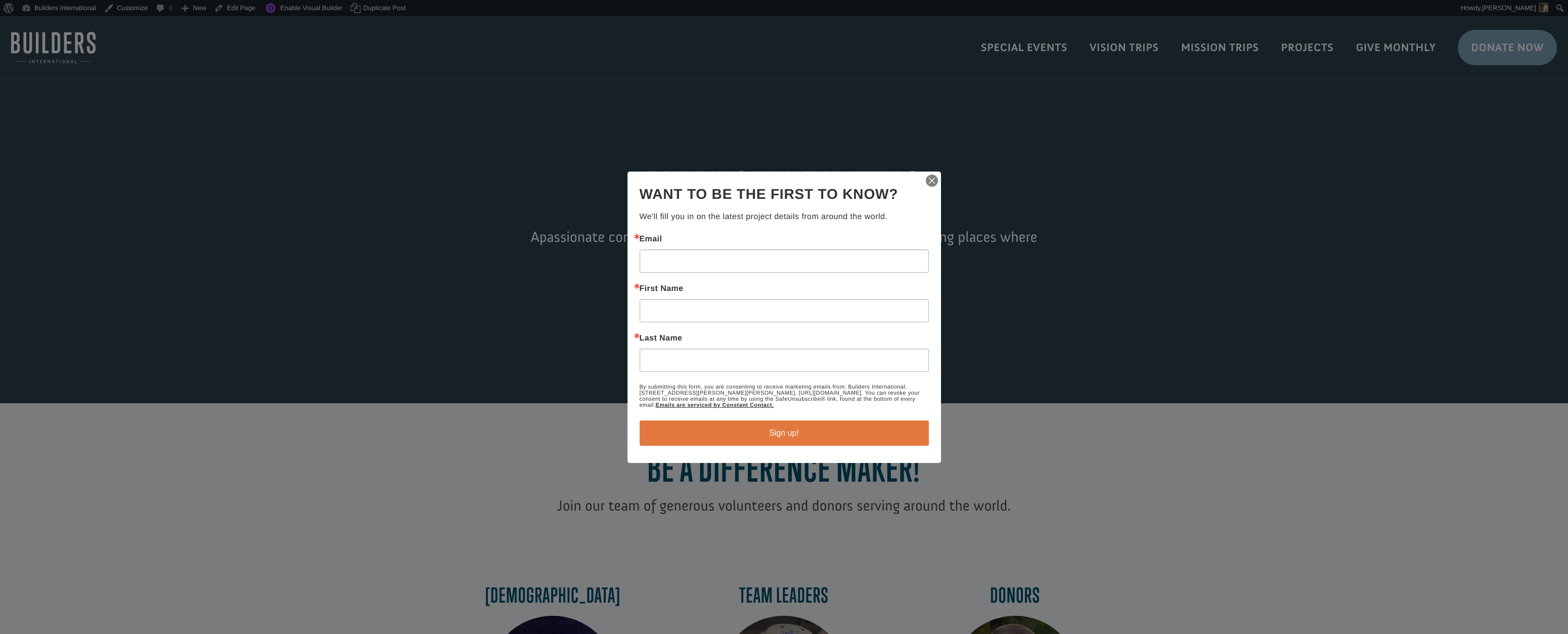
click at [933, 183] on img "button" at bounding box center [932, 181] width 14 height 14
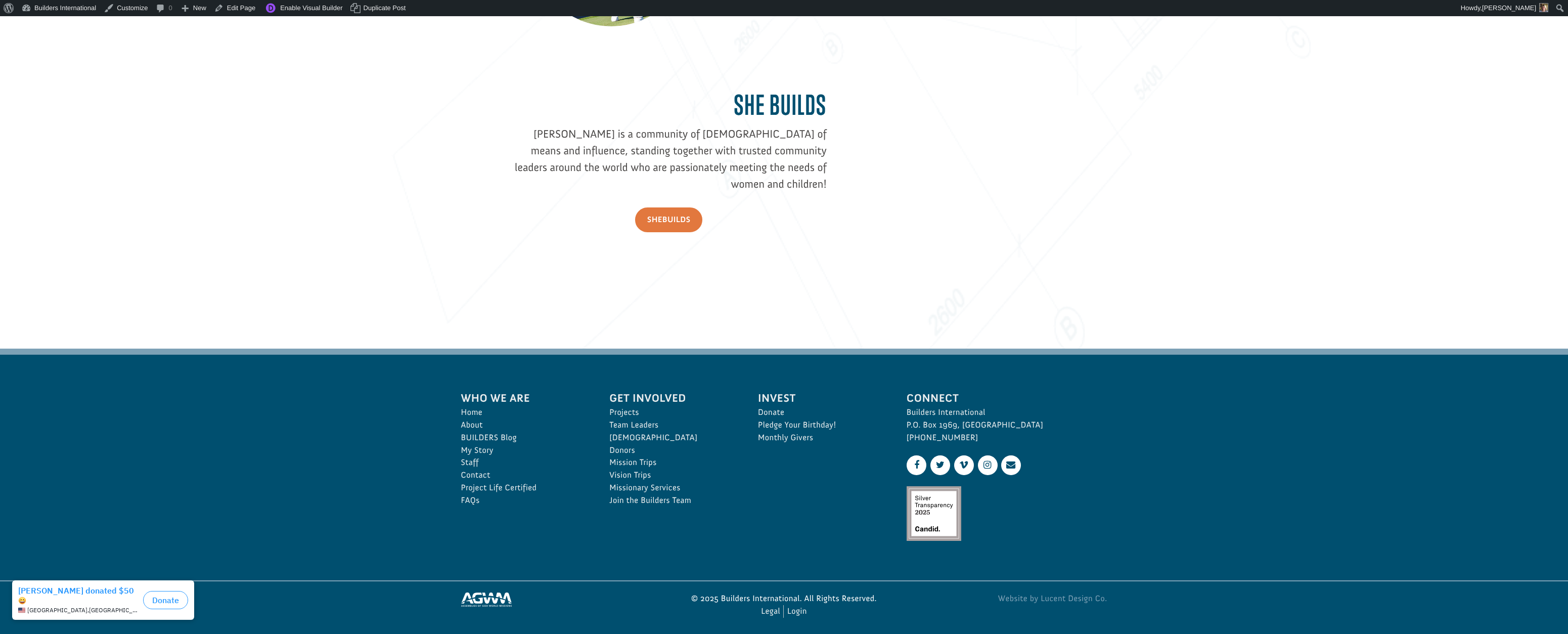
scroll to position [1561, 0]
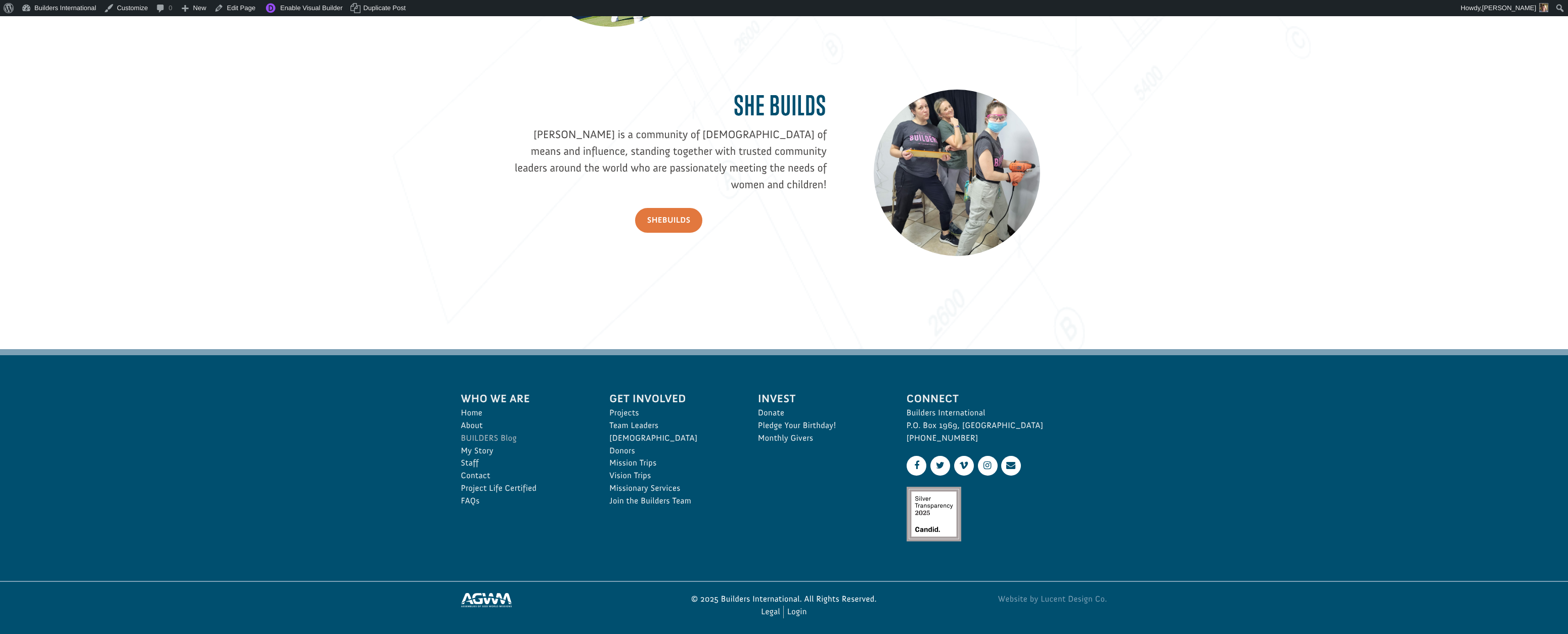
click at [480, 436] on link "BUILDERS Blog" at bounding box center [524, 438] width 126 height 13
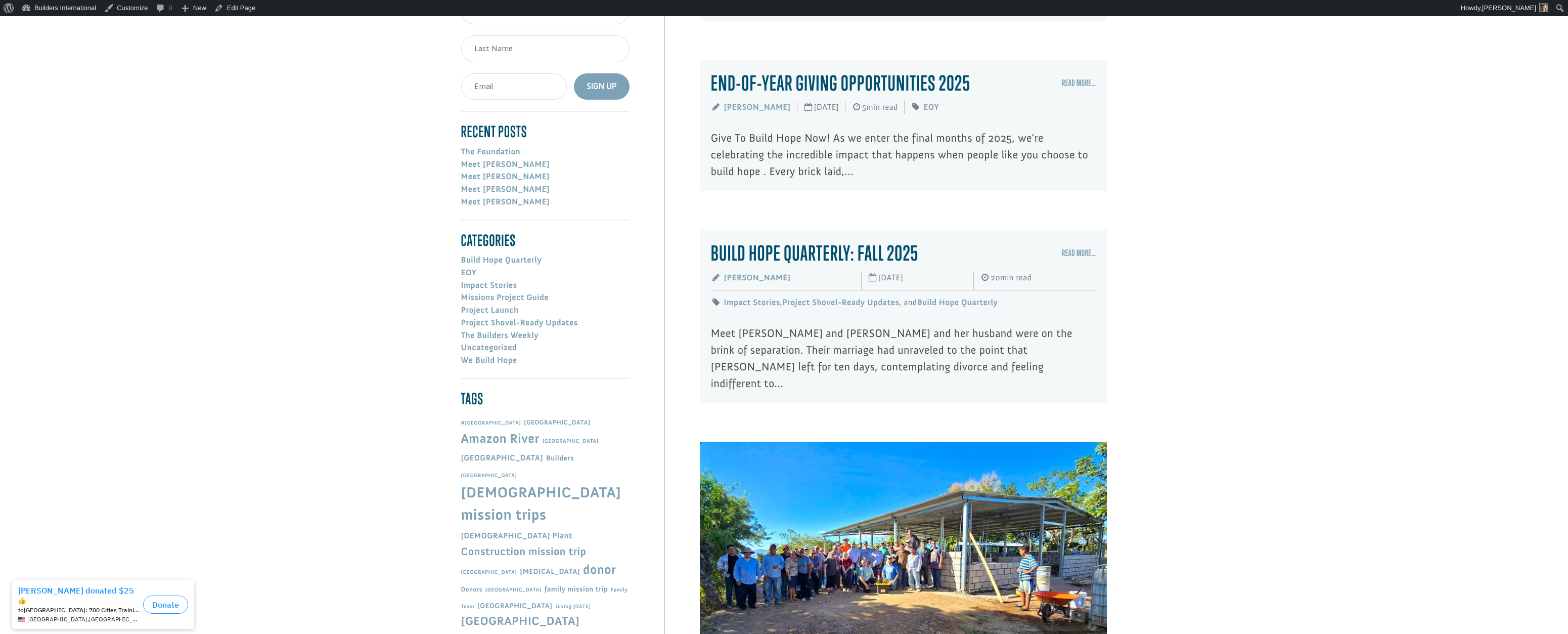
scroll to position [303, 0]
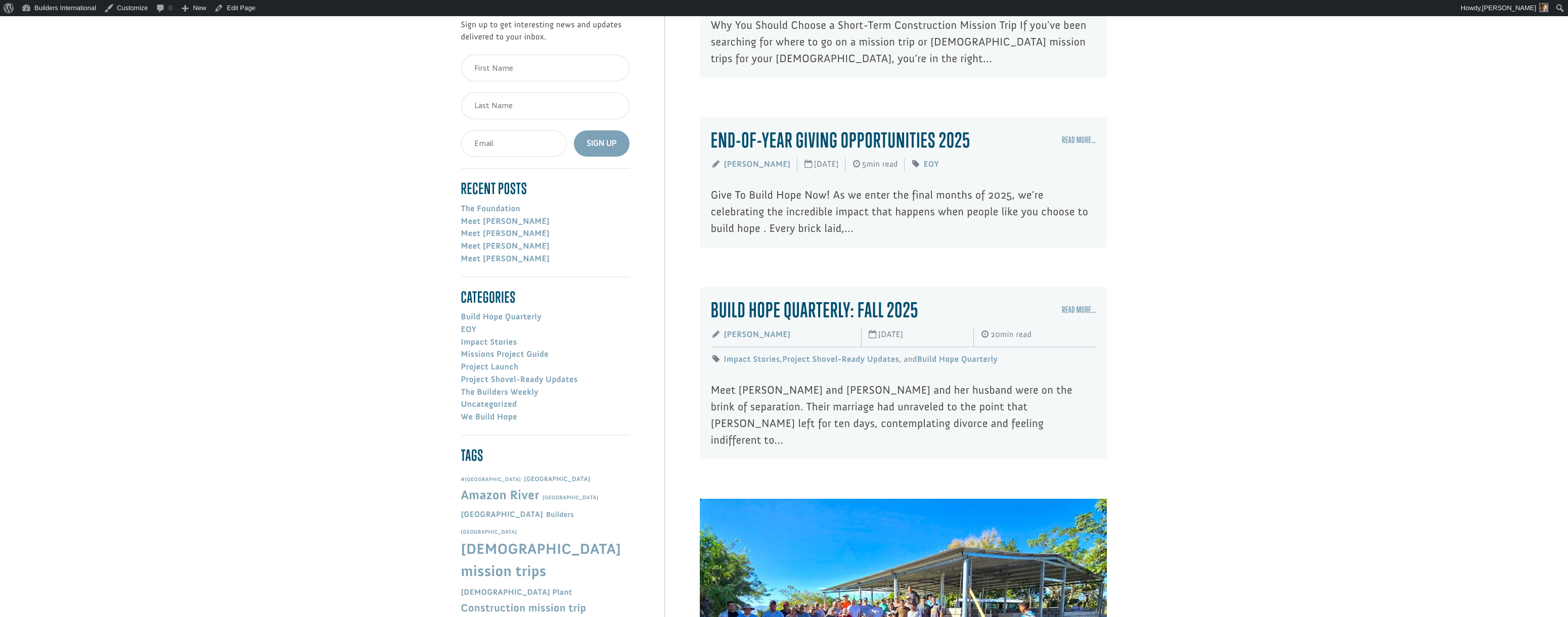
scroll to position [241, 0]
click at [834, 152] on link "End-Of-Year Giving Opportunities 2025" at bounding box center [840, 140] width 259 height 24
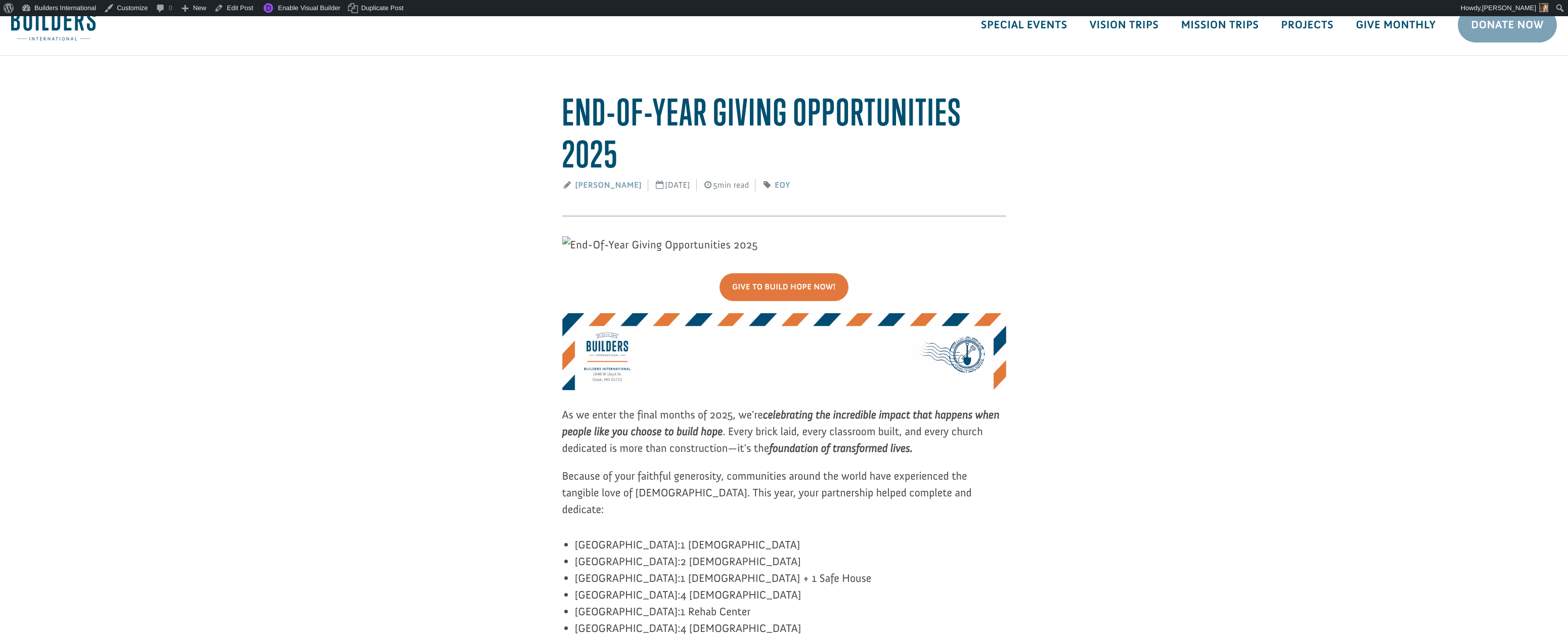
scroll to position [18, 0]
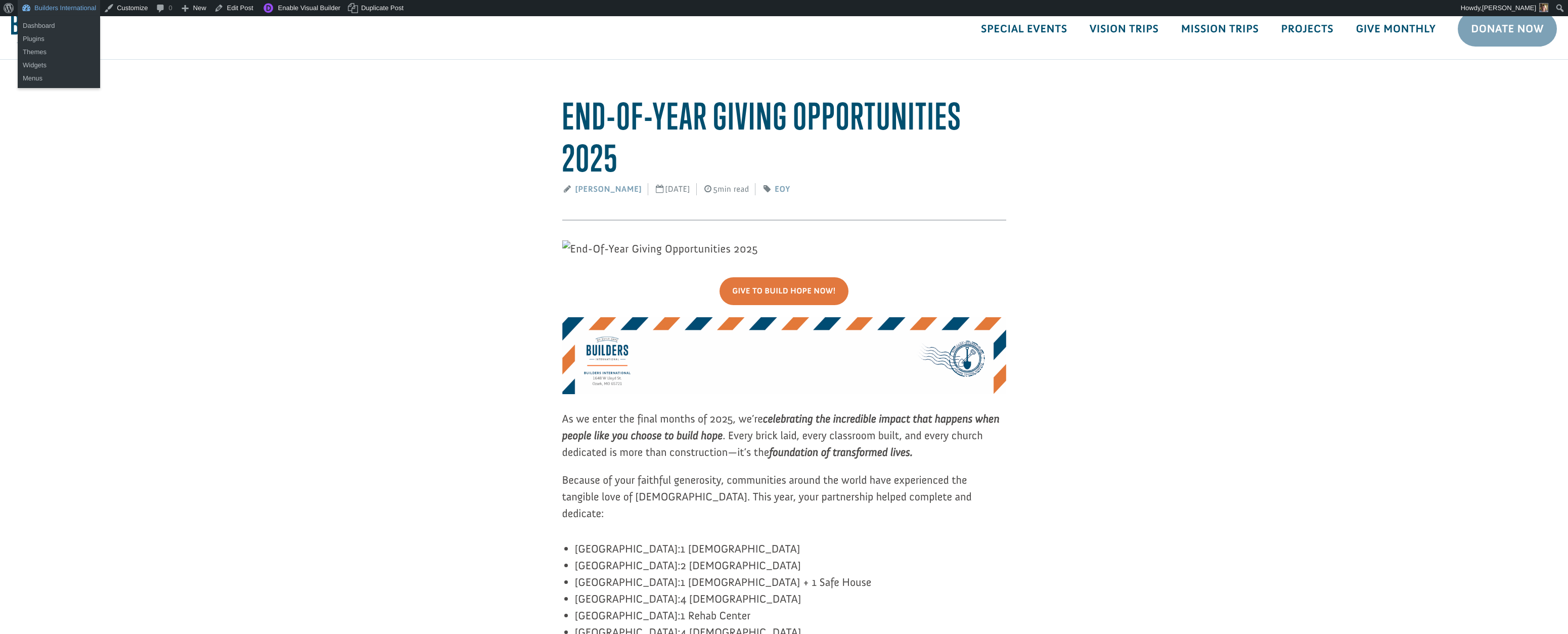
click at [50, 3] on link "Builders International" at bounding box center [59, 8] width 83 height 16
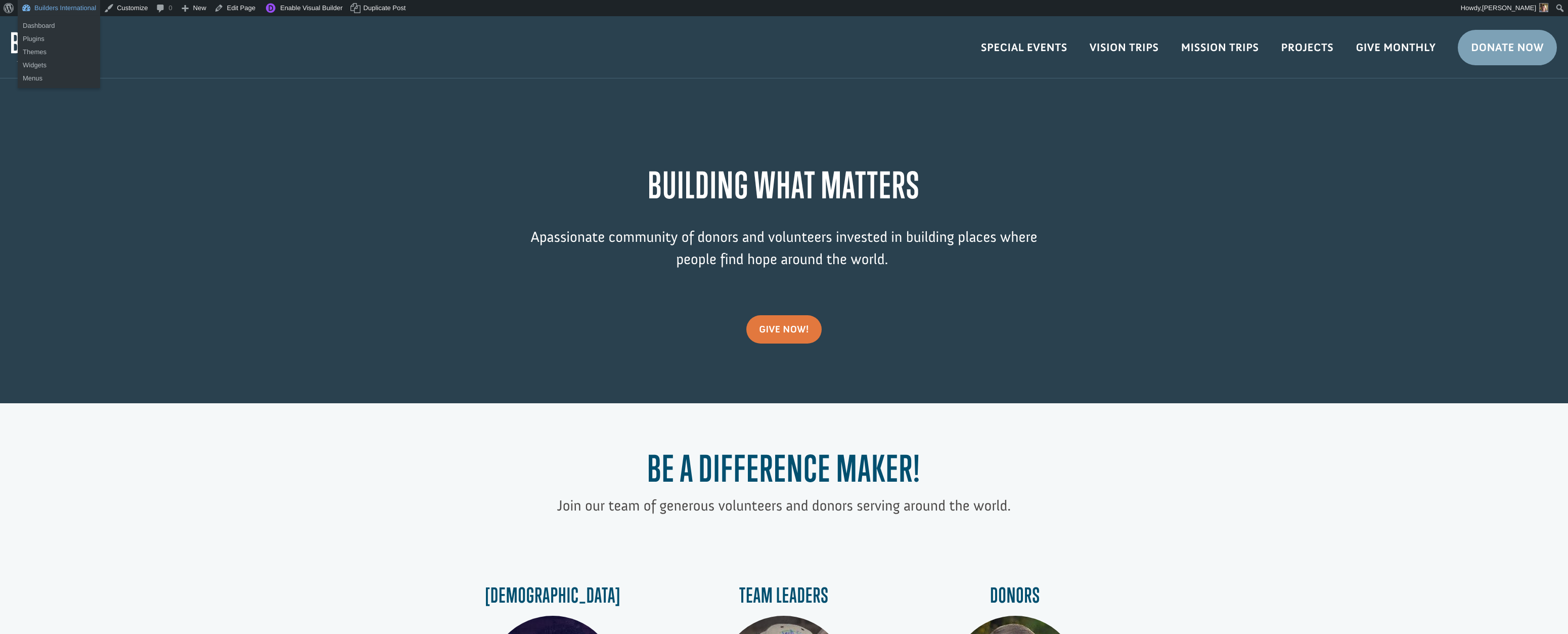
click at [49, 11] on link "Builders International" at bounding box center [59, 8] width 83 height 16
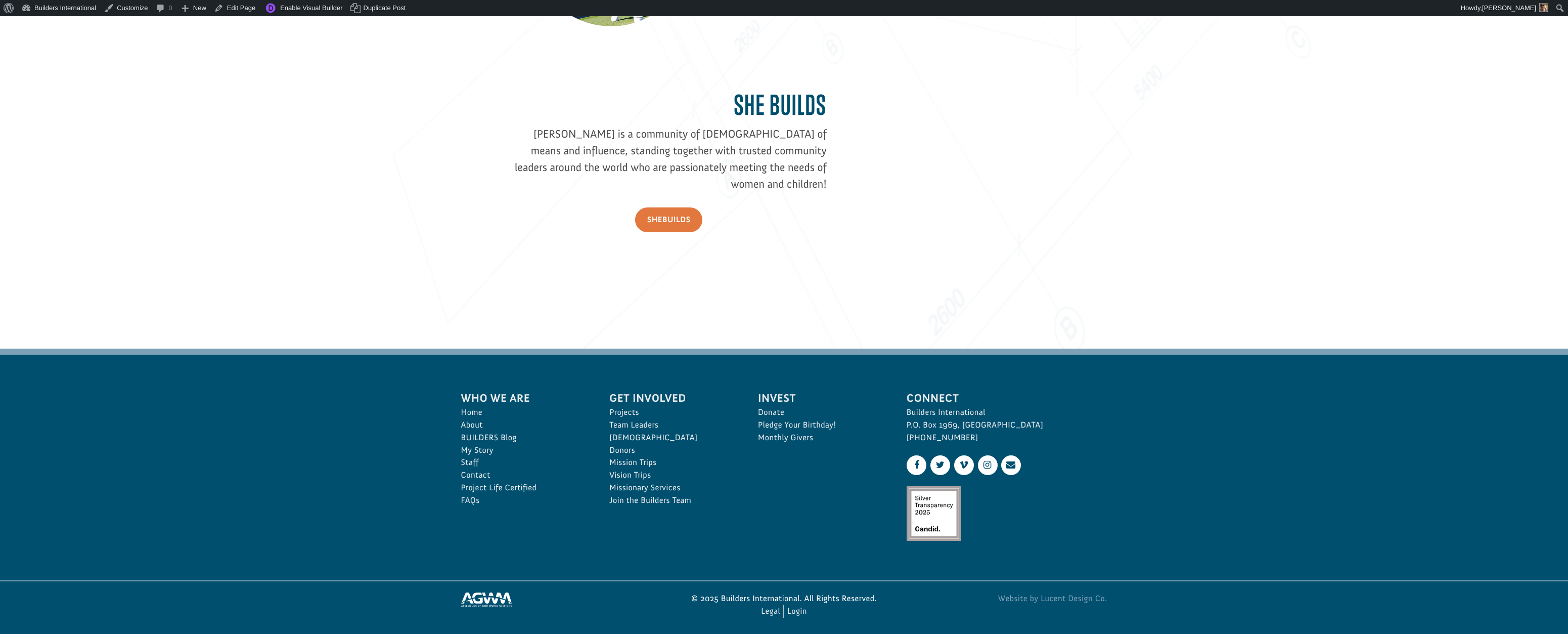
scroll to position [1561, 0]
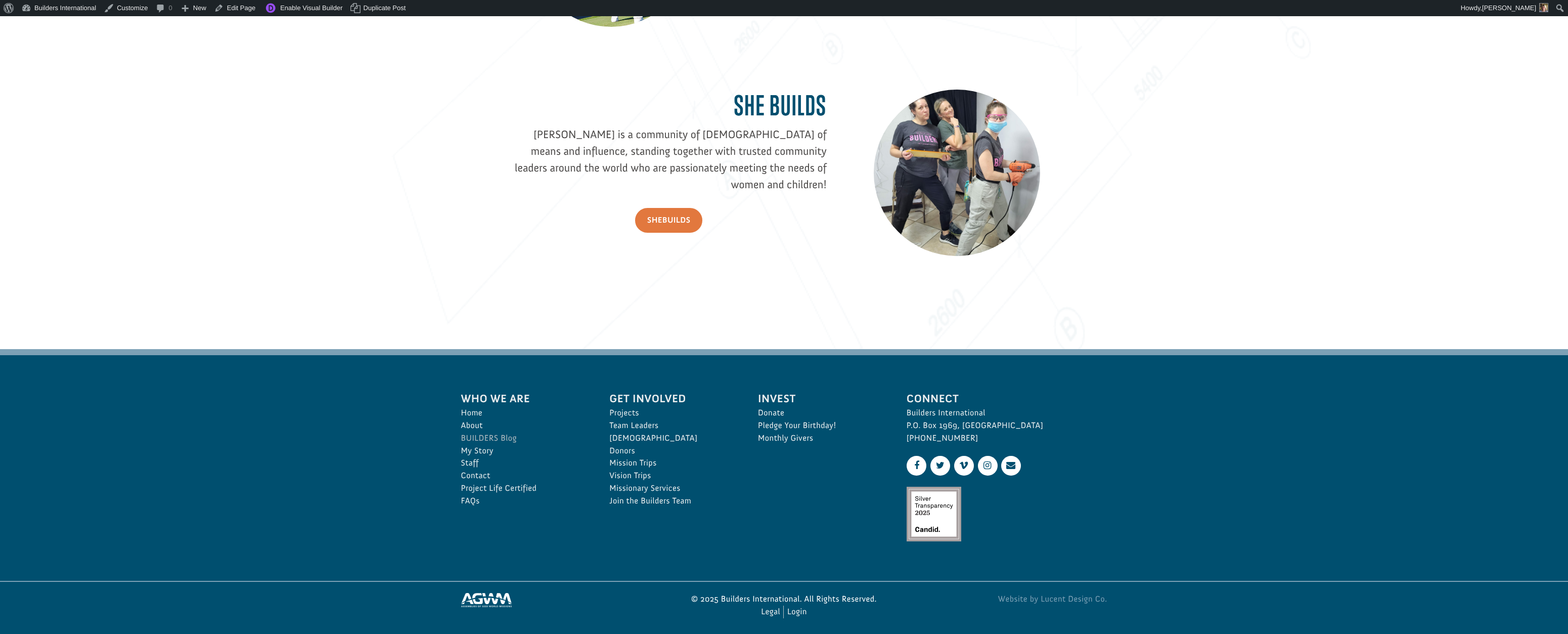
click at [480, 432] on link "BUILDERS Blog" at bounding box center [524, 438] width 126 height 13
